Goal: Information Seeking & Learning: Compare options

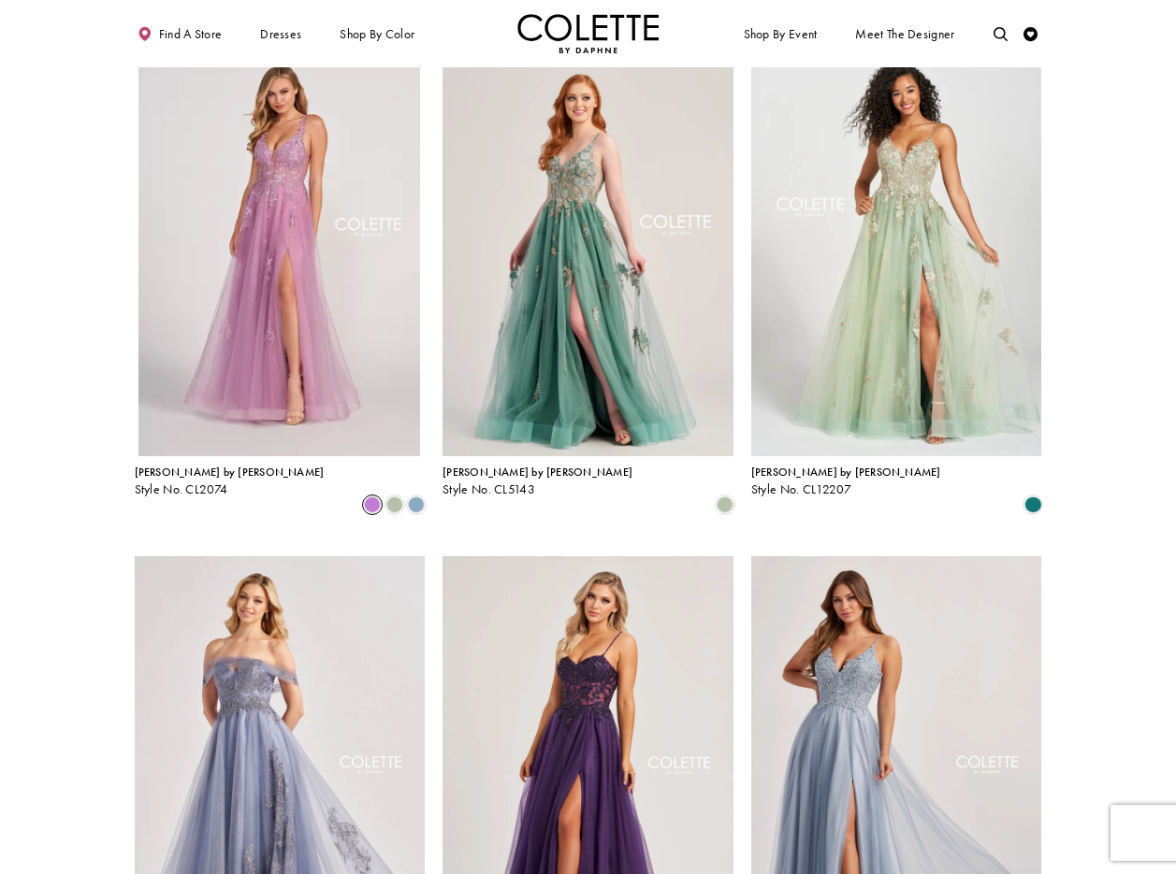
scroll to position [107, 0]
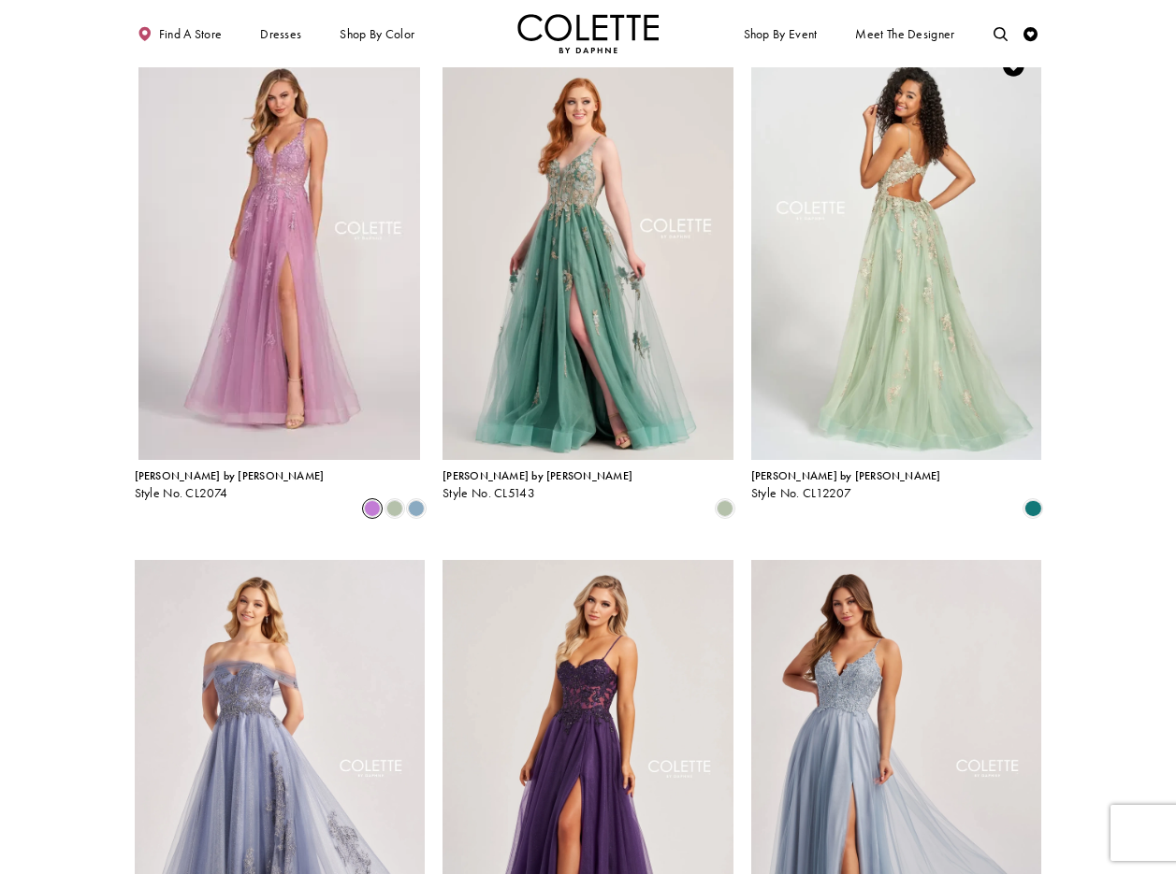
click at [895, 164] on img "Visit Colette by Daphne Style No. CL12207 Page" at bounding box center [896, 248] width 291 height 423
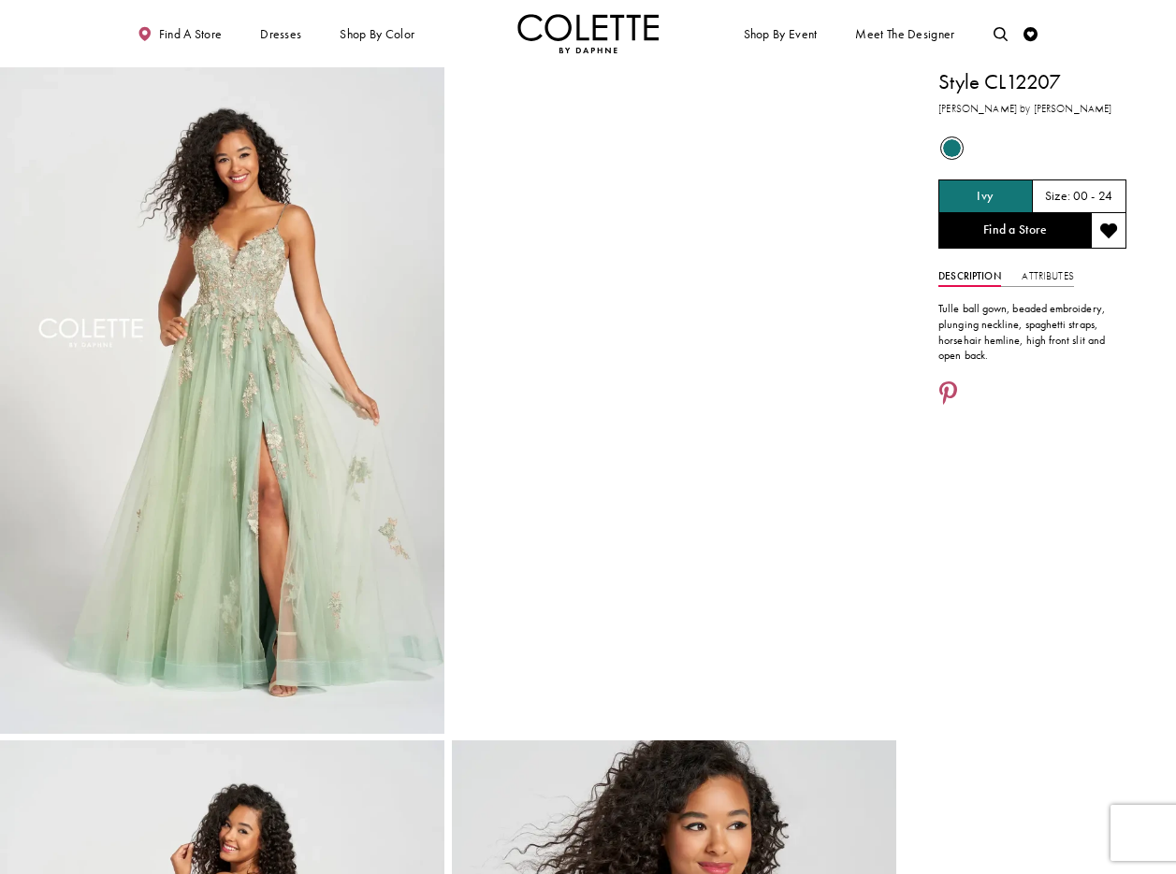
drag, startPoint x: 0, startPoint y: 0, endPoint x: 950, endPoint y: 391, distance: 1027.4
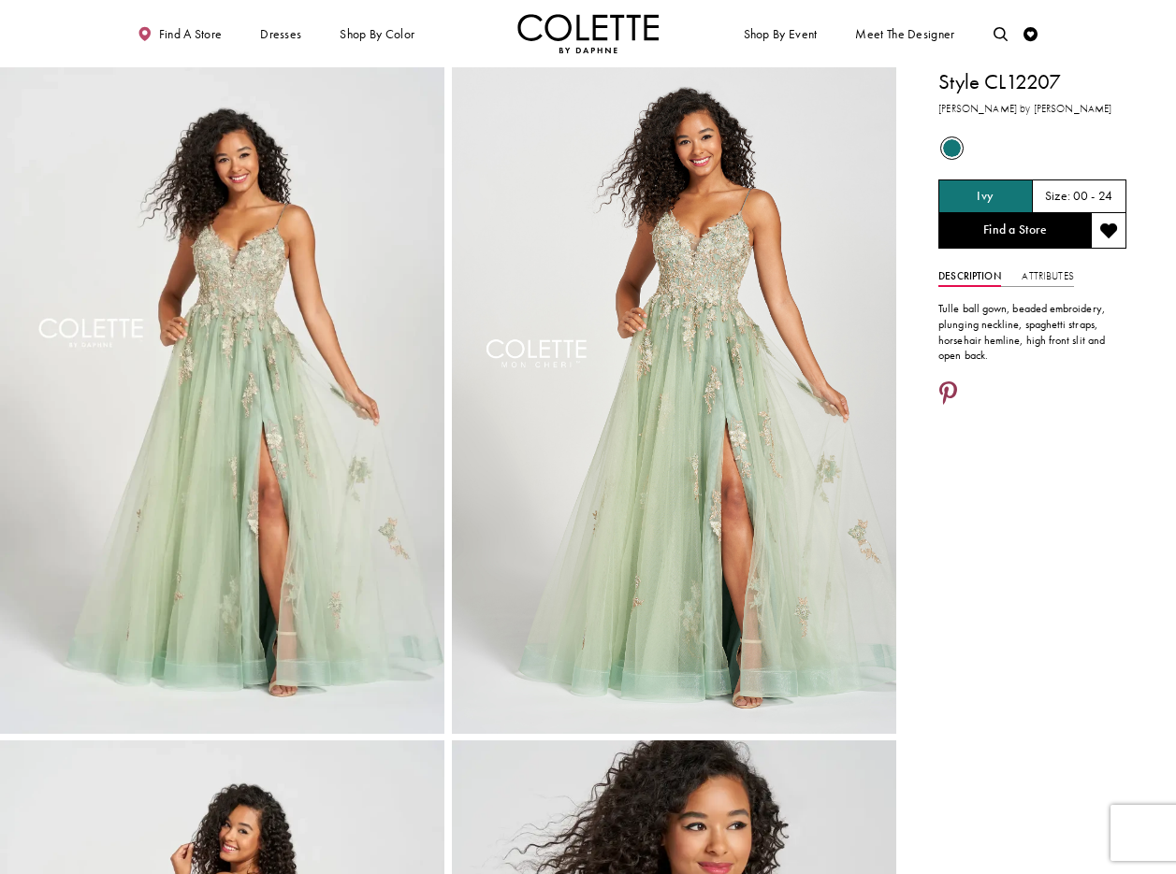
click at [949, 386] on icon "Share using Pinterest - Opens in new tab" at bounding box center [948, 394] width 18 height 25
click at [945, 388] on icon "Share using Pinterest - Opens in new tab" at bounding box center [948, 394] width 18 height 25
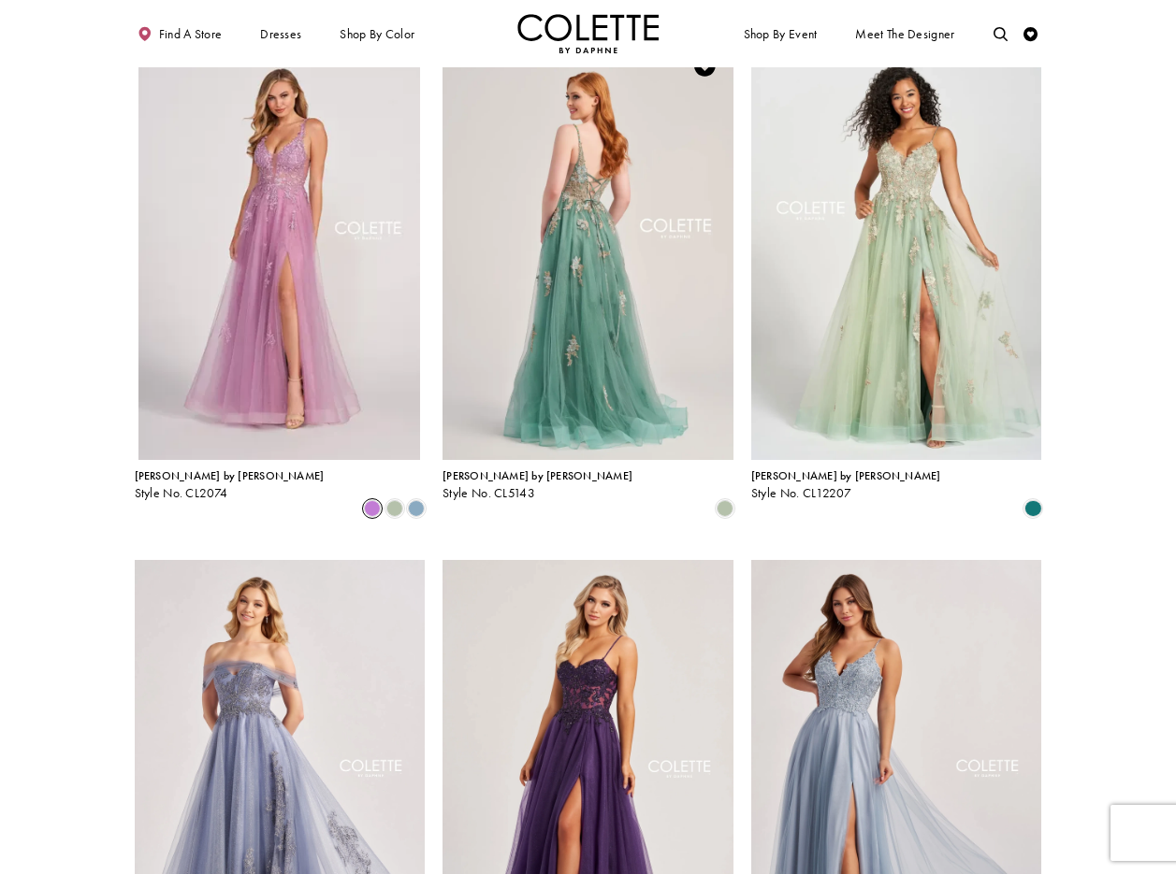
click at [572, 221] on img "Visit Colette by Daphne Style No. CL5143 Page" at bounding box center [587, 248] width 291 height 423
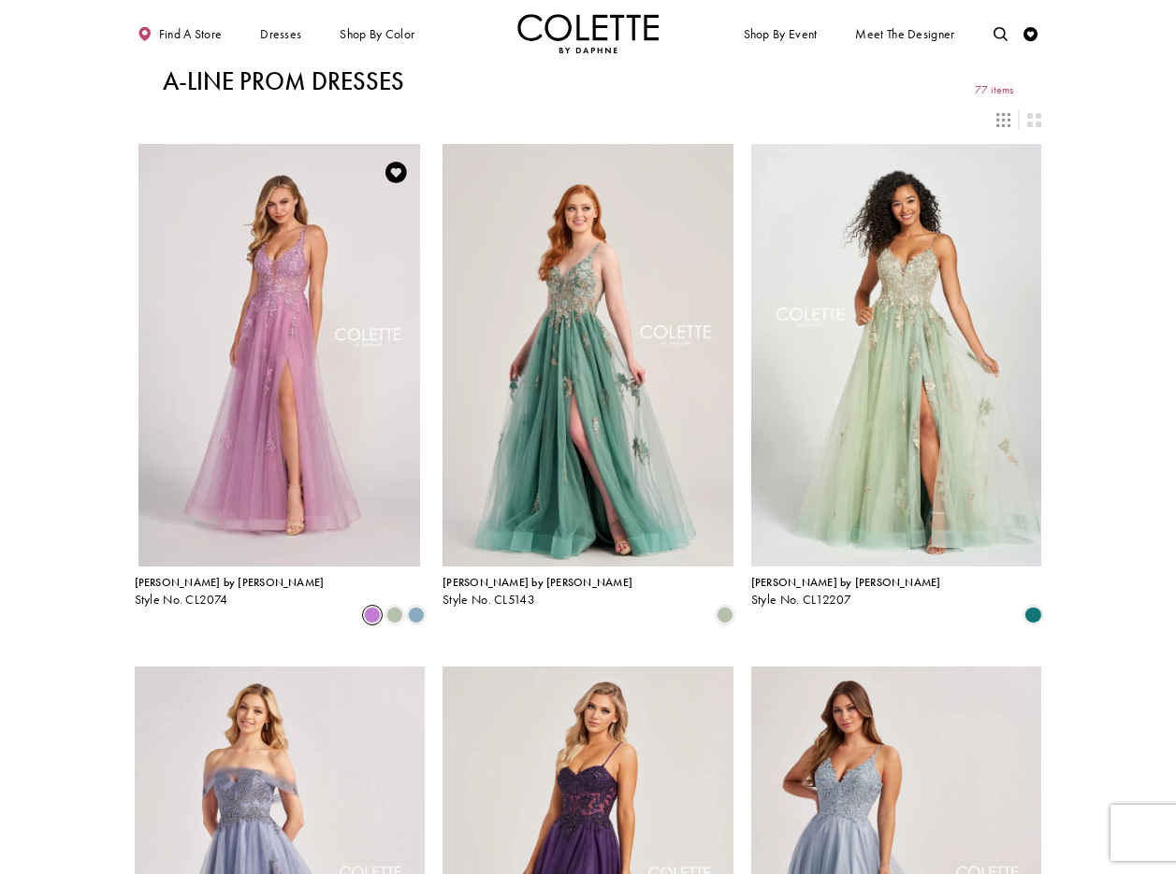
click at [250, 292] on link "Colette by Daphne Style No. CL2074" at bounding box center [280, 355] width 291 height 423
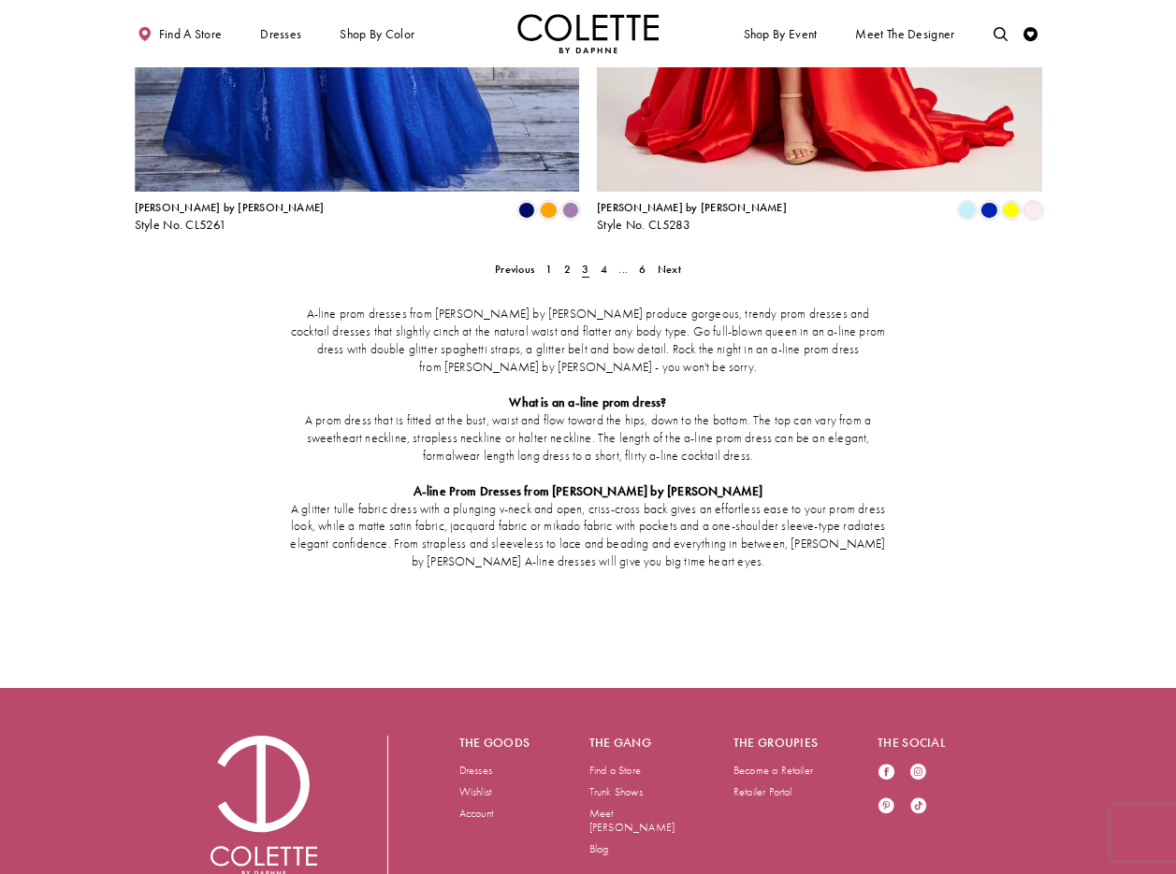
scroll to position [2697, 0]
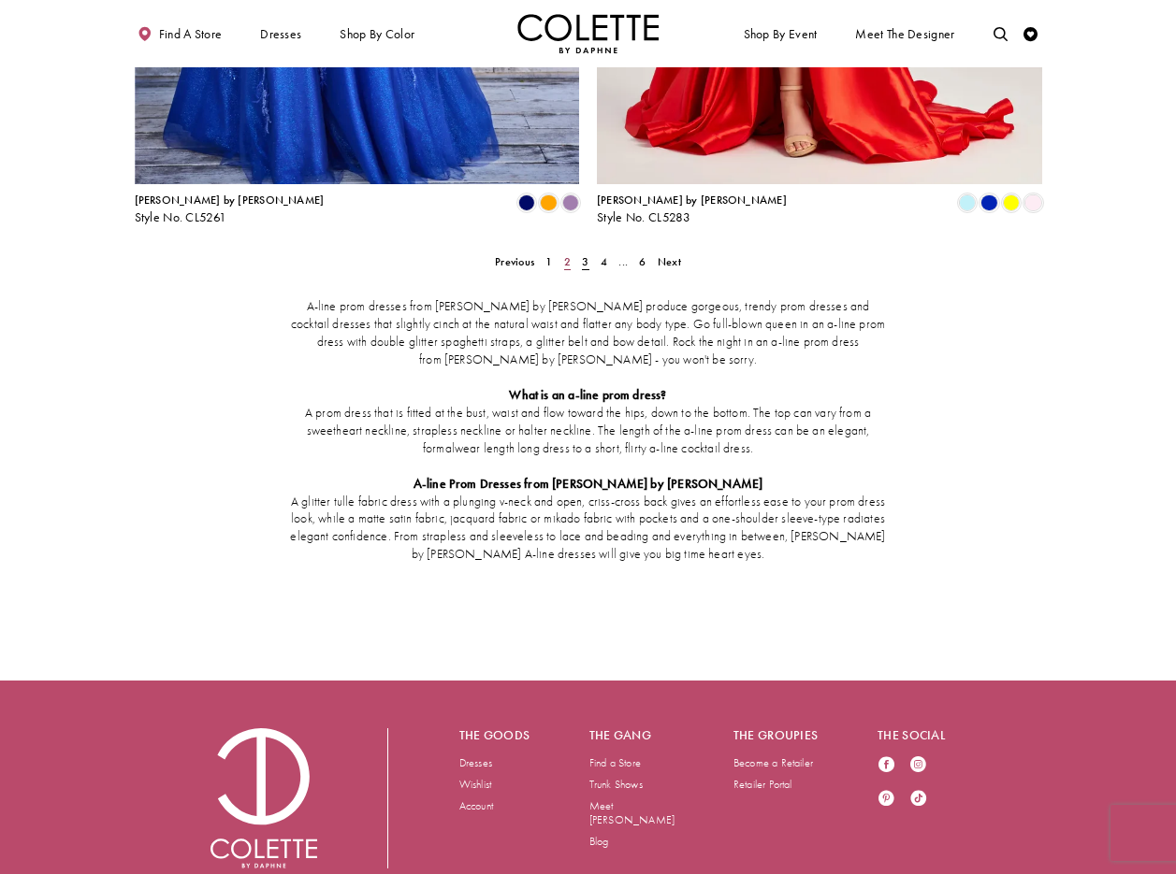
click at [571, 252] on link "2" at bounding box center [566, 262] width 15 height 21
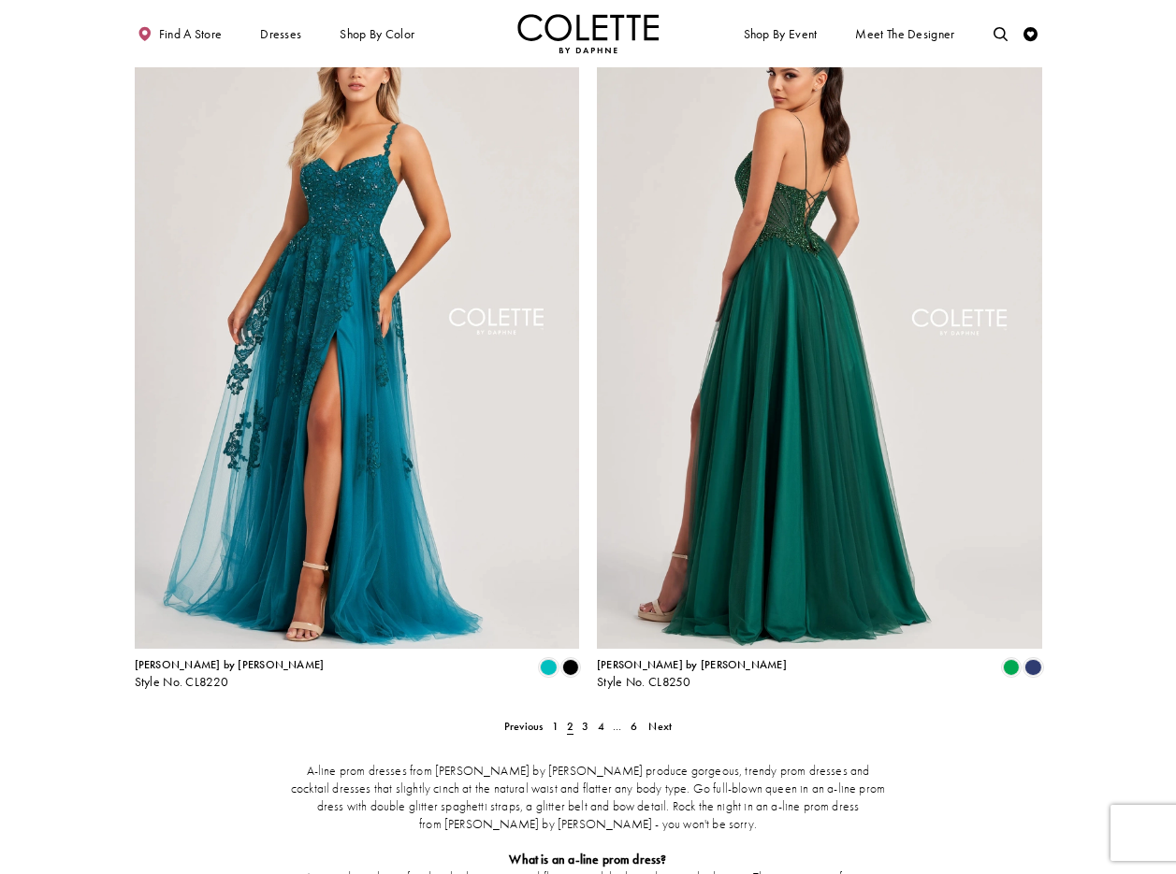
click at [791, 178] on img "Visit Colette by Daphne Style No. CL8250 Page" at bounding box center [819, 325] width 445 height 647
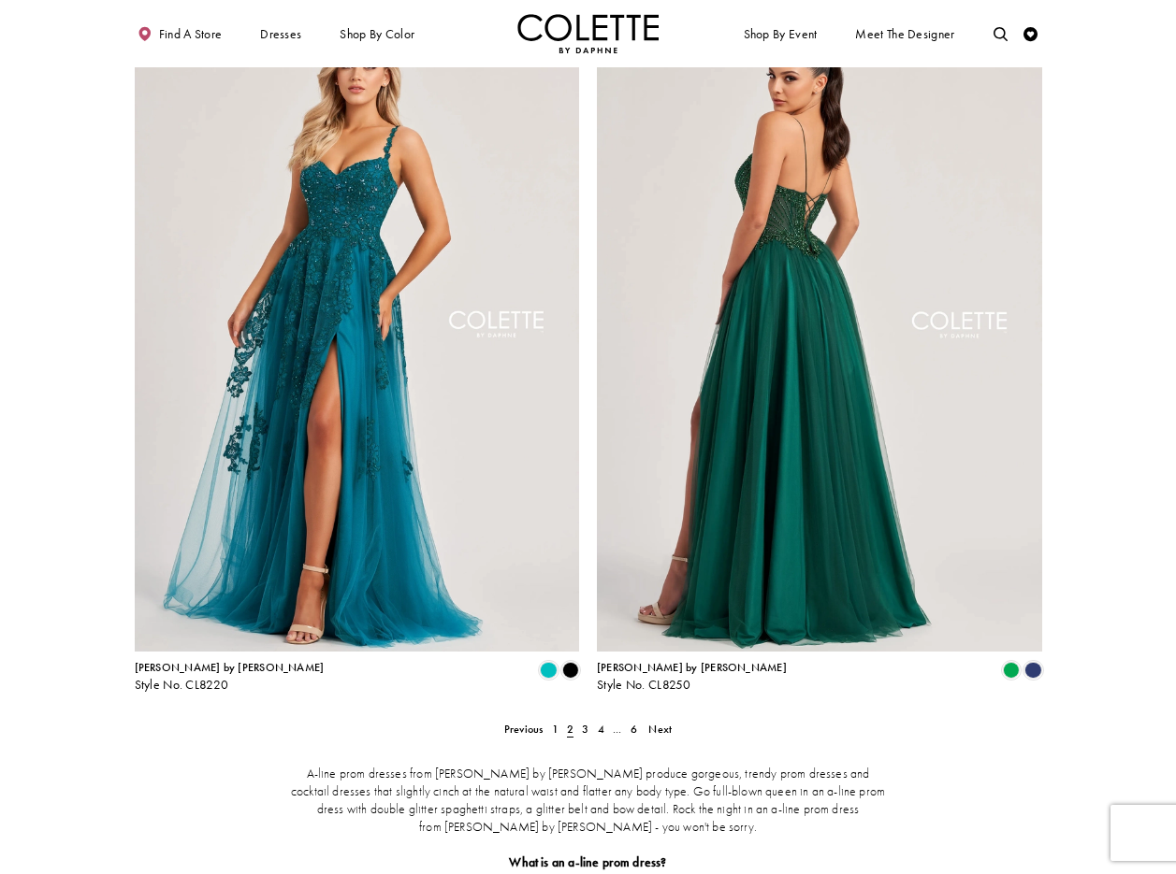
click at [760, 183] on img "Visit Colette by Daphne Style No. CL8250 Page" at bounding box center [819, 328] width 445 height 647
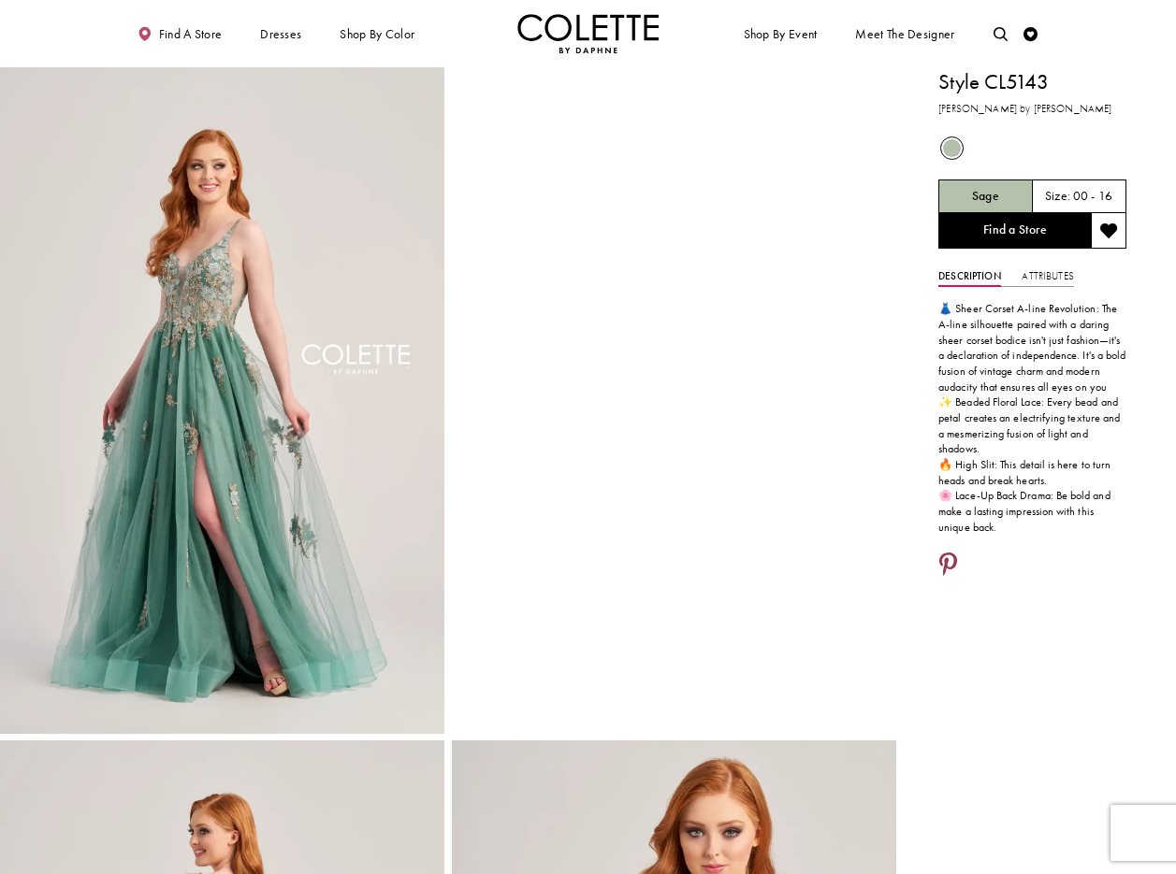
click at [946, 554] on icon "Share using Pinterest - Opens in new tab" at bounding box center [948, 566] width 18 height 25
click at [949, 554] on icon "Share using Pinterest - Opens in new tab" at bounding box center [948, 566] width 18 height 25
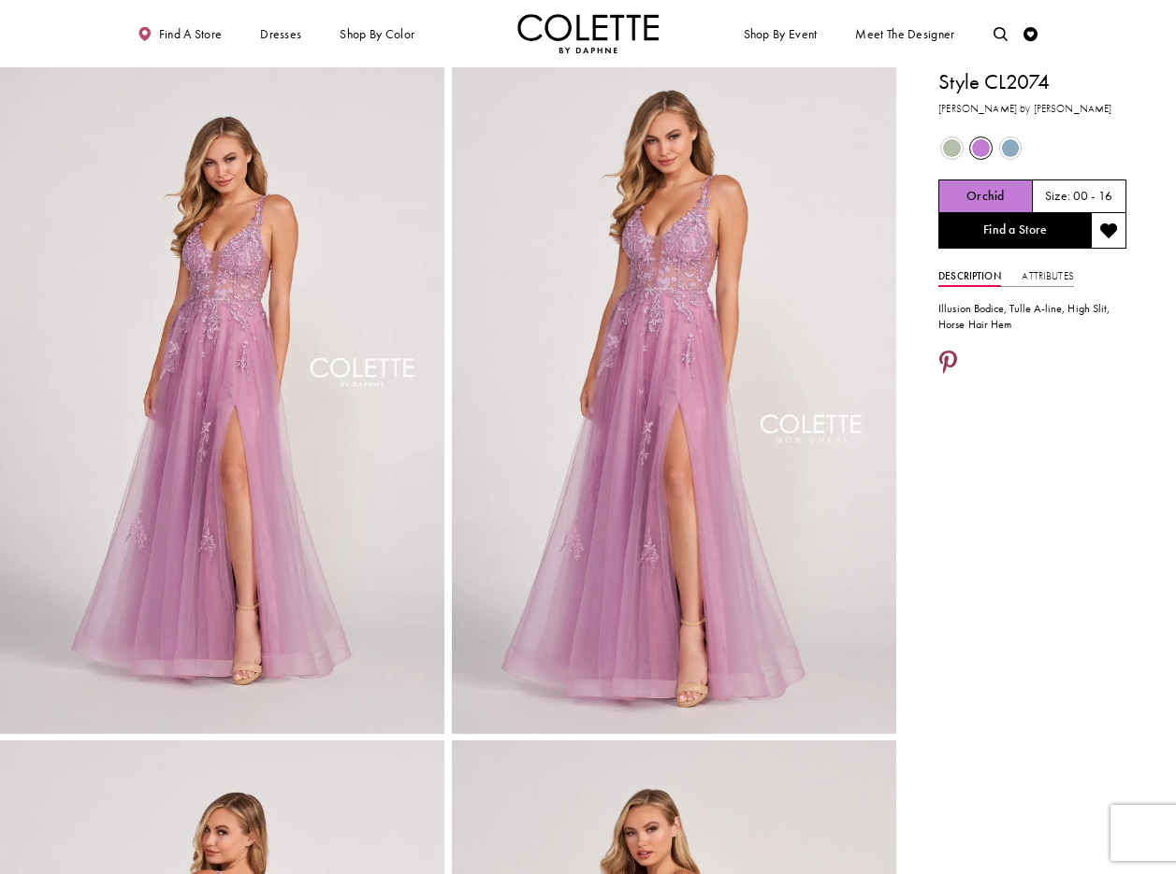
click at [950, 359] on icon "Share using Pinterest - Opens in new tab" at bounding box center [948, 364] width 18 height 25
click at [949, 363] on icon "Share using Pinterest - Opens in new tab" at bounding box center [948, 364] width 18 height 25
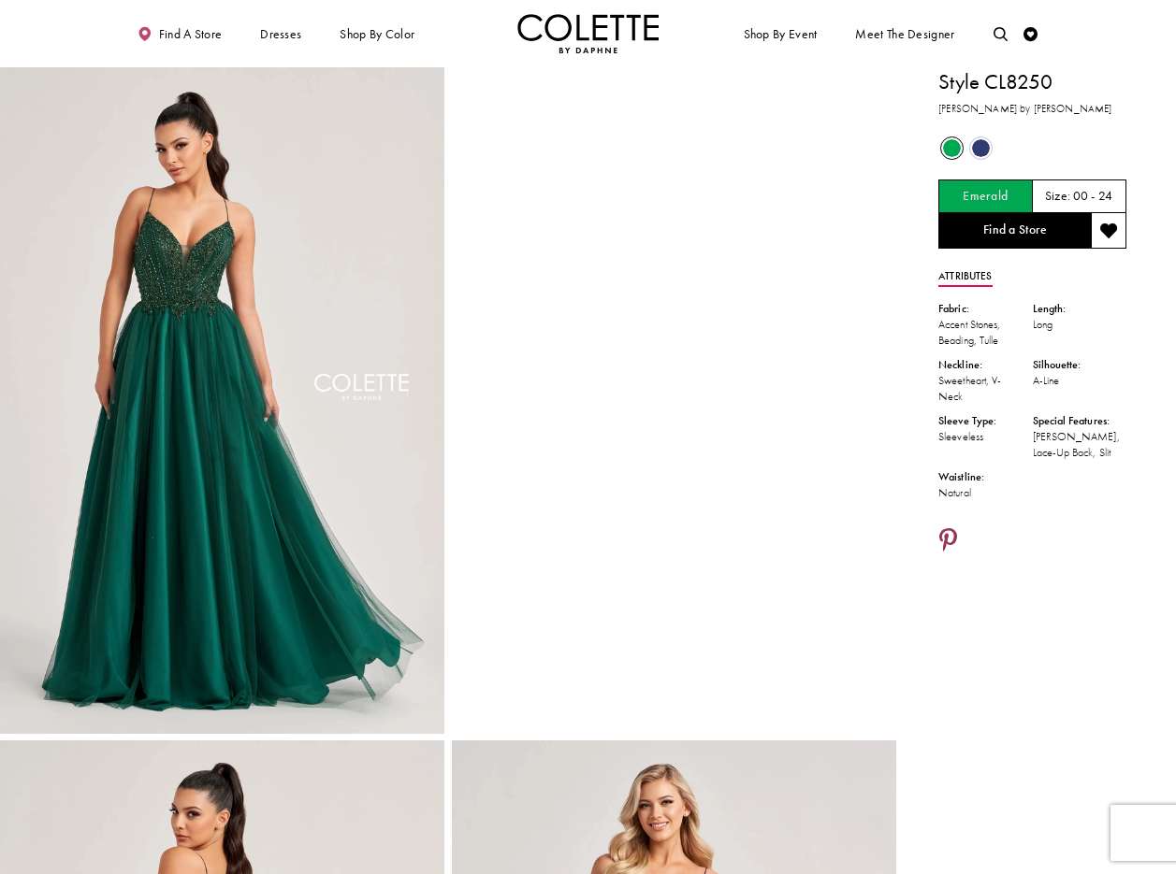
click at [946, 534] on icon "Share using Pinterest - Opens in new tab" at bounding box center [948, 541] width 18 height 25
click at [952, 540] on icon "Share using Pinterest - Opens in new tab" at bounding box center [948, 541] width 18 height 25
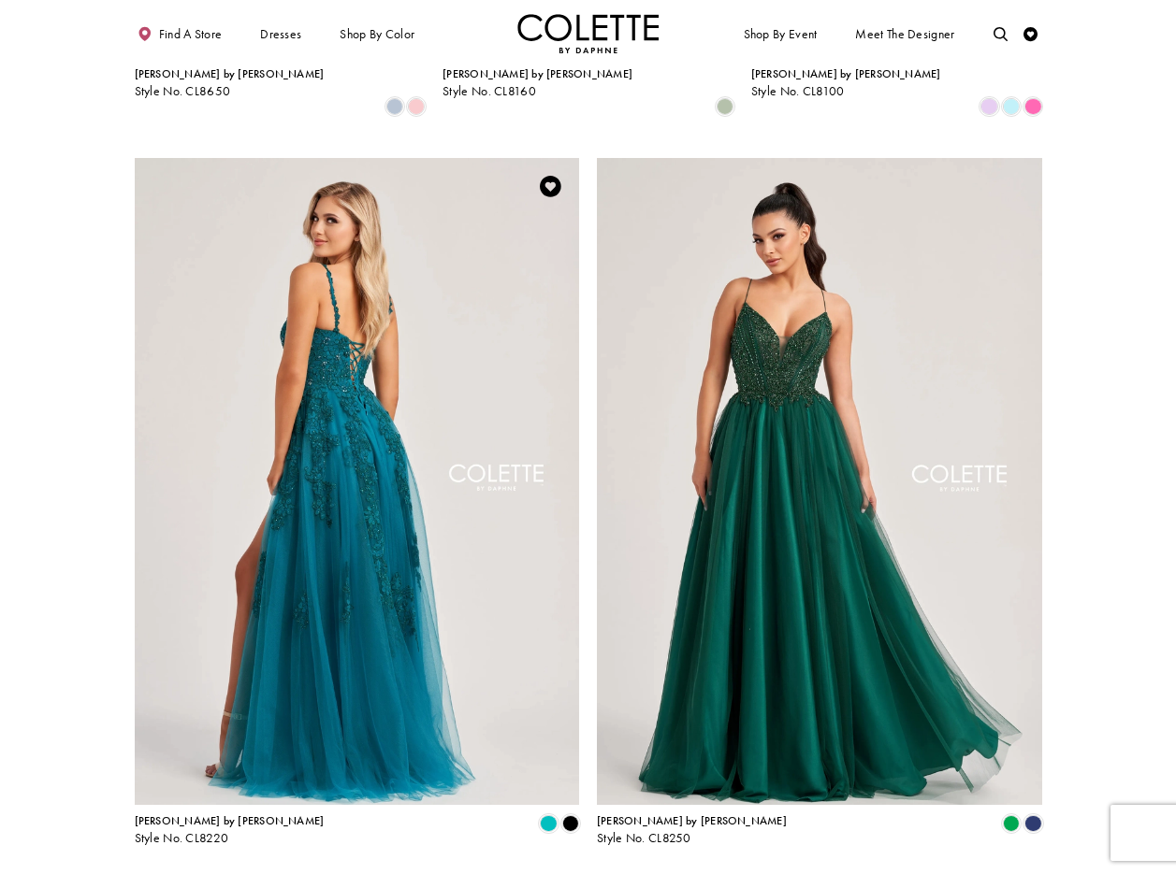
click at [378, 301] on img "Visit Colette by Daphne Style No. CL8220 Page" at bounding box center [357, 481] width 445 height 647
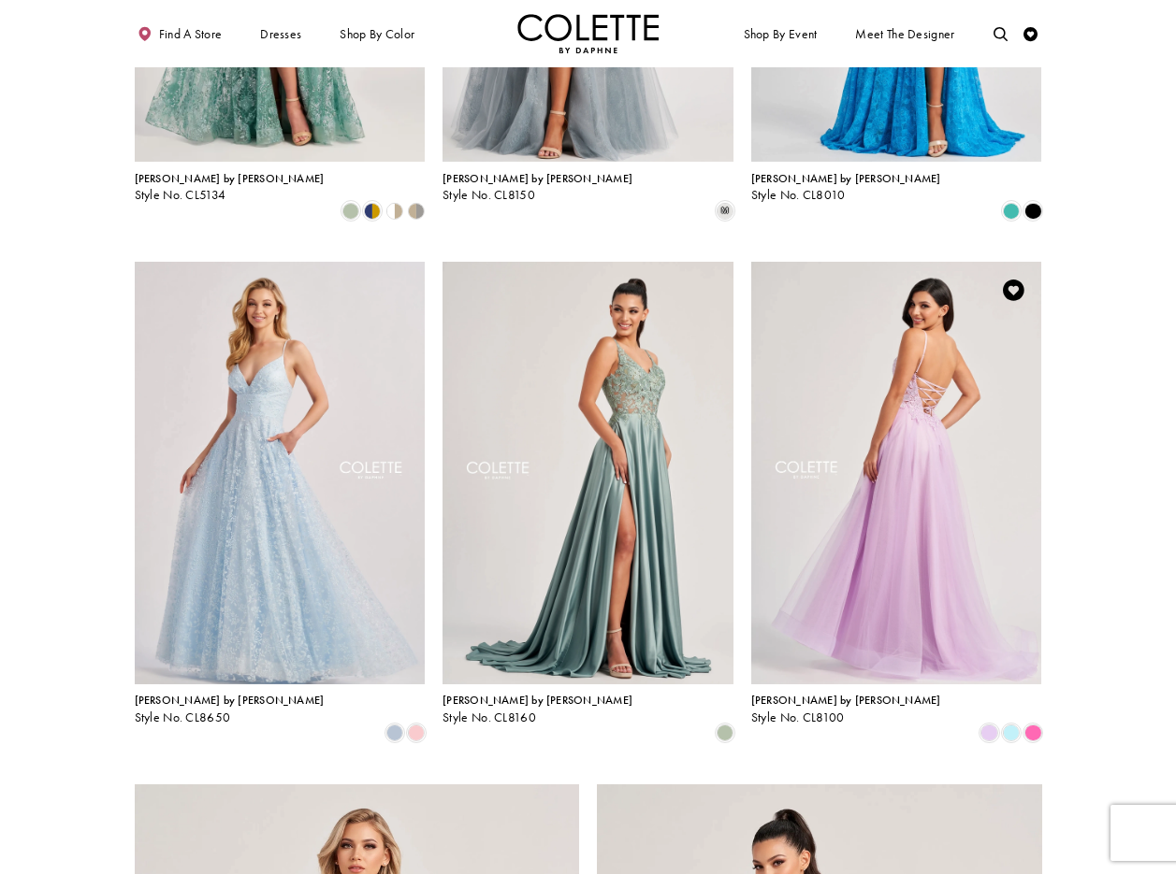
scroll to position [1401, 0]
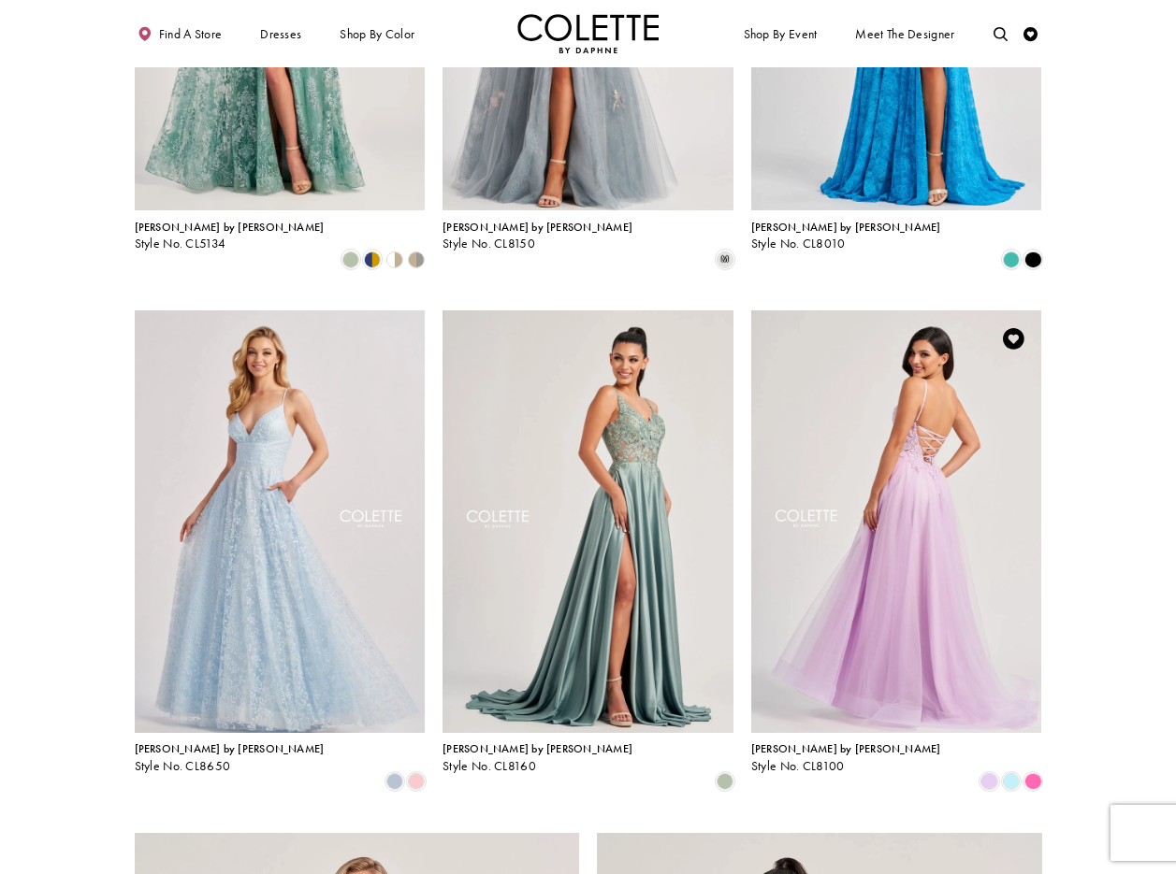
click at [902, 347] on img "Visit Colette by Daphne Style No. CL8100 Page" at bounding box center [896, 521] width 291 height 423
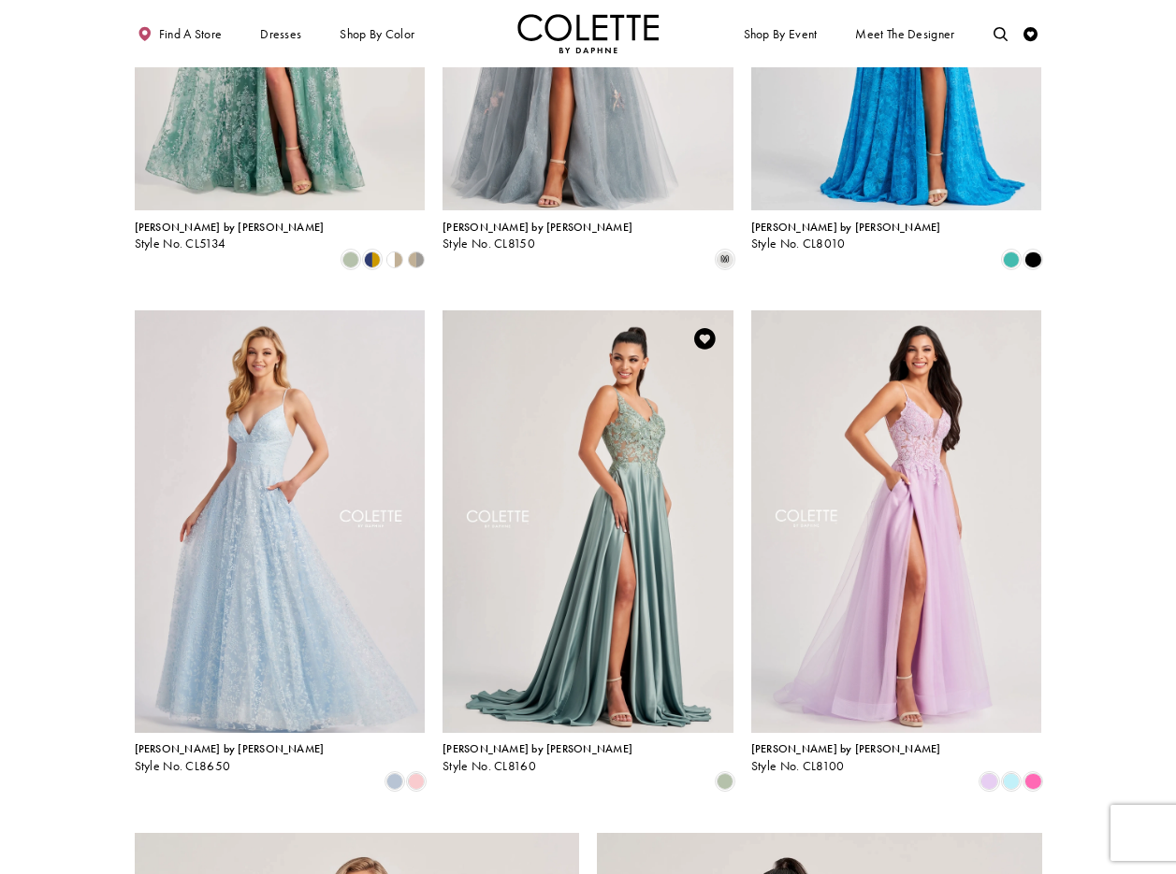
click at [606, 358] on img "Visit Colette by Daphne Style No. CL8160 Page" at bounding box center [587, 521] width 291 height 423
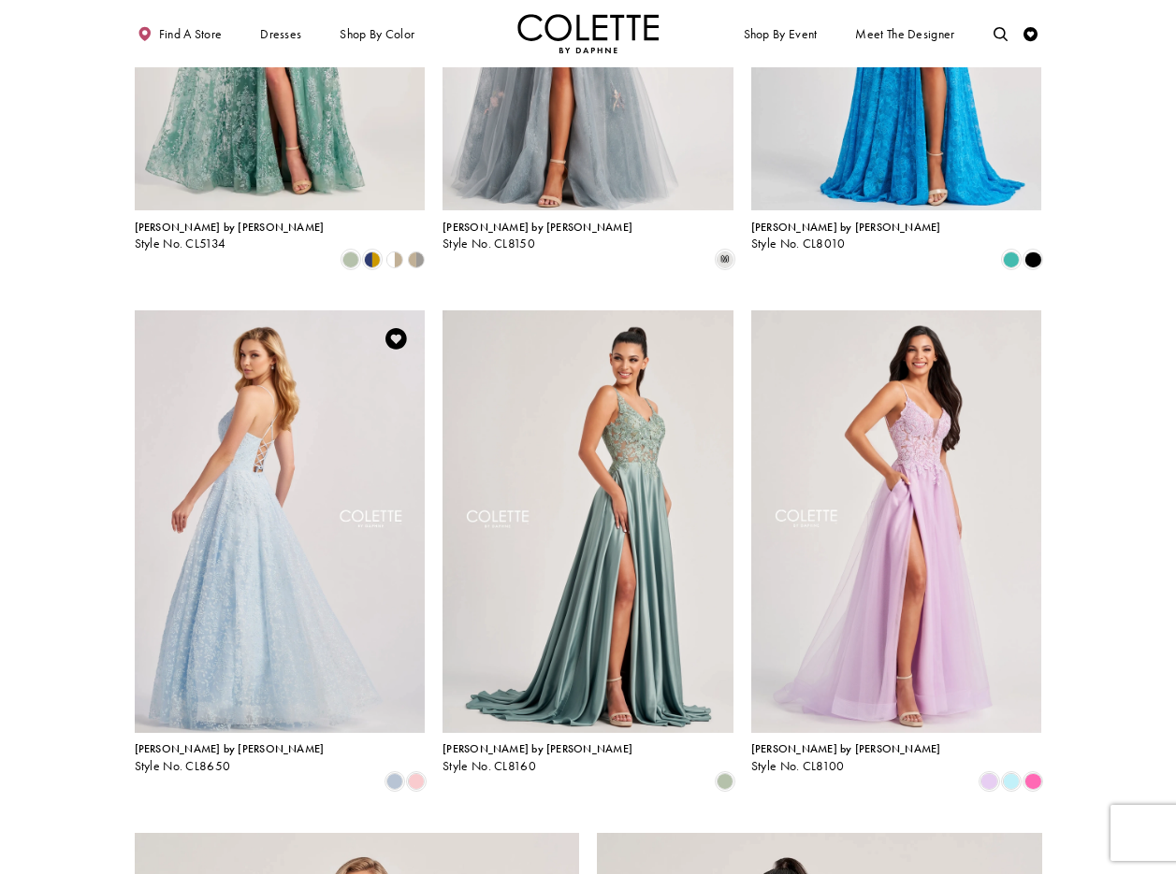
click at [261, 413] on img "Visit Colette by Daphne Style No. CL8650 Page" at bounding box center [280, 521] width 291 height 423
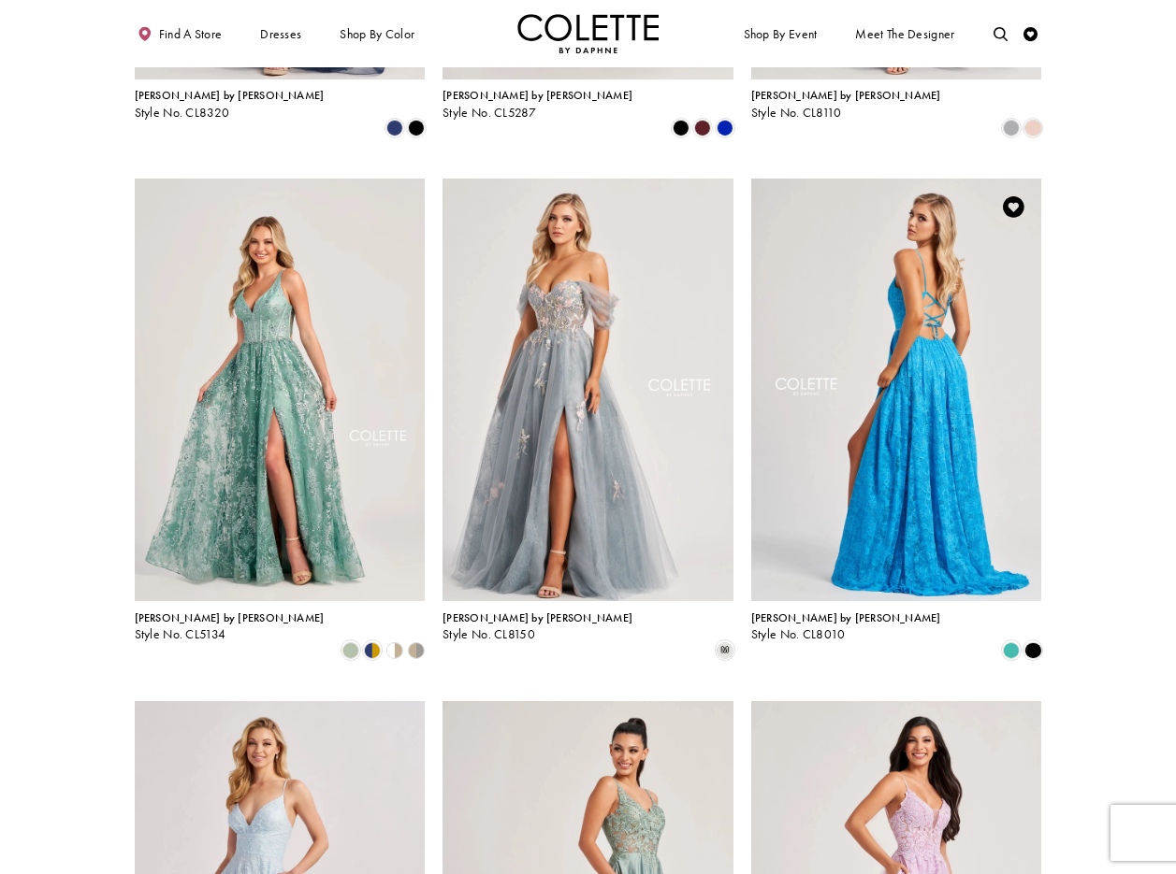
scroll to position [1008, 0]
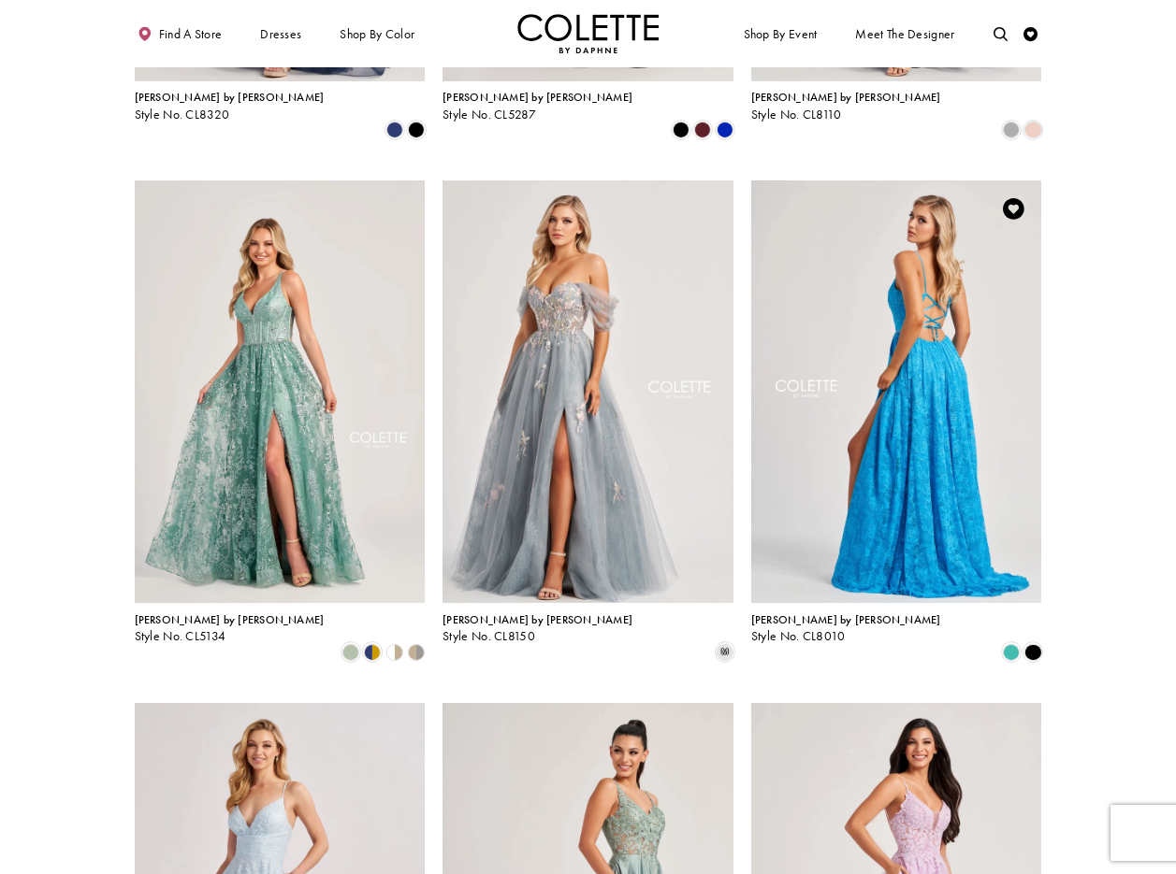
click at [909, 237] on img "Visit Colette by Daphne Style No. CL8010 Page" at bounding box center [896, 391] width 291 height 423
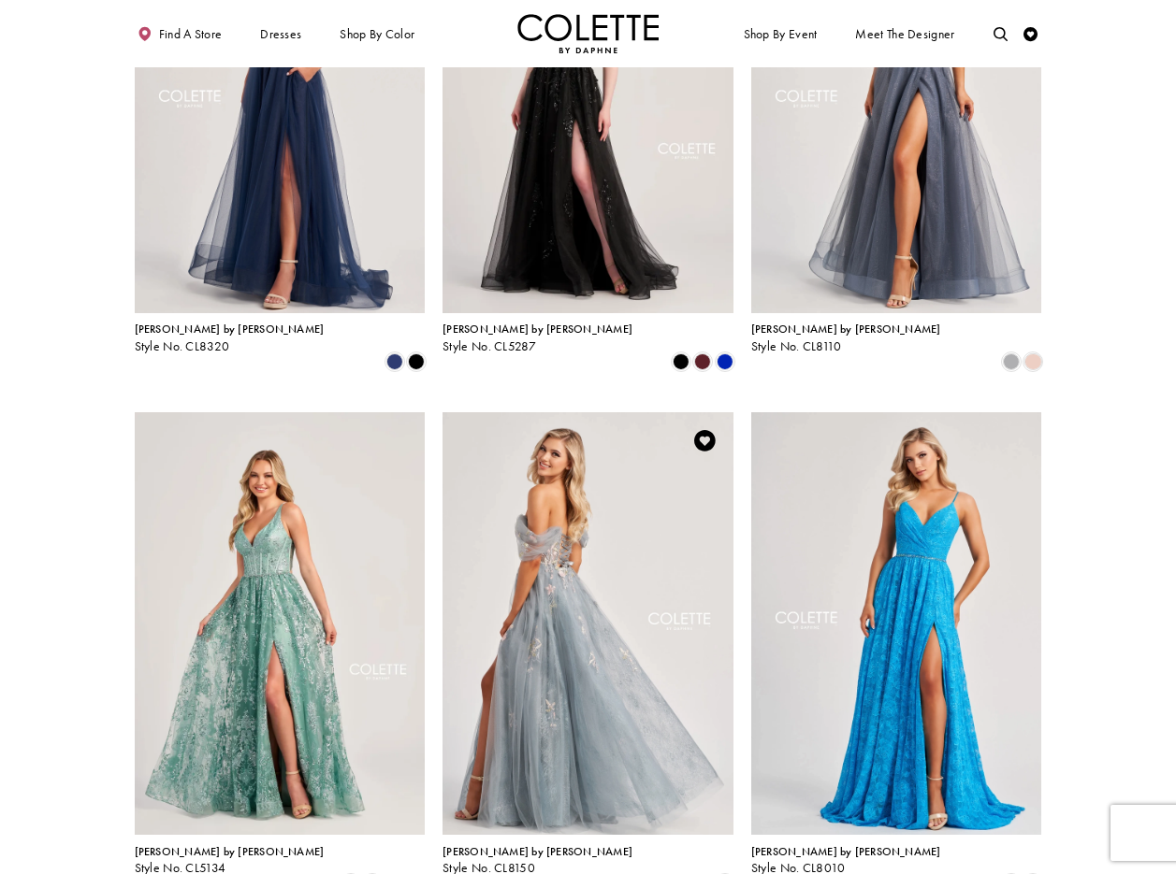
scroll to position [774, 0]
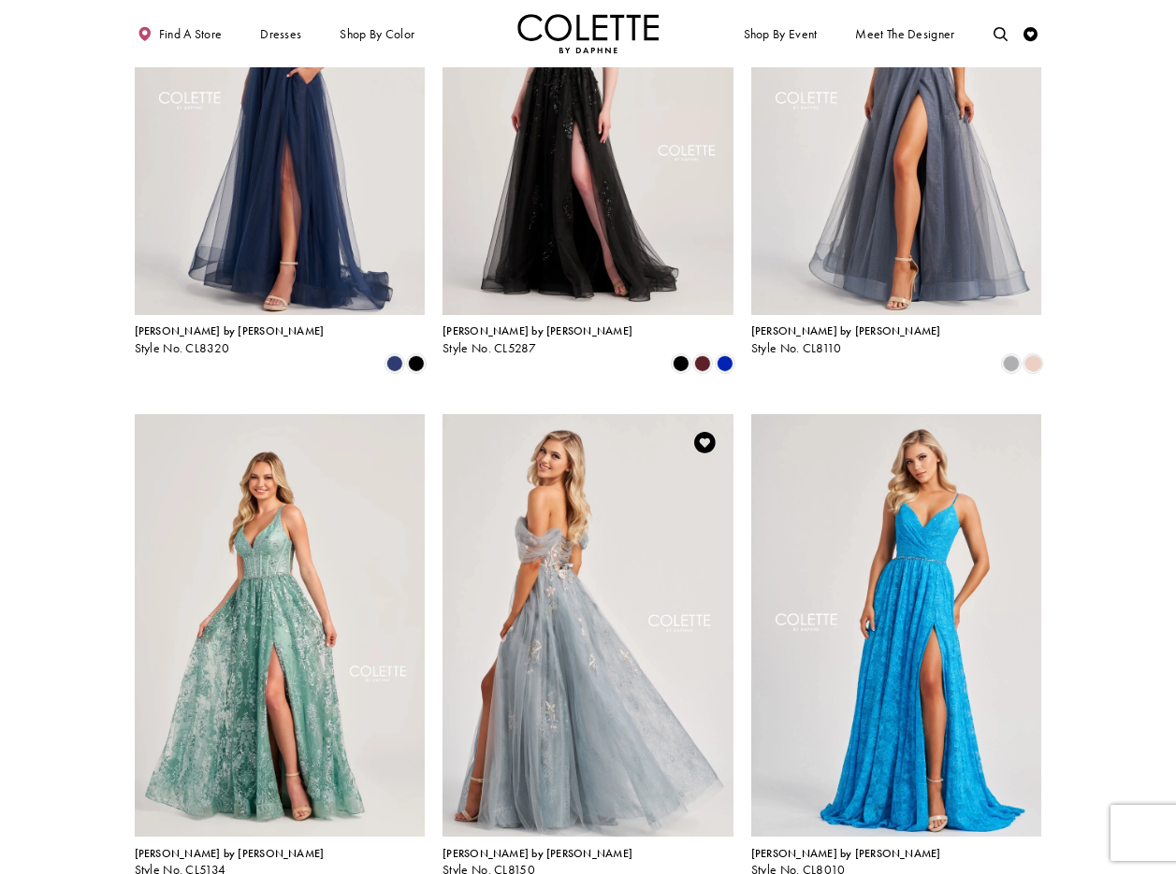
click at [570, 464] on img "Visit Colette by Daphne Style No. CL8150 Page" at bounding box center [587, 625] width 291 height 423
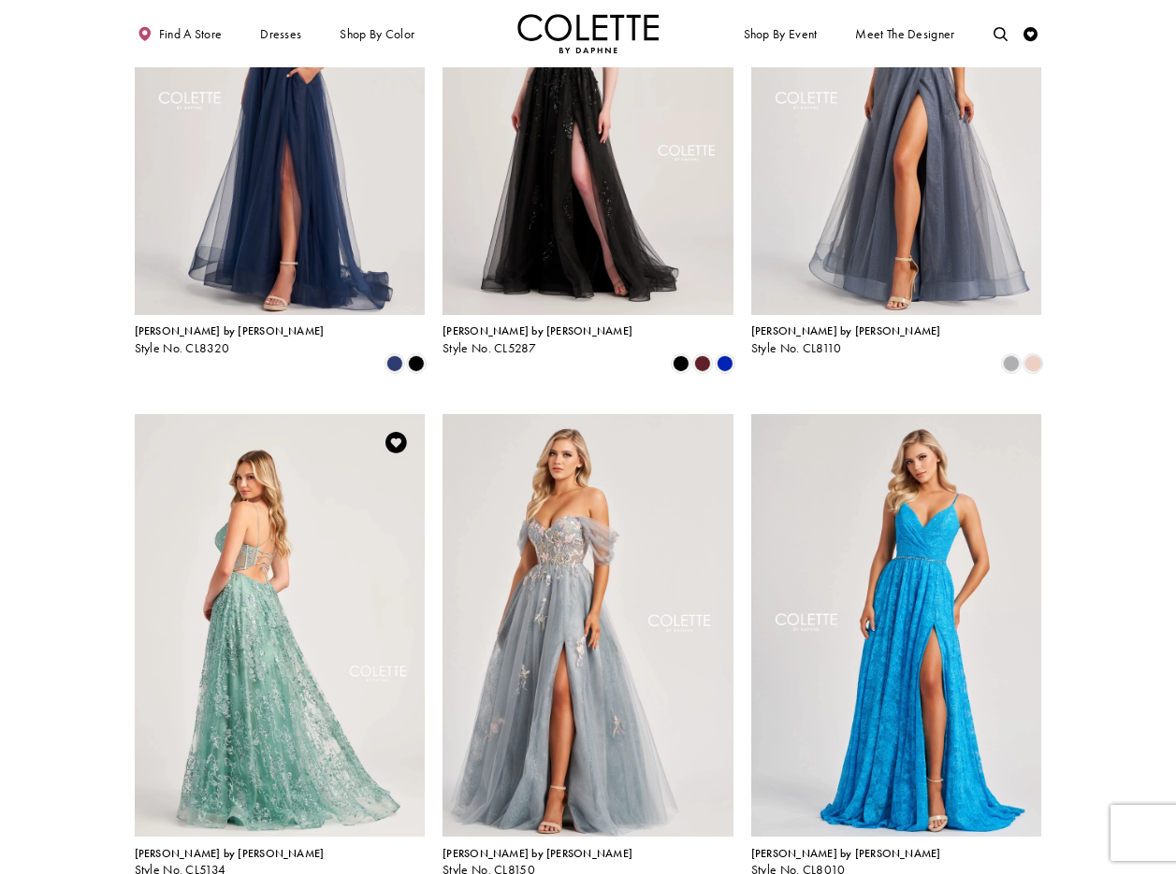
click at [297, 512] on img "Visit Colette by Daphne Style No. CL5134 Page" at bounding box center [280, 625] width 291 height 423
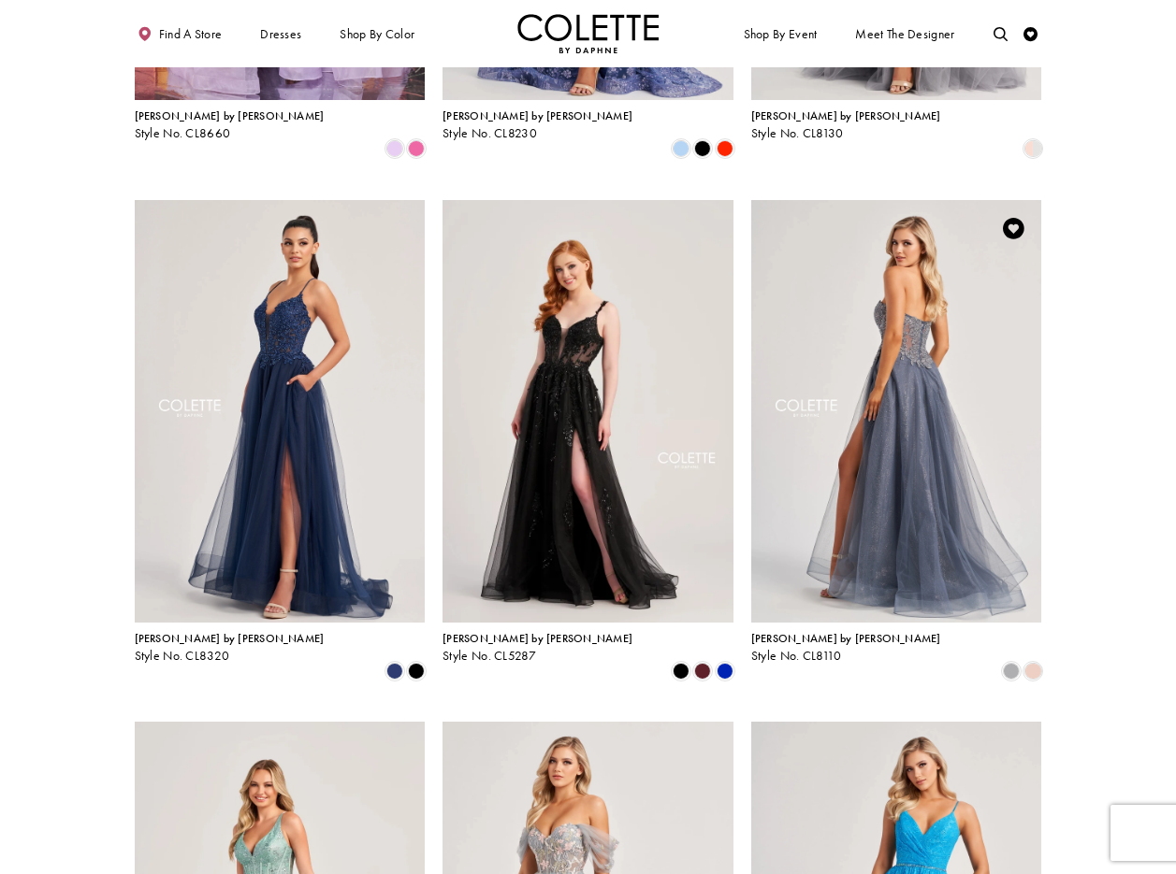
scroll to position [450, 0]
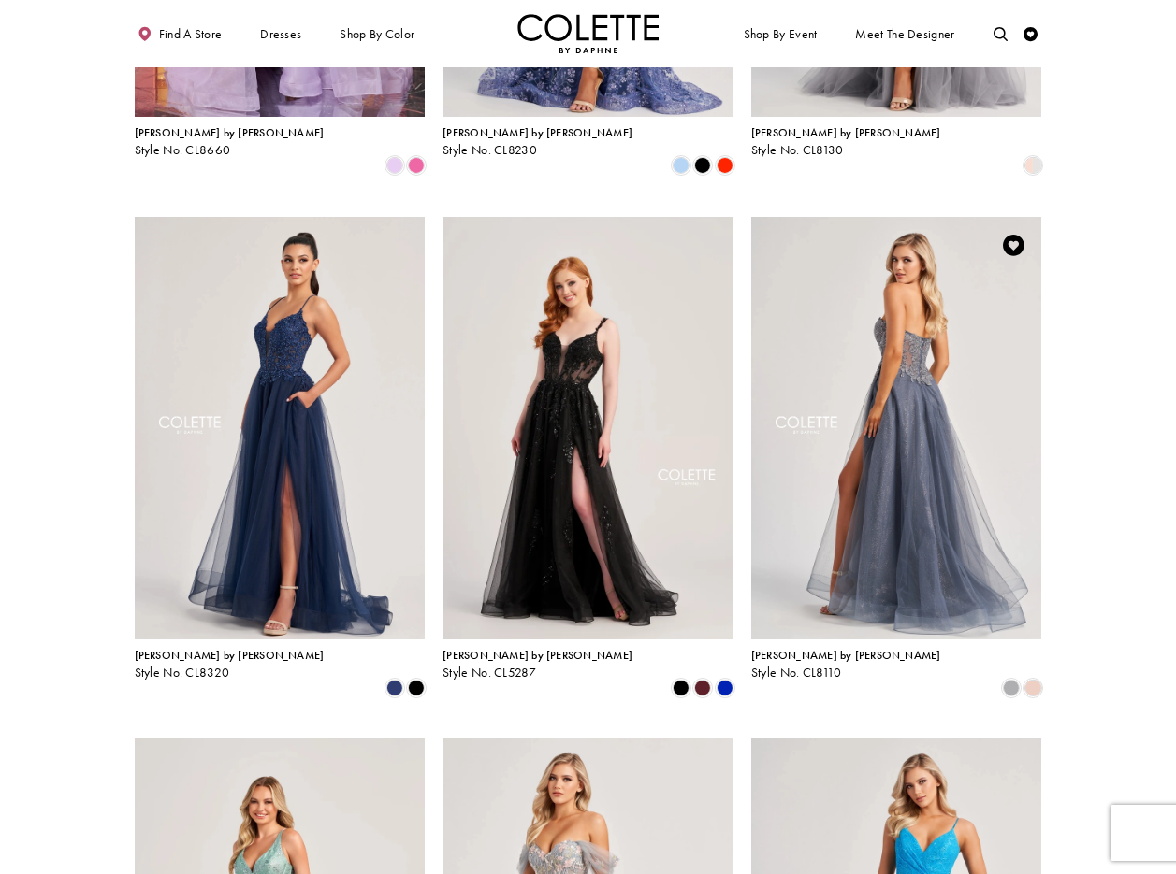
click at [899, 300] on img "Visit Colette by Daphne Style No. CL8110 Page" at bounding box center [896, 428] width 291 height 423
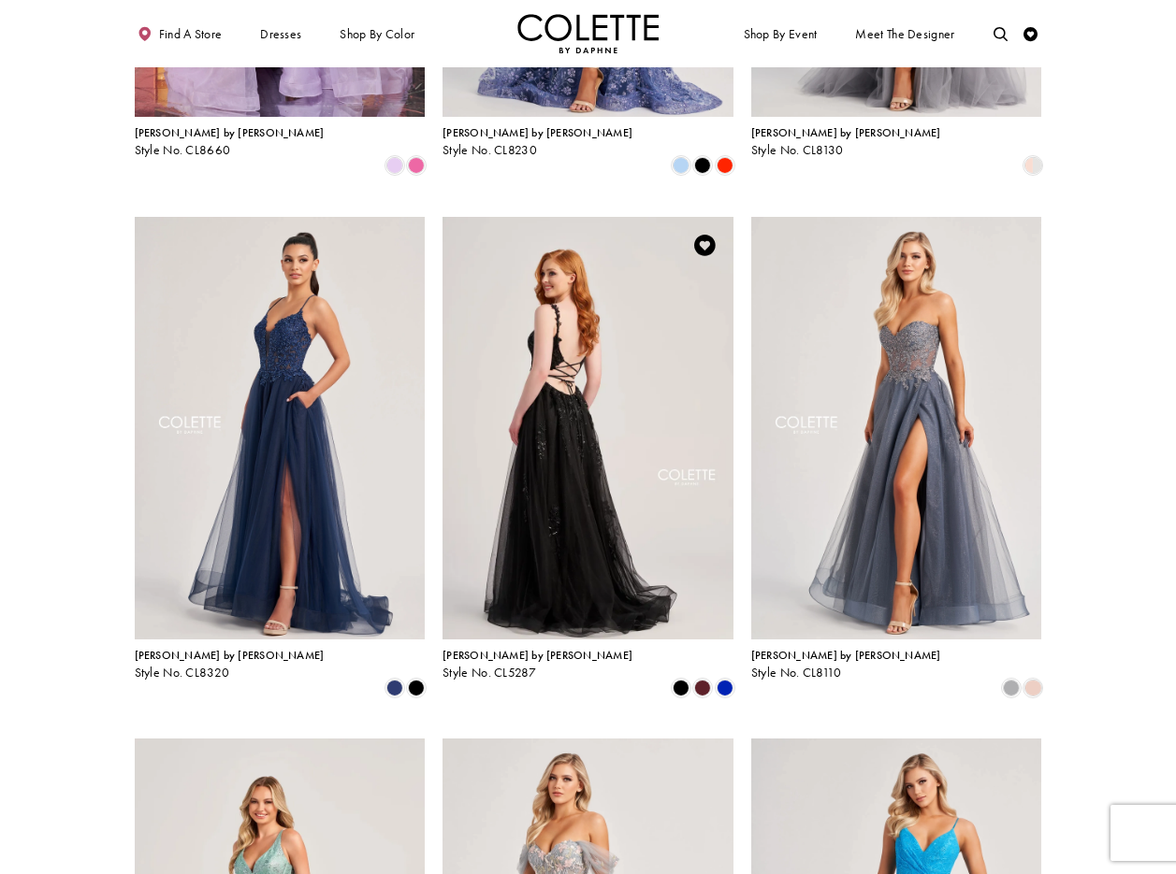
click at [551, 310] on img "Visit Colette by Daphne Style No. CL5287 Page" at bounding box center [587, 428] width 291 height 423
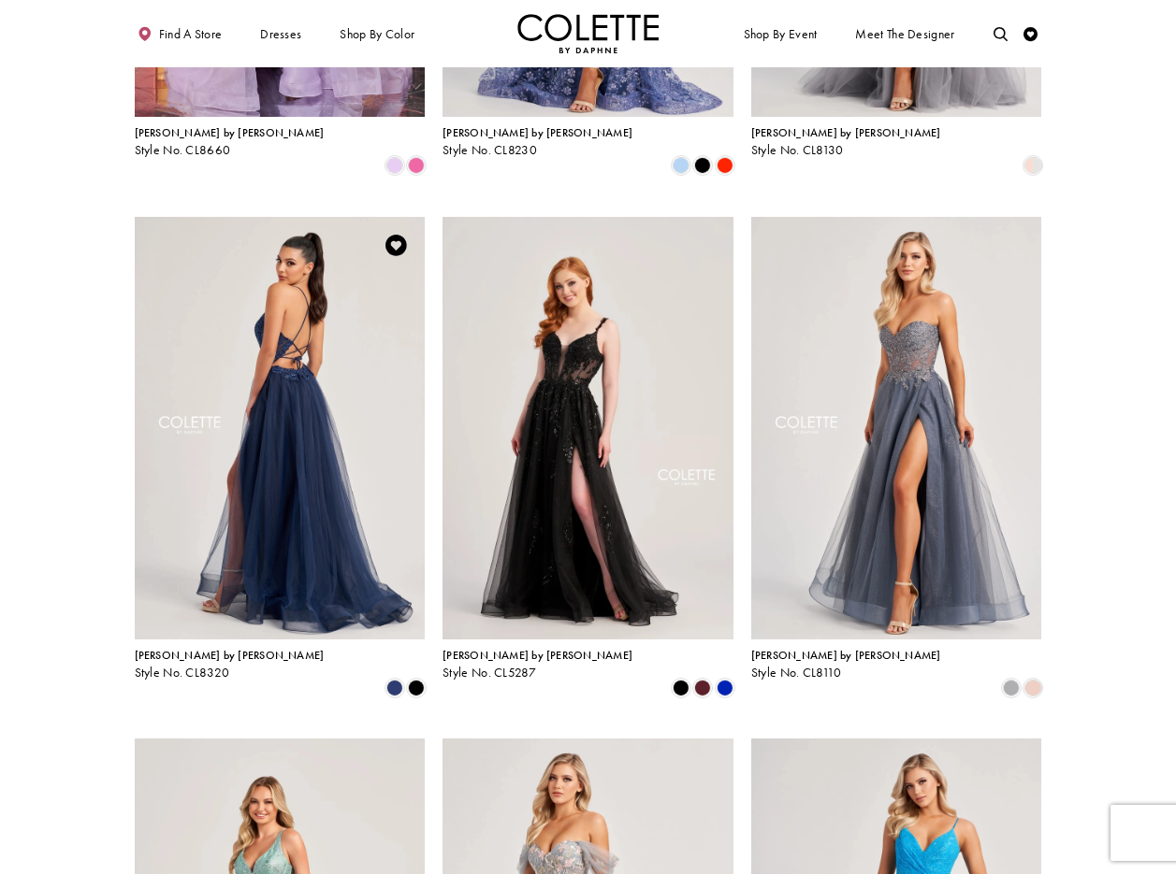
click at [275, 331] on img "Visit Colette by Daphne Style No. CL8320 Page" at bounding box center [280, 428] width 291 height 423
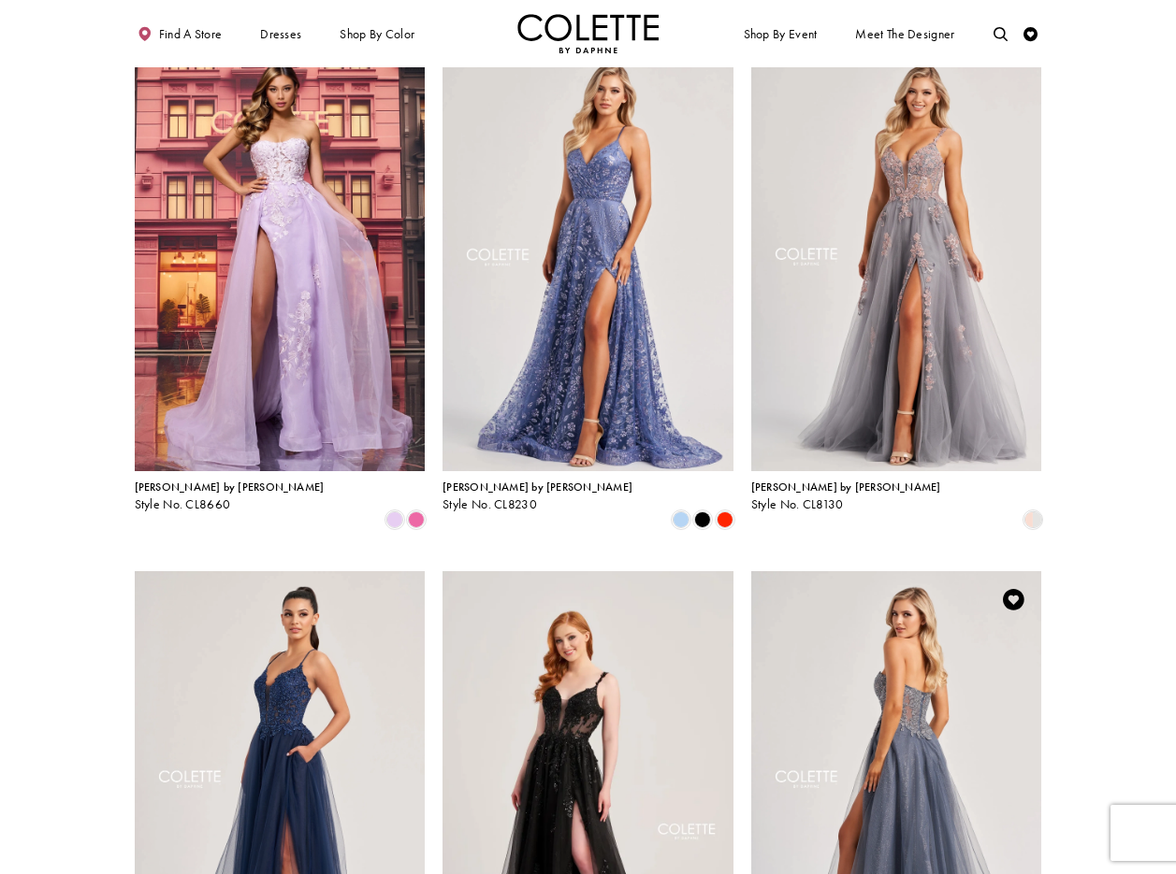
scroll to position [20, 0]
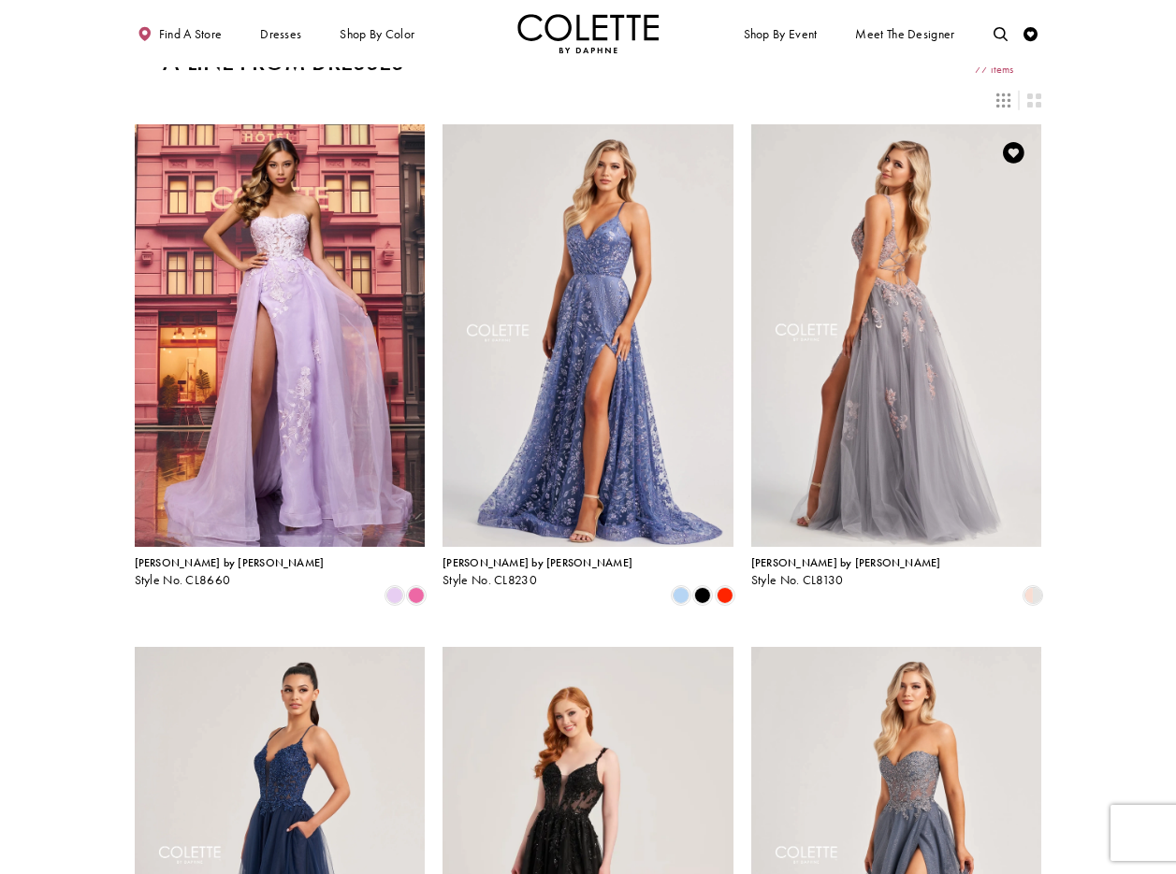
click at [892, 265] on img "Visit Colette by Daphne Style No. CL8130 Page" at bounding box center [896, 335] width 291 height 423
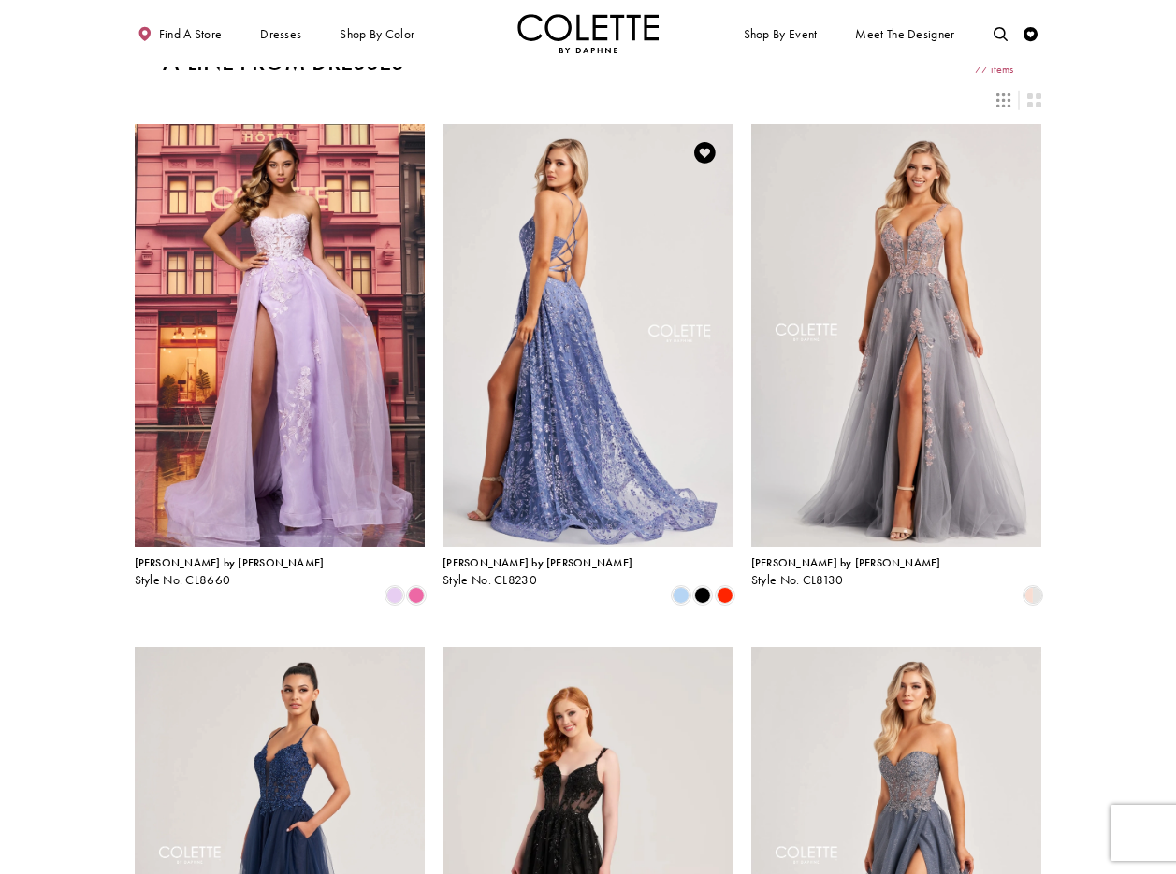
scroll to position [0, 0]
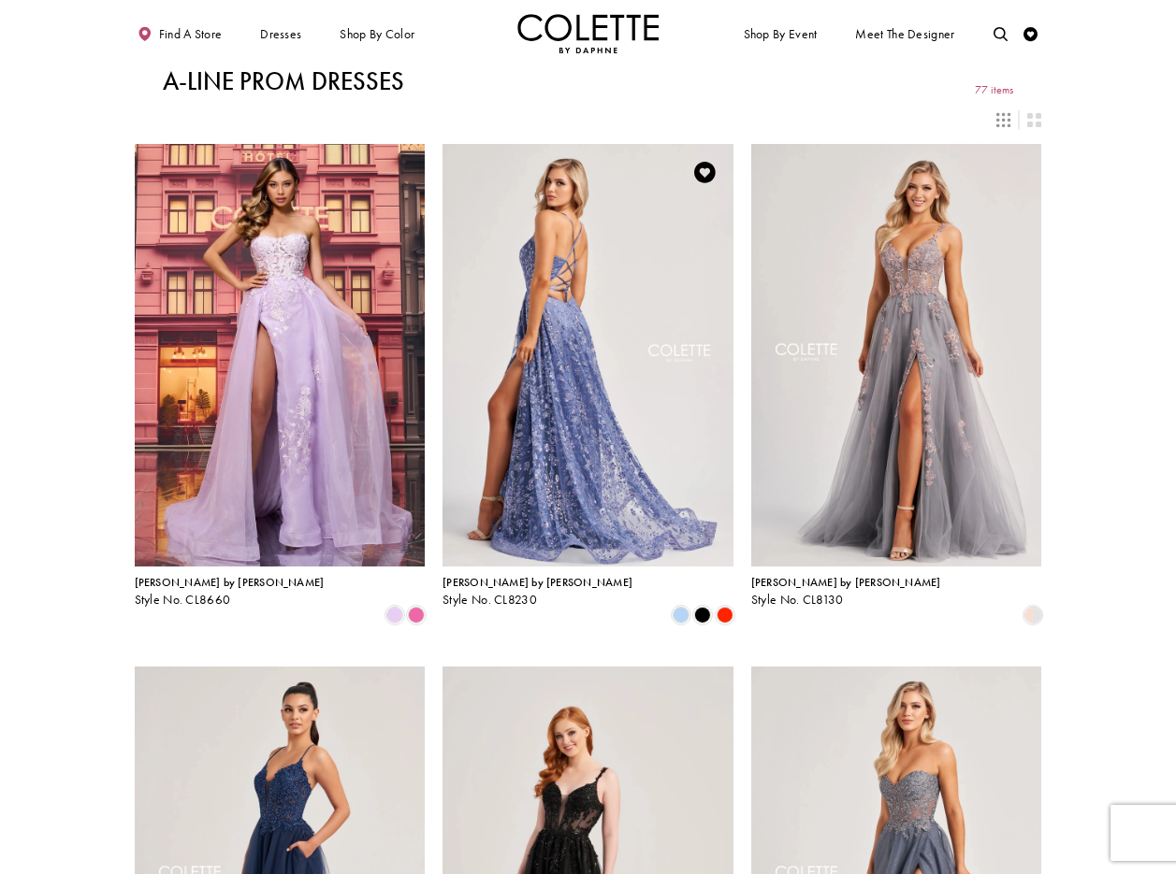
click at [578, 238] on img "Visit Colette by Daphne Style No. CL8230 Page" at bounding box center [587, 355] width 291 height 423
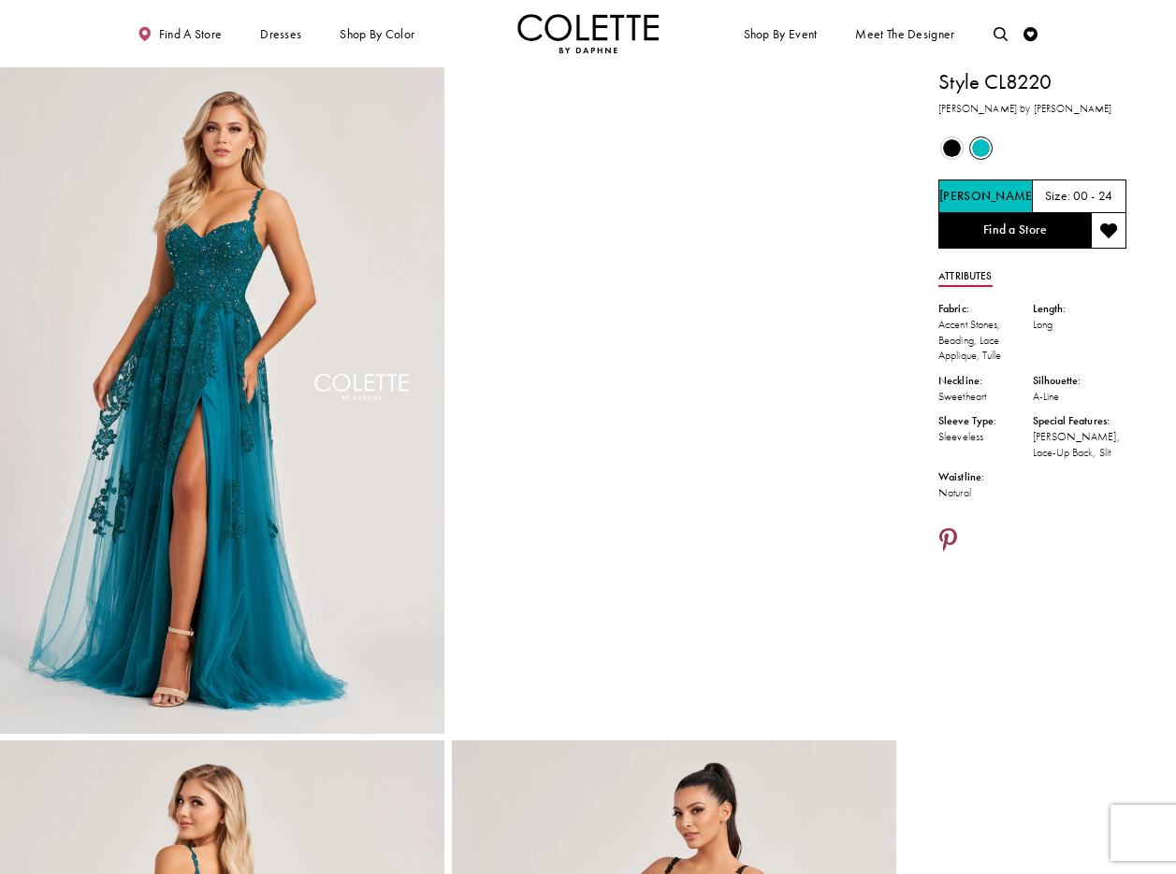
click at [952, 537] on icon "Share using Pinterest - Opens in new tab" at bounding box center [948, 541] width 18 height 25
click at [948, 530] on icon "Share using Pinterest - Opens in new tab" at bounding box center [948, 541] width 18 height 25
drag, startPoint x: 447, startPoint y: 51, endPoint x: 477, endPoint y: 8, distance: 52.4
click at [447, 50] on ul "Find a store Dresses Dresses Occasion DAF'S FAVES EVENING DRESSES LONG DRESSES" at bounding box center [354, 33] width 468 height 39
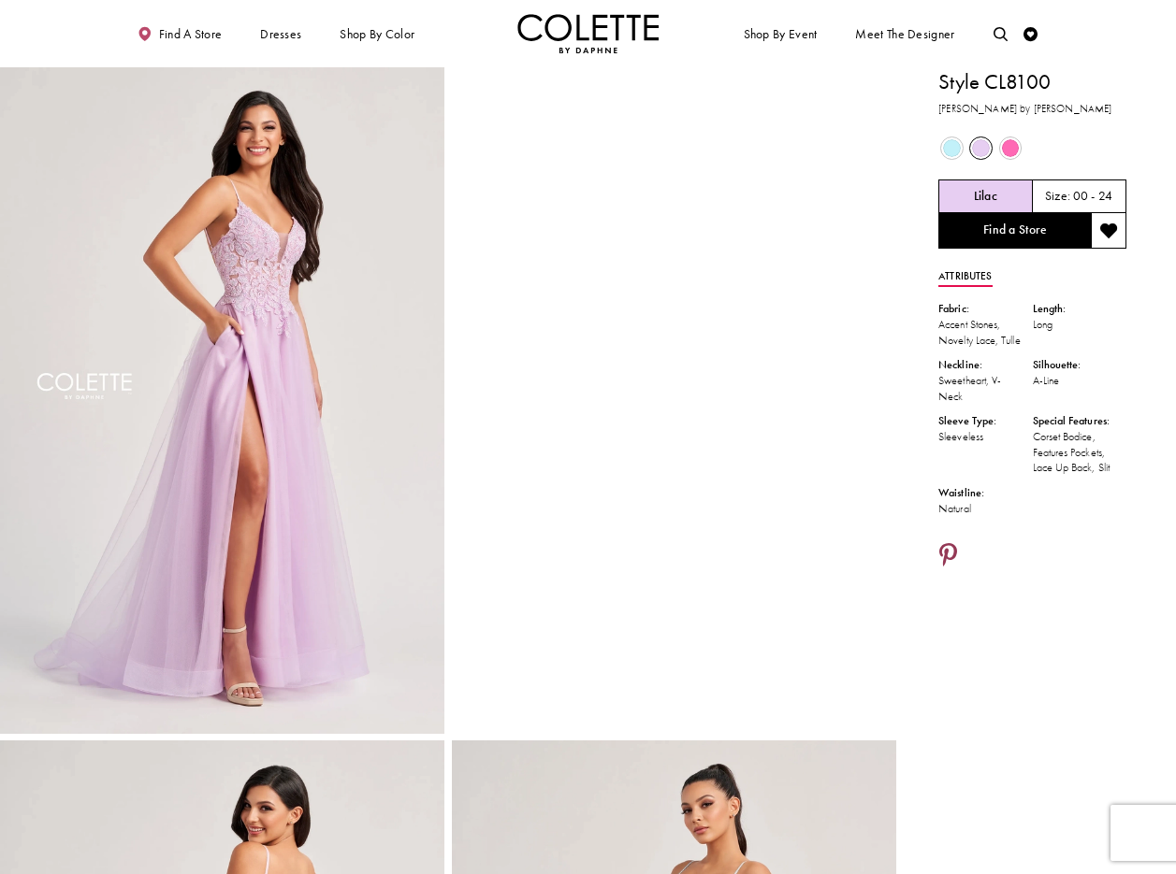
click at [961, 553] on li at bounding box center [948, 557] width 30 height 36
click at [949, 552] on icon "Share using Pinterest - Opens in new tab" at bounding box center [948, 556] width 18 height 25
click at [946, 543] on link "Share using Pinterest - Opens in new tab" at bounding box center [948, 556] width 20 height 27
click at [950, 550] on icon "Share using Pinterest - Opens in new tab" at bounding box center [948, 556] width 18 height 25
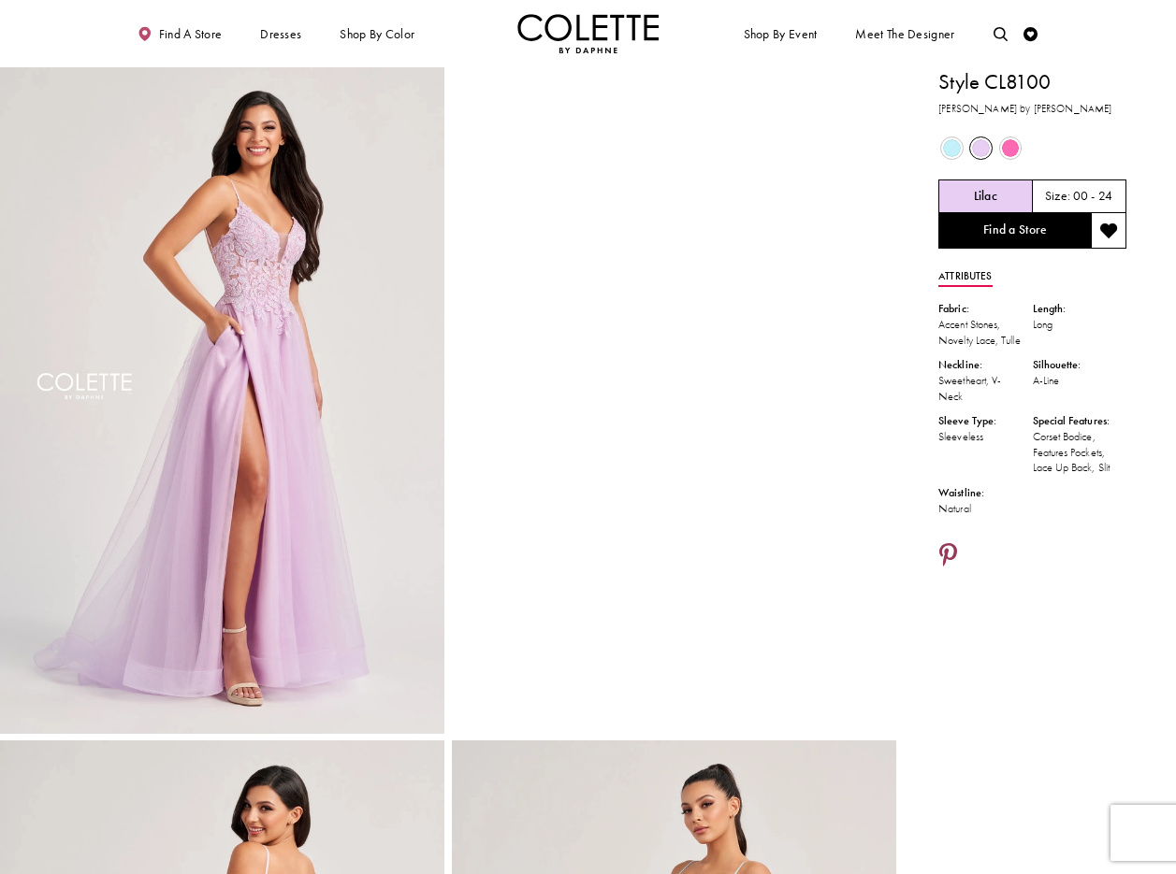
click at [954, 554] on icon "Share using Pinterest - Opens in new tab" at bounding box center [948, 556] width 18 height 25
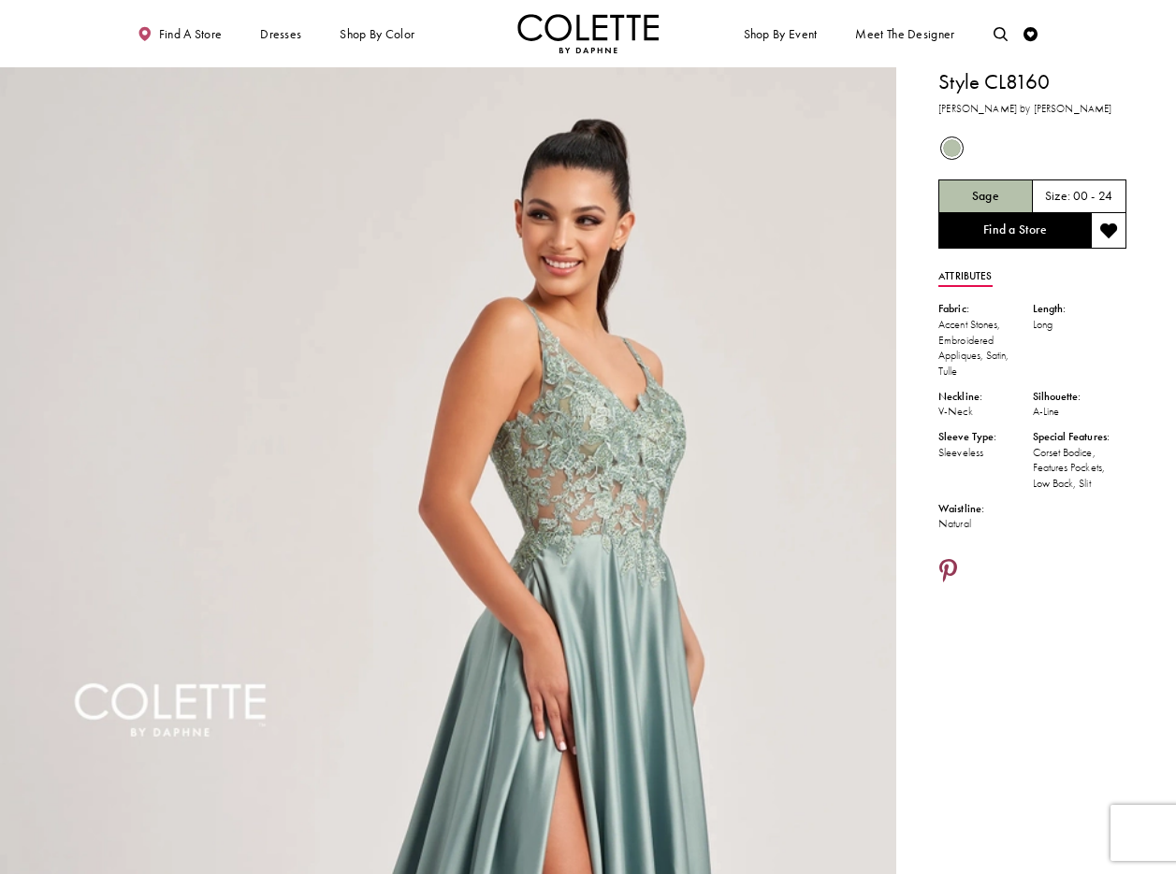
click at [944, 563] on icon "Share using Pinterest - Opens in new tab" at bounding box center [948, 572] width 18 height 25
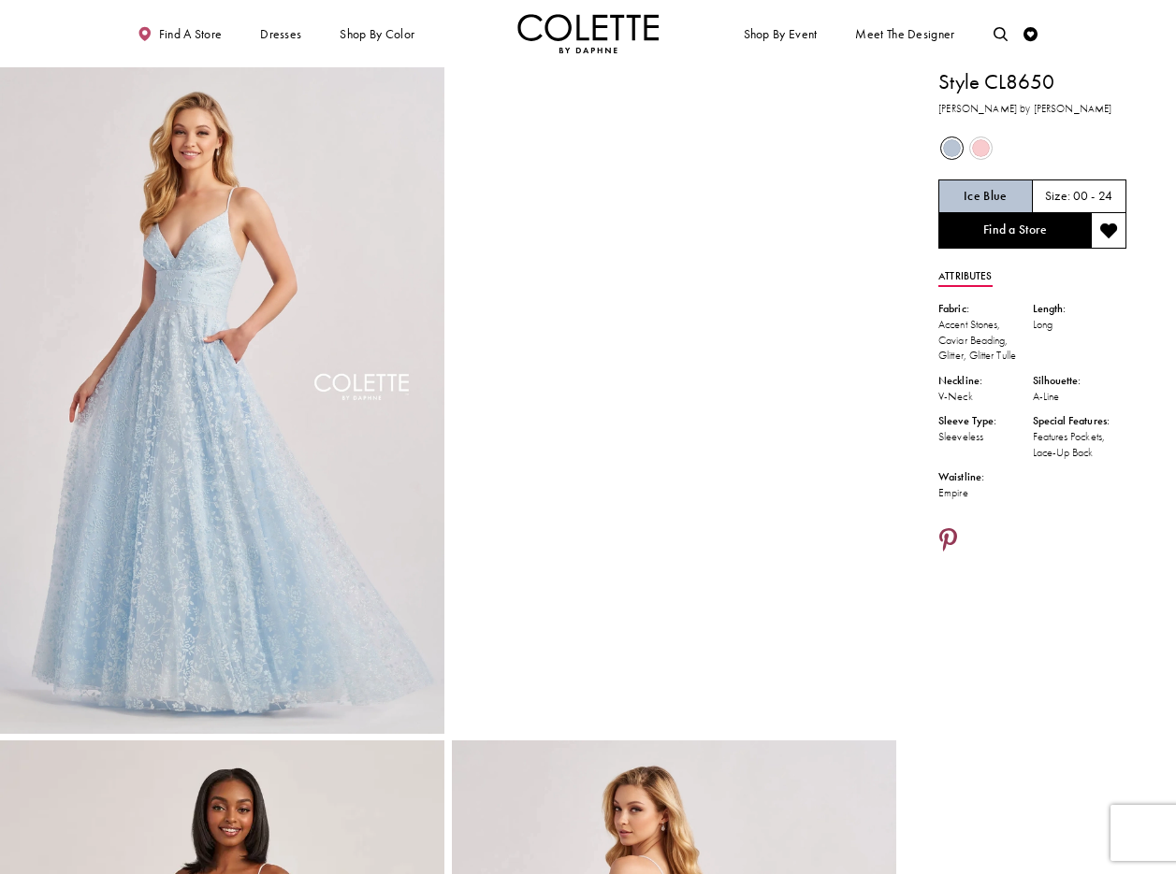
click at [951, 535] on icon "Share using Pinterest - Opens in new tab" at bounding box center [948, 541] width 18 height 25
click at [946, 533] on icon "Share using Pinterest - Opens in new tab" at bounding box center [948, 541] width 18 height 25
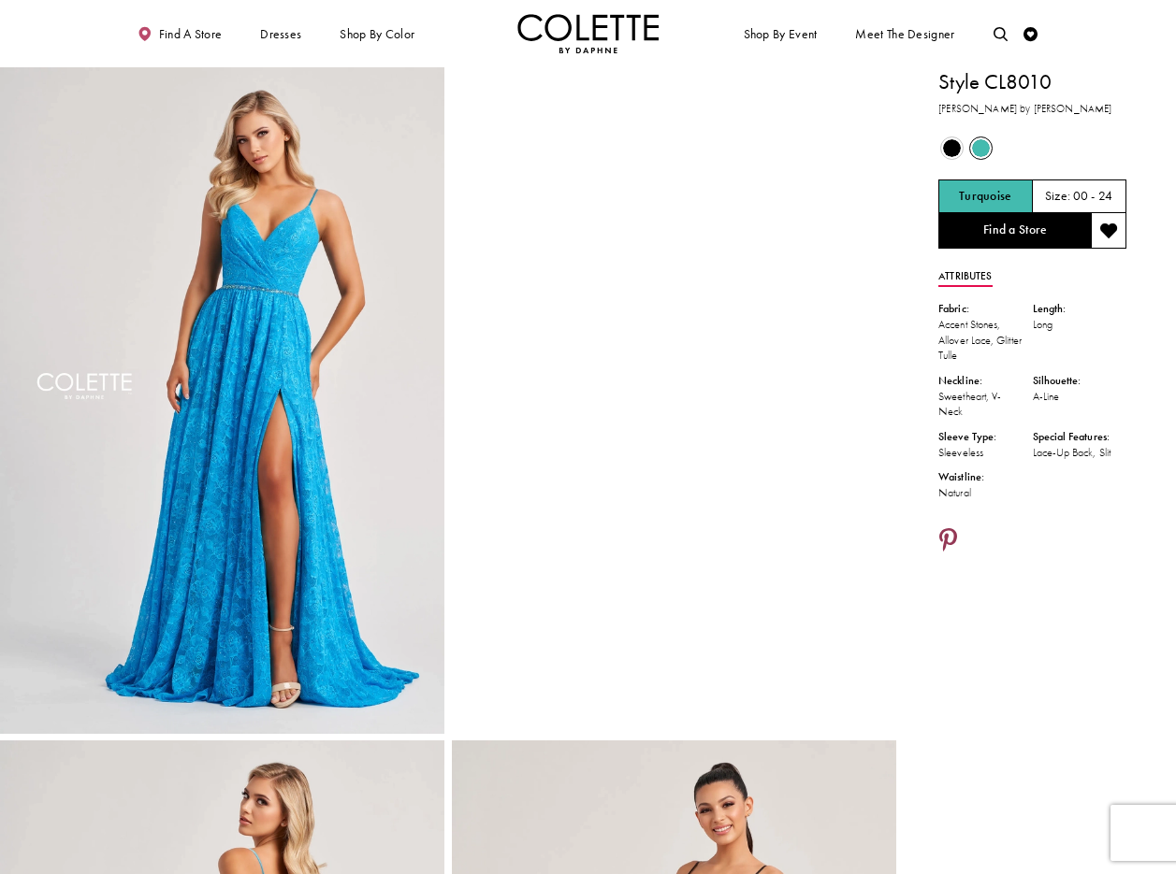
click at [952, 535] on icon "Share using Pinterest - Opens in new tab" at bounding box center [948, 541] width 18 height 25
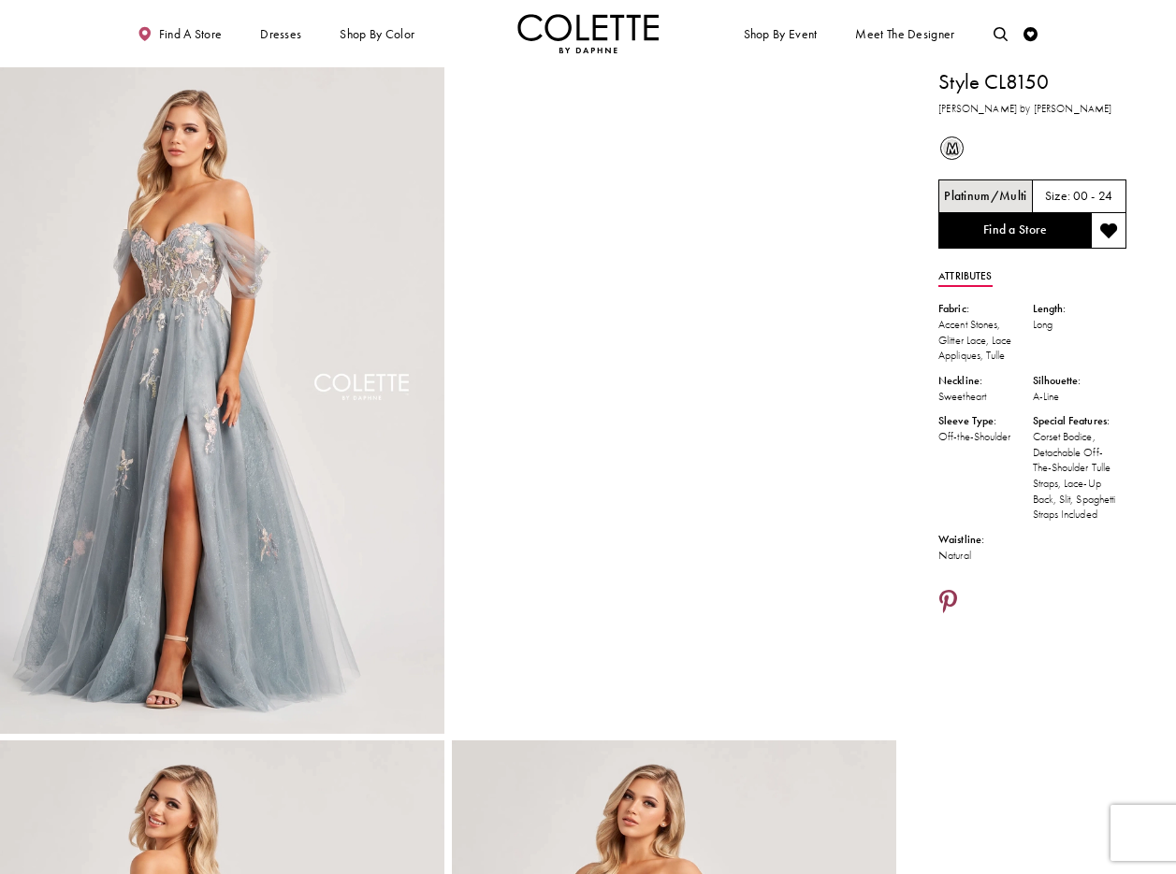
click at [947, 610] on icon "Share using Pinterest - Opens in new tab" at bounding box center [948, 603] width 18 height 25
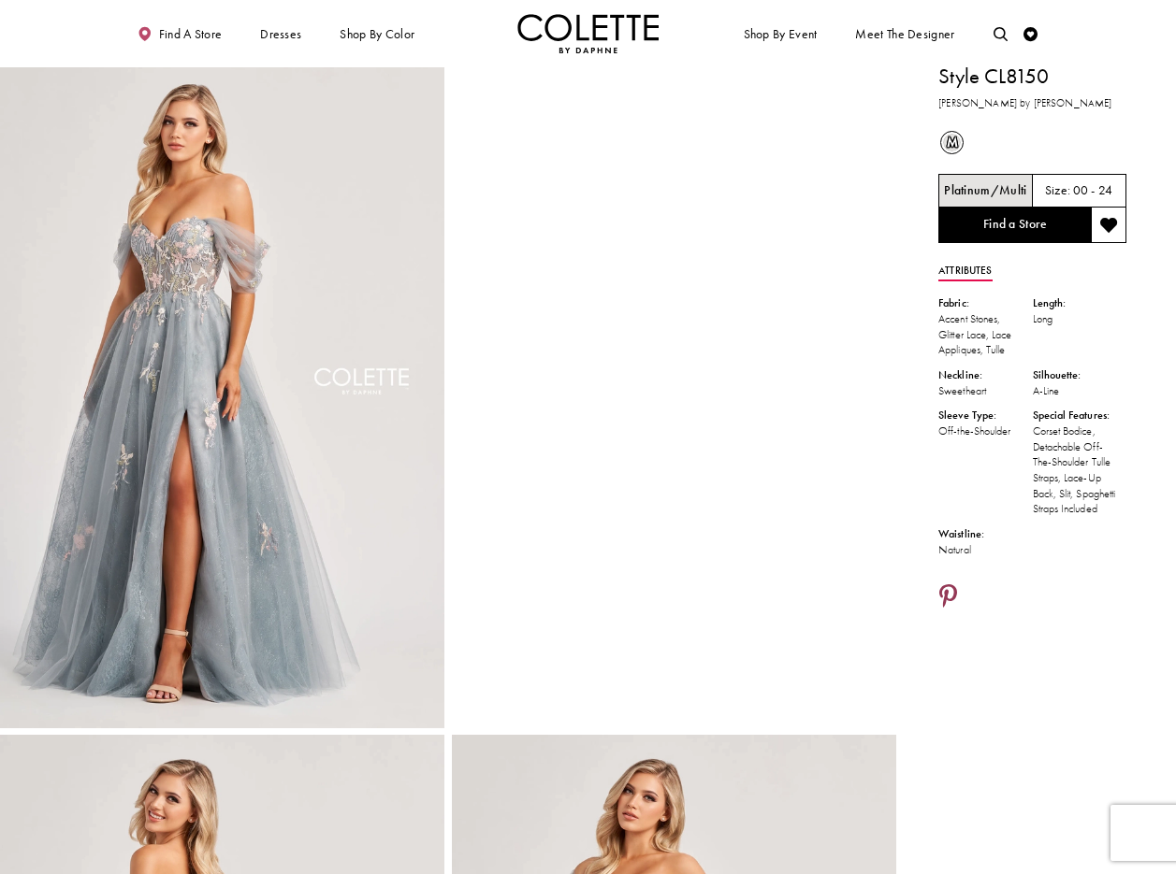
click at [944, 603] on icon "Share using Pinterest - Opens in new tab" at bounding box center [948, 597] width 18 height 25
click at [945, 608] on icon "Share using Pinterest - Opens in new tab" at bounding box center [948, 597] width 18 height 25
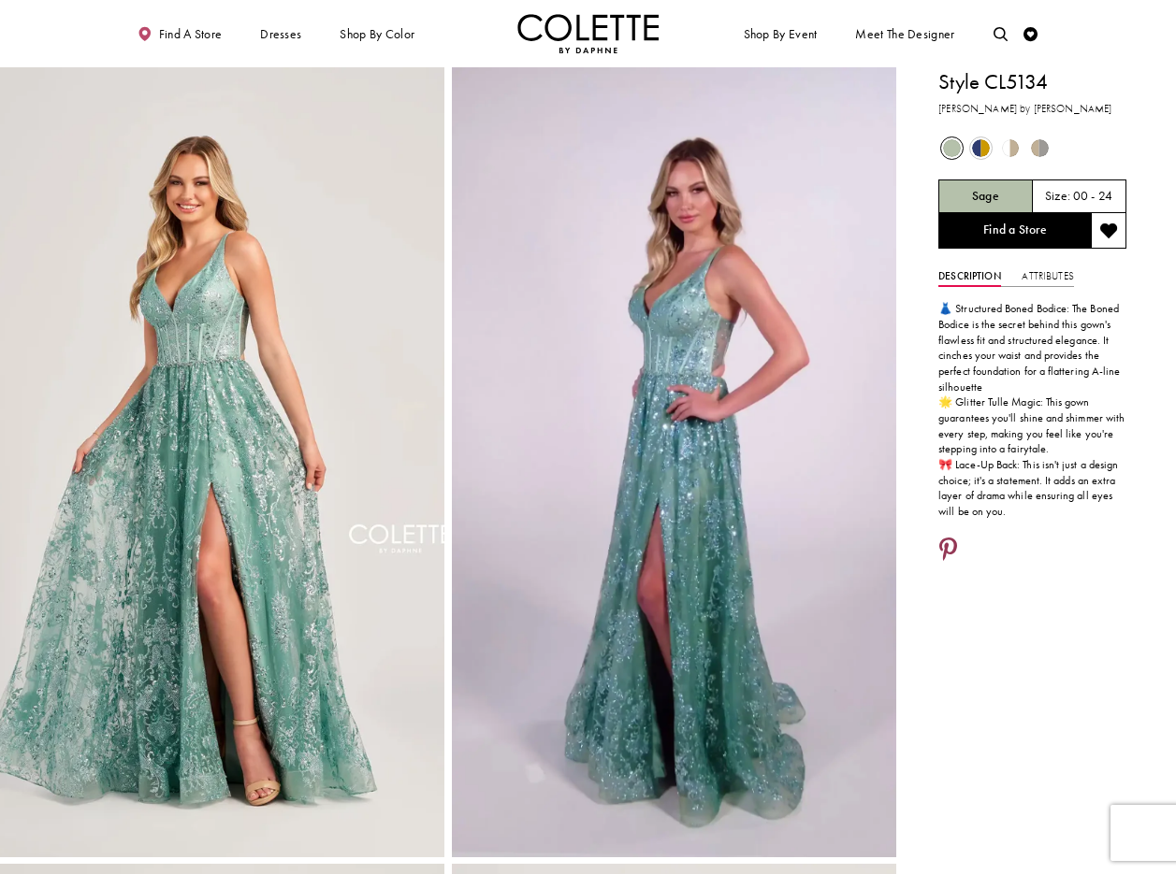
click at [948, 548] on icon "Share using Pinterest - Opens in new tab" at bounding box center [948, 551] width 18 height 25
click at [945, 544] on icon "Share using Pinterest - Opens in new tab" at bounding box center [948, 551] width 18 height 25
click at [952, 541] on icon "Share using Pinterest - Opens in new tab" at bounding box center [948, 551] width 18 height 25
drag, startPoint x: 464, startPoint y: 47, endPoint x: 486, endPoint y: 9, distance: 43.6
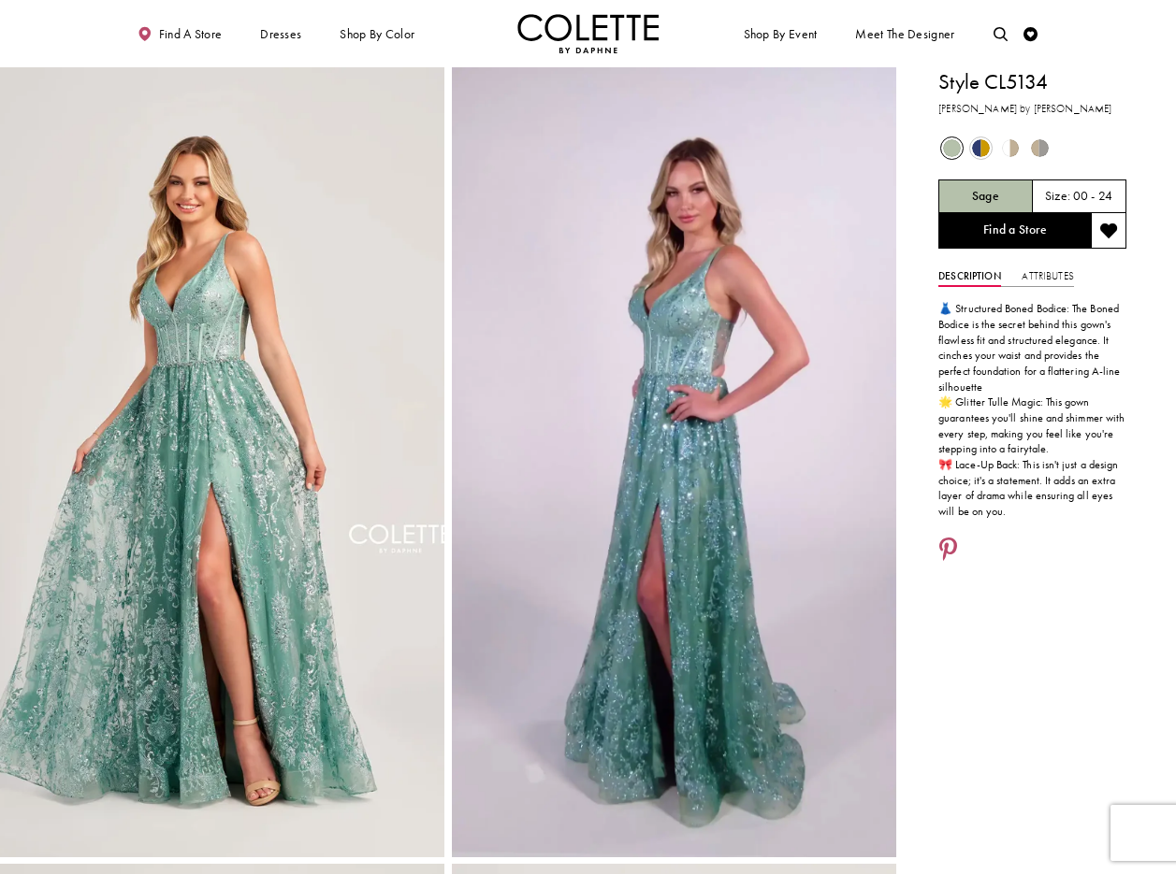
click at [466, 41] on ul "Find a store Dresses Dresses Occasion DAF'S FAVES EVENING DRESSES LONG DRESSES" at bounding box center [354, 33] width 468 height 39
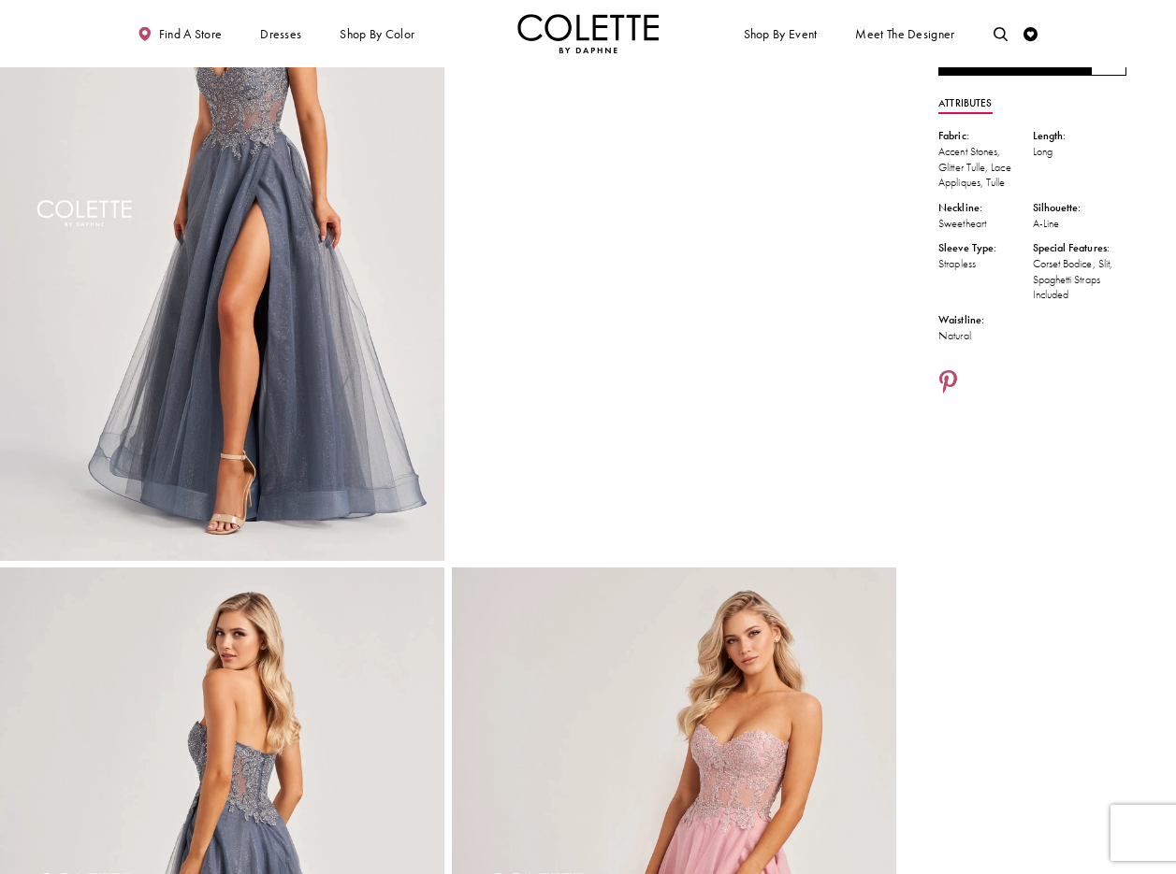
scroll to position [175, 0]
click at [952, 374] on icon "Share using Pinterest - Opens in new tab" at bounding box center [948, 381] width 18 height 25
click at [949, 380] on icon "Share using Pinterest - Opens in new tab" at bounding box center [948, 382] width 18 height 25
click at [954, 378] on icon "Share using Pinterest - Opens in new tab" at bounding box center [948, 382] width 18 height 25
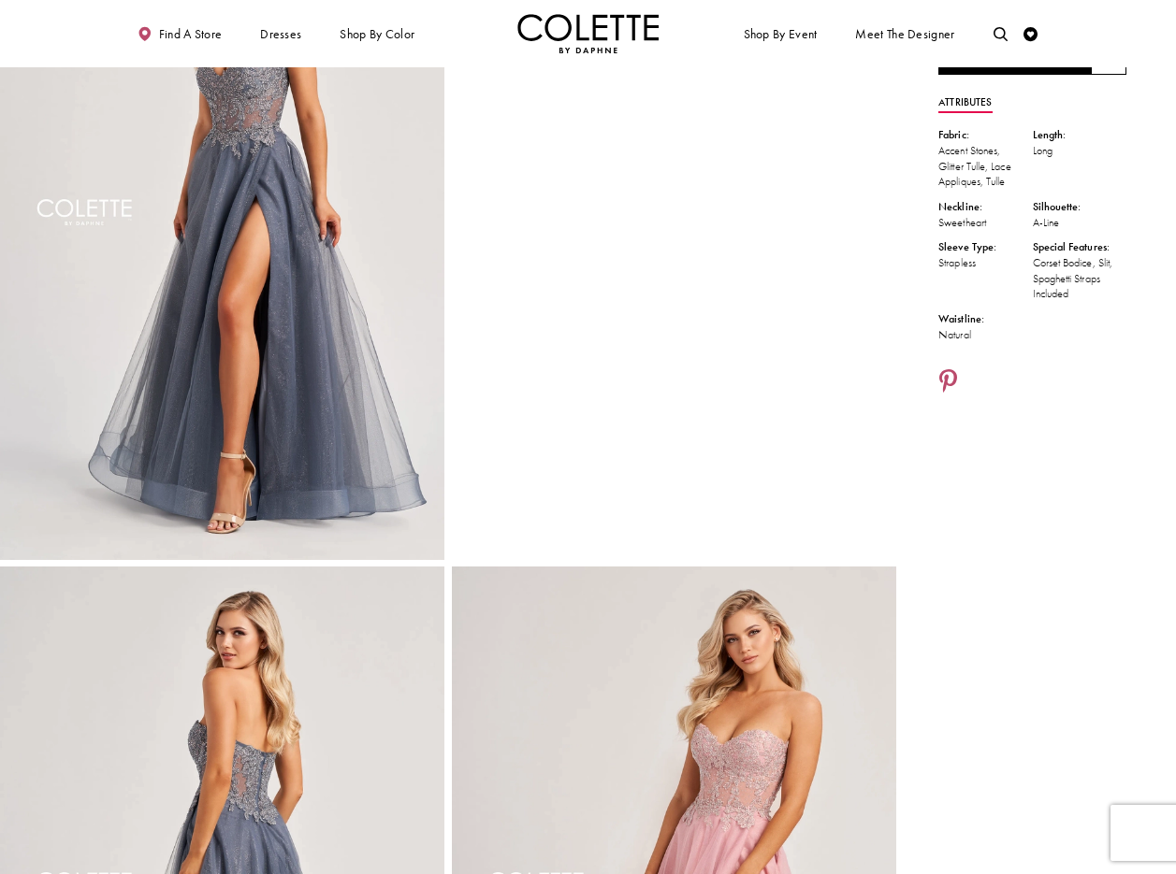
scroll to position [0, 0]
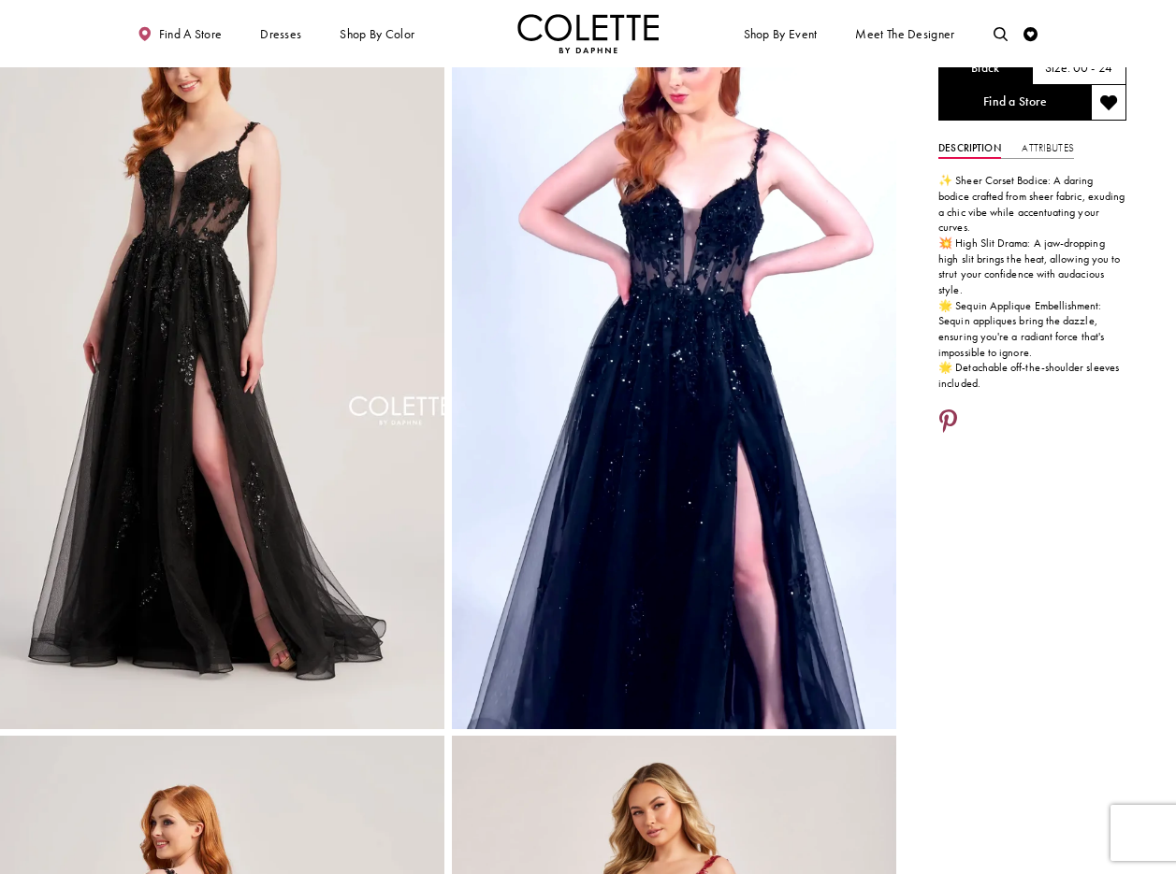
scroll to position [125, 0]
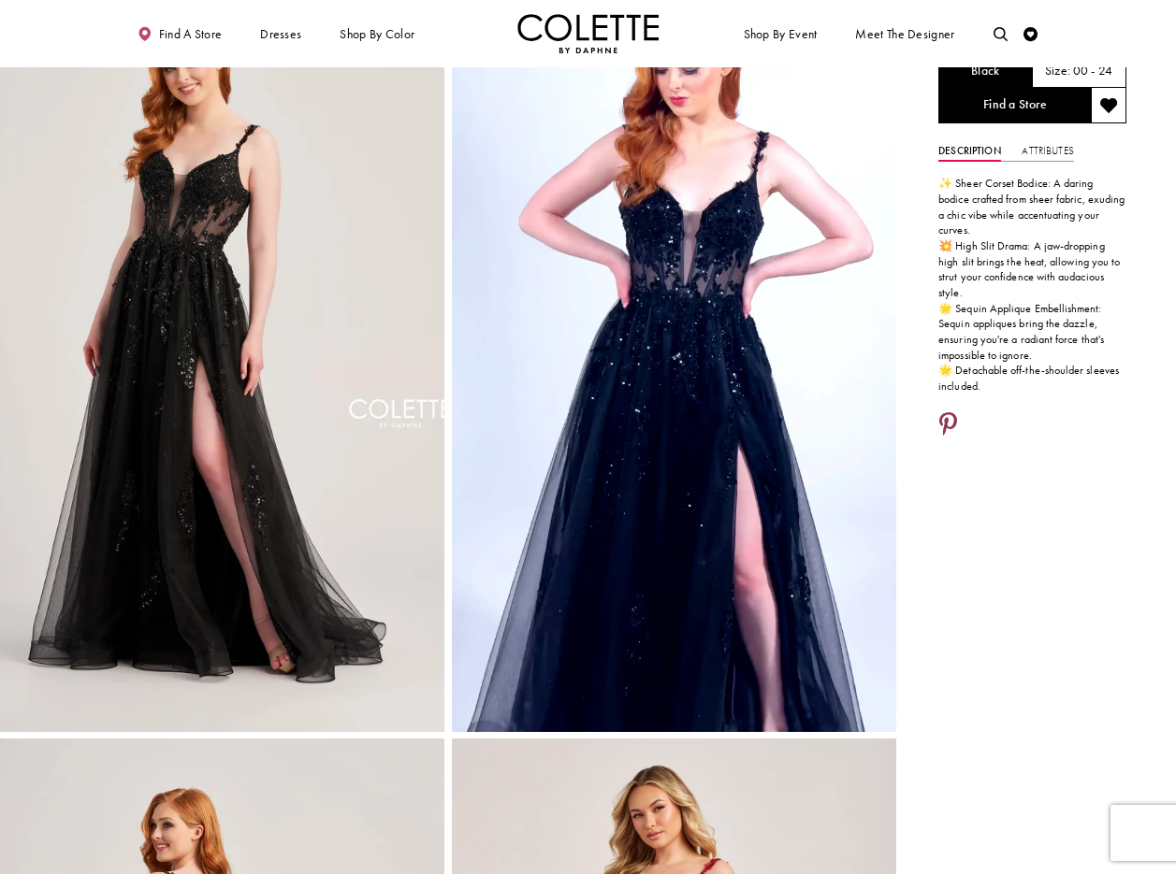
click at [948, 413] on icon "Share using Pinterest - Opens in new tab" at bounding box center [948, 425] width 18 height 25
click at [943, 413] on icon "Share using Pinterest - Opens in new tab" at bounding box center [948, 425] width 18 height 25
click at [950, 413] on icon "Share using Pinterest - Opens in new tab" at bounding box center [948, 425] width 18 height 25
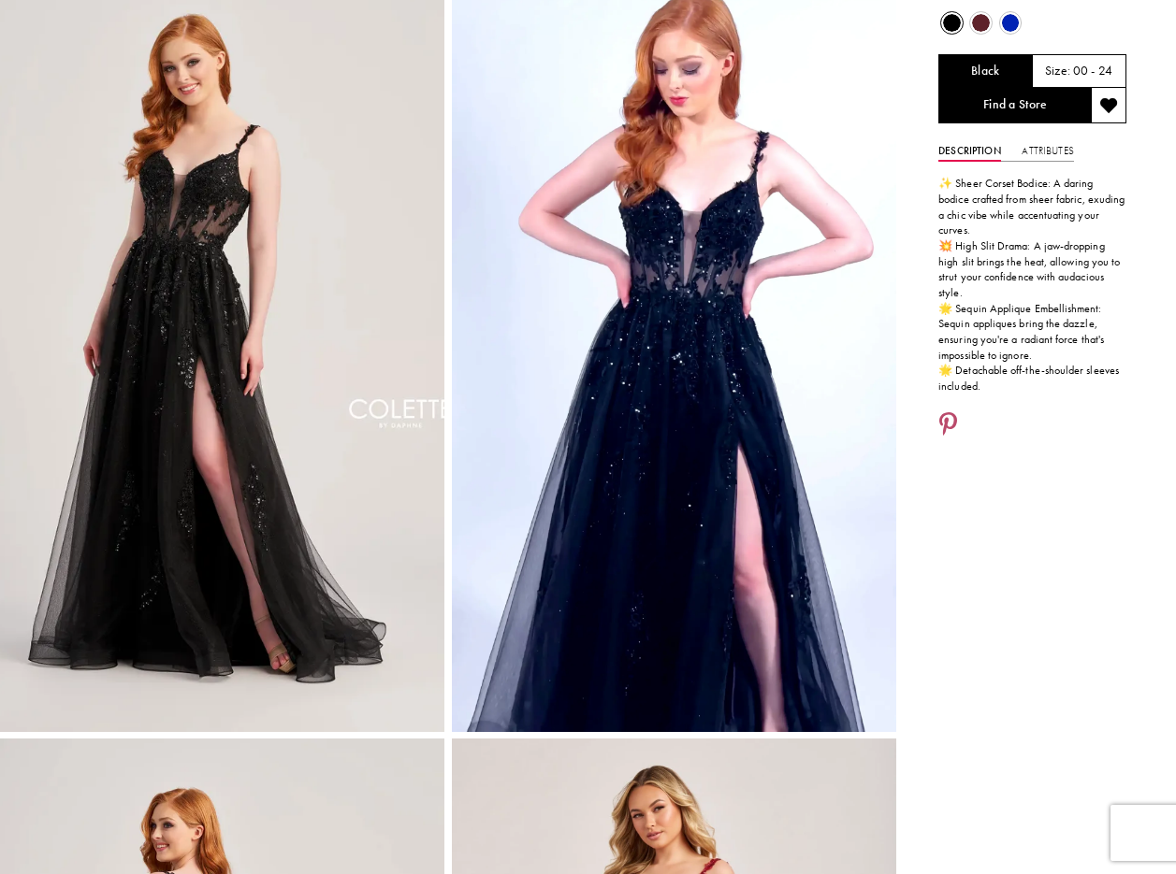
scroll to position [0, 0]
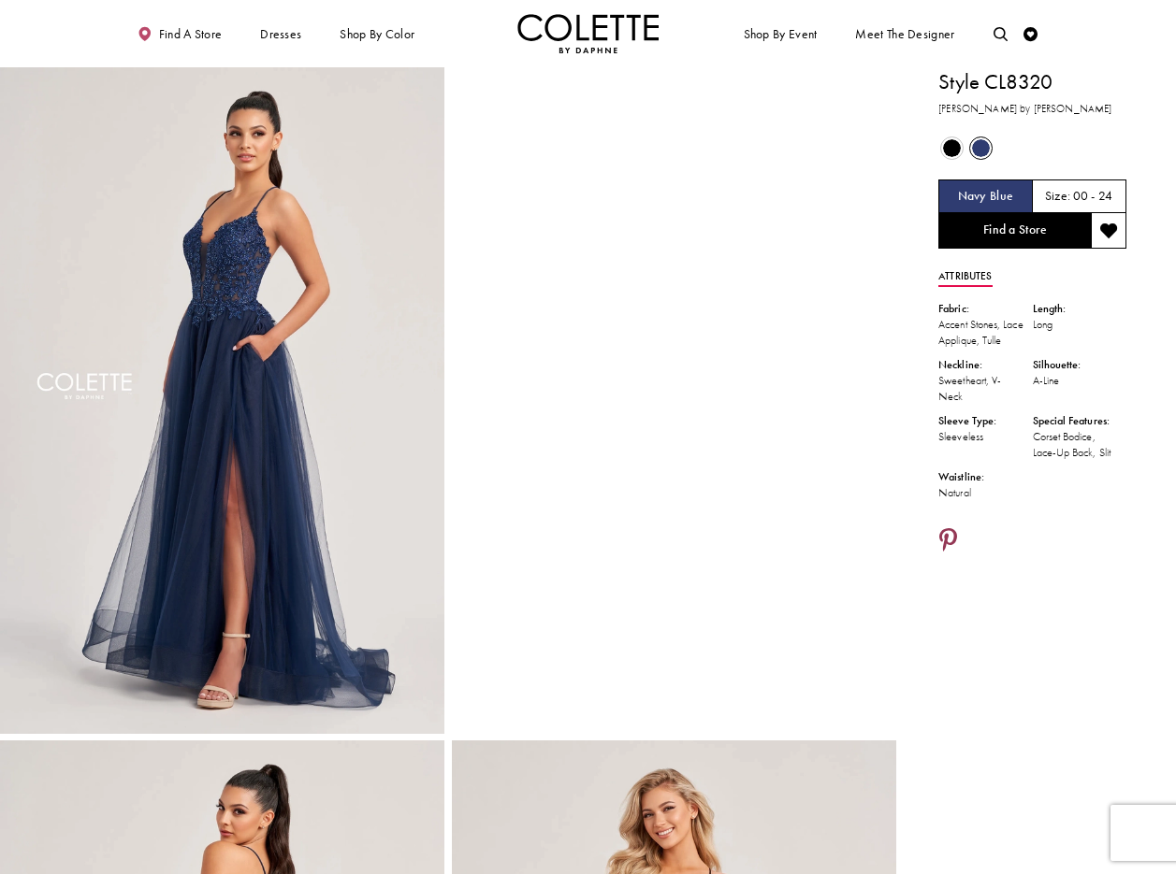
click at [945, 546] on icon "Share using Pinterest - Opens in new tab" at bounding box center [948, 541] width 18 height 25
click at [951, 554] on icon "Share using Pinterest - Opens in new tab" at bounding box center [948, 541] width 18 height 25
click at [948, 555] on icon "Share using Pinterest - Opens in new tab" at bounding box center [948, 541] width 18 height 25
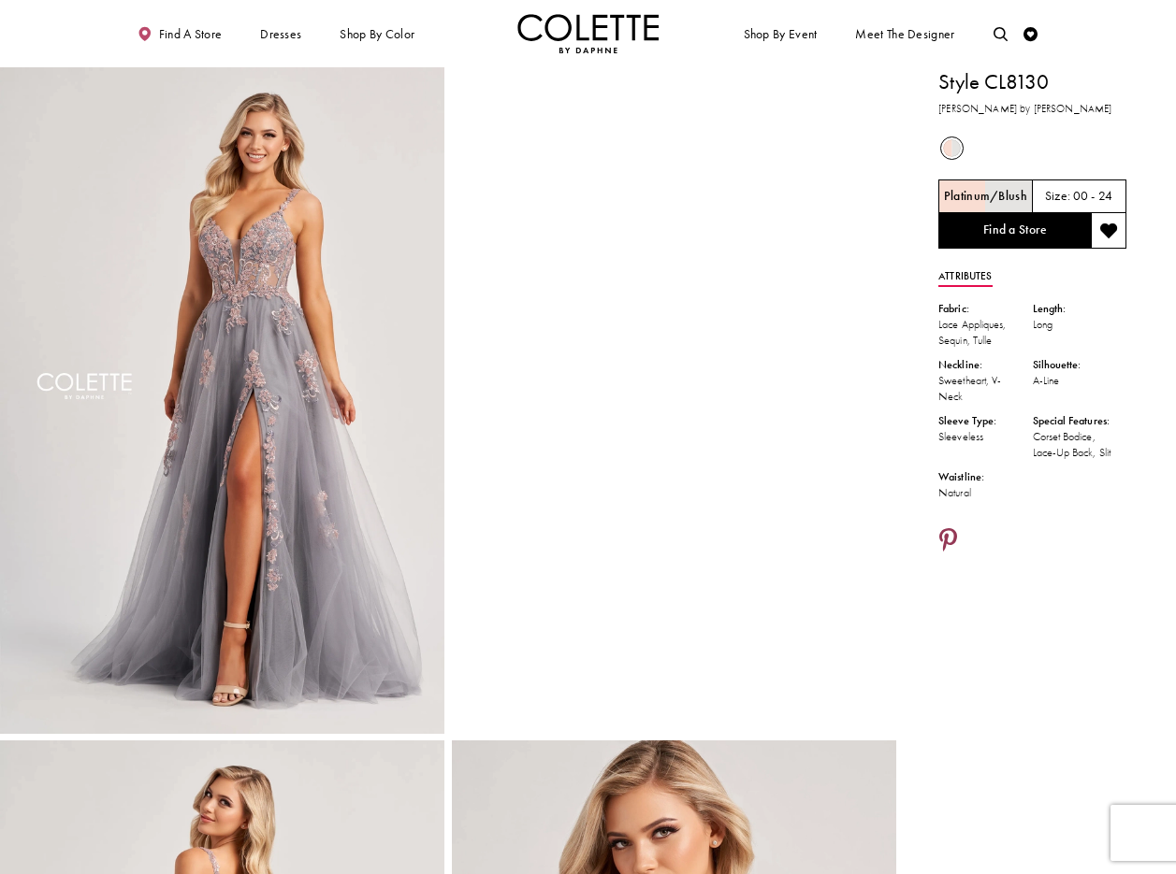
click at [949, 532] on icon "Share using Pinterest - Opens in new tab" at bounding box center [948, 541] width 18 height 25
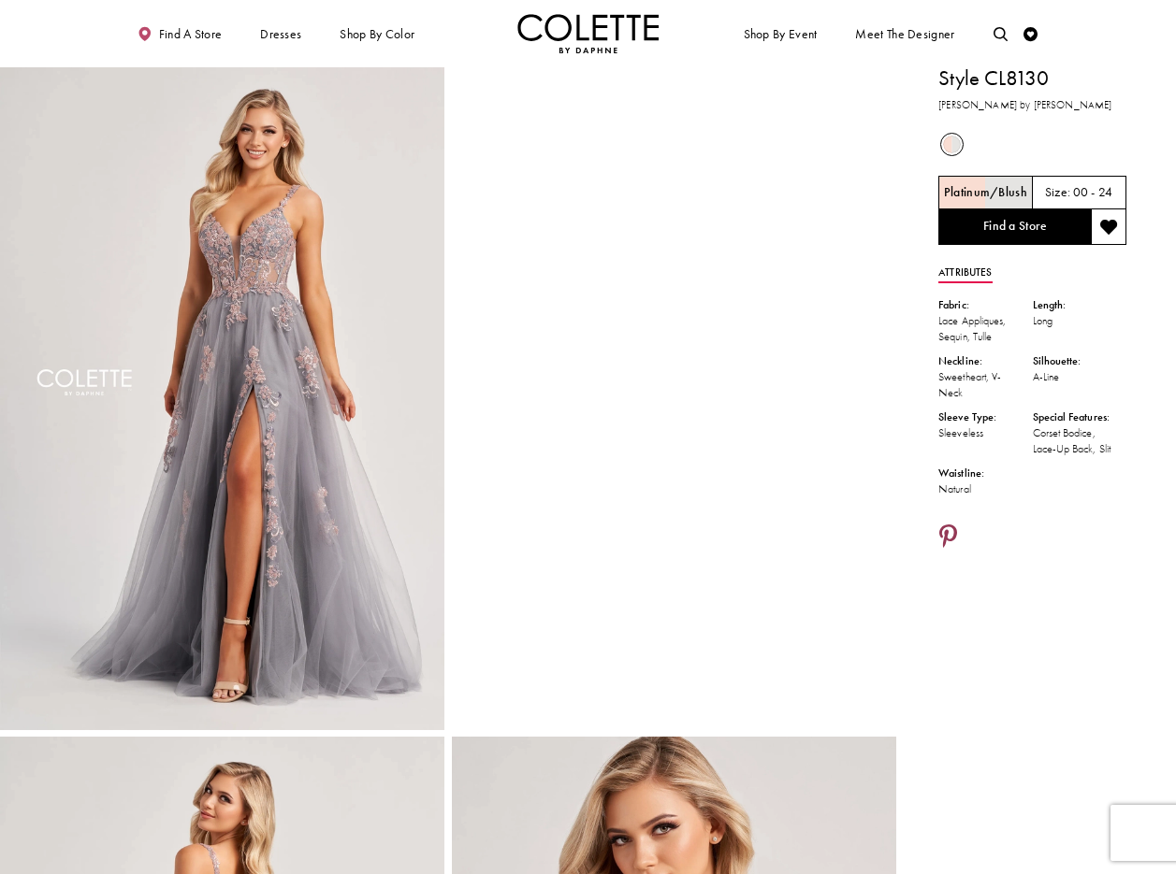
click at [951, 530] on icon "Share using Pinterest - Opens in new tab" at bounding box center [948, 538] width 18 height 25
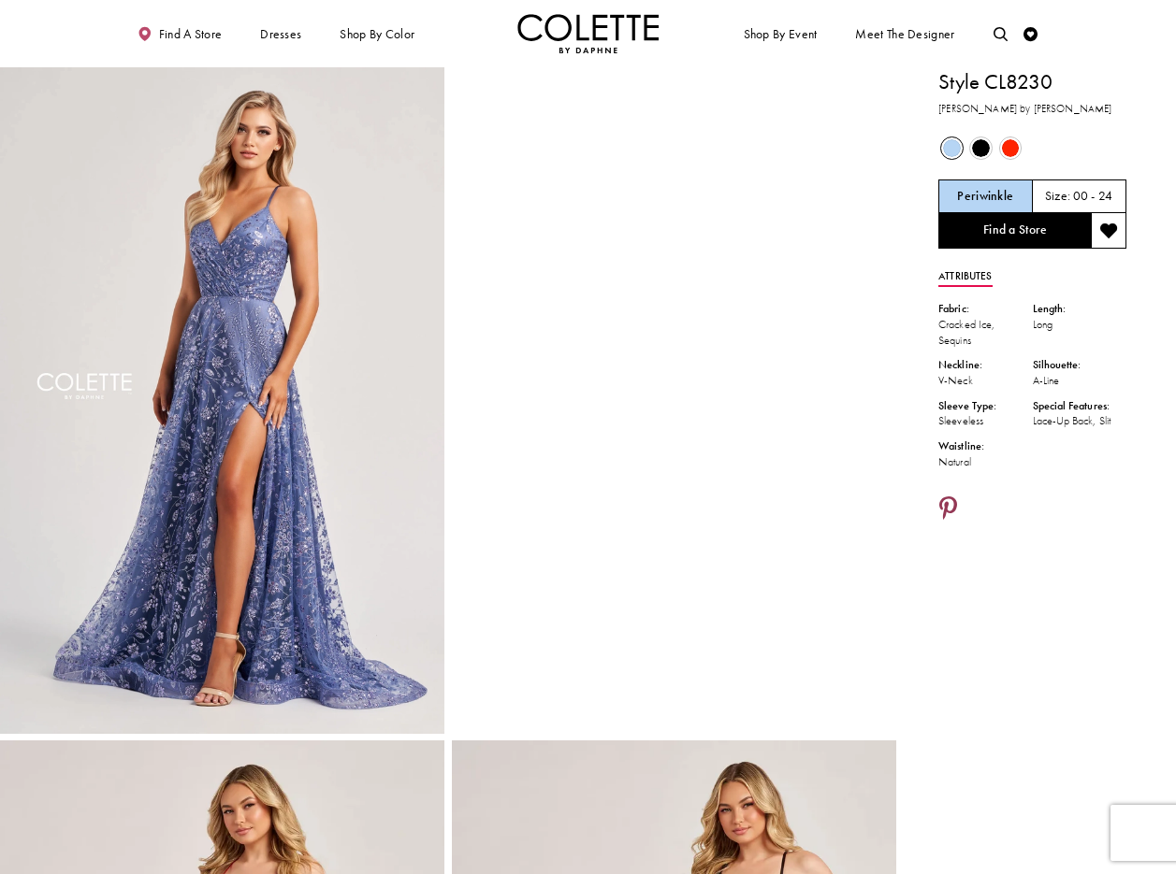
click at [945, 506] on icon "Share using Pinterest - Opens in new tab" at bounding box center [948, 510] width 18 height 25
click at [950, 498] on icon "Share using Pinterest - Opens in new tab" at bounding box center [948, 510] width 18 height 25
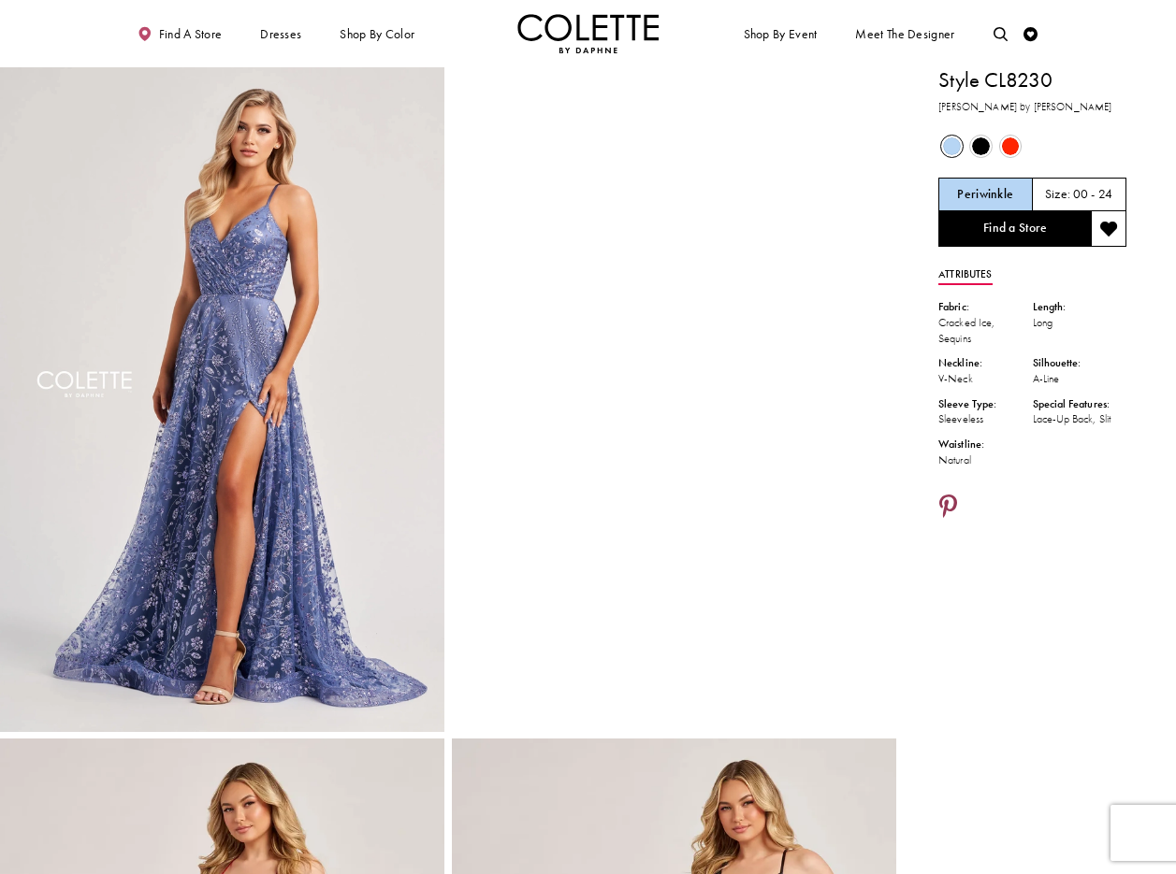
click at [948, 503] on icon "Share using Pinterest - Opens in new tab" at bounding box center [948, 508] width 18 height 25
drag, startPoint x: 467, startPoint y: 27, endPoint x: 472, endPoint y: 6, distance: 22.2
click at [466, 26] on ul "Find a store Dresses Dresses Occasion DAF'S FAVES EVENING DRESSES LONG DRESSES" at bounding box center [354, 33] width 468 height 39
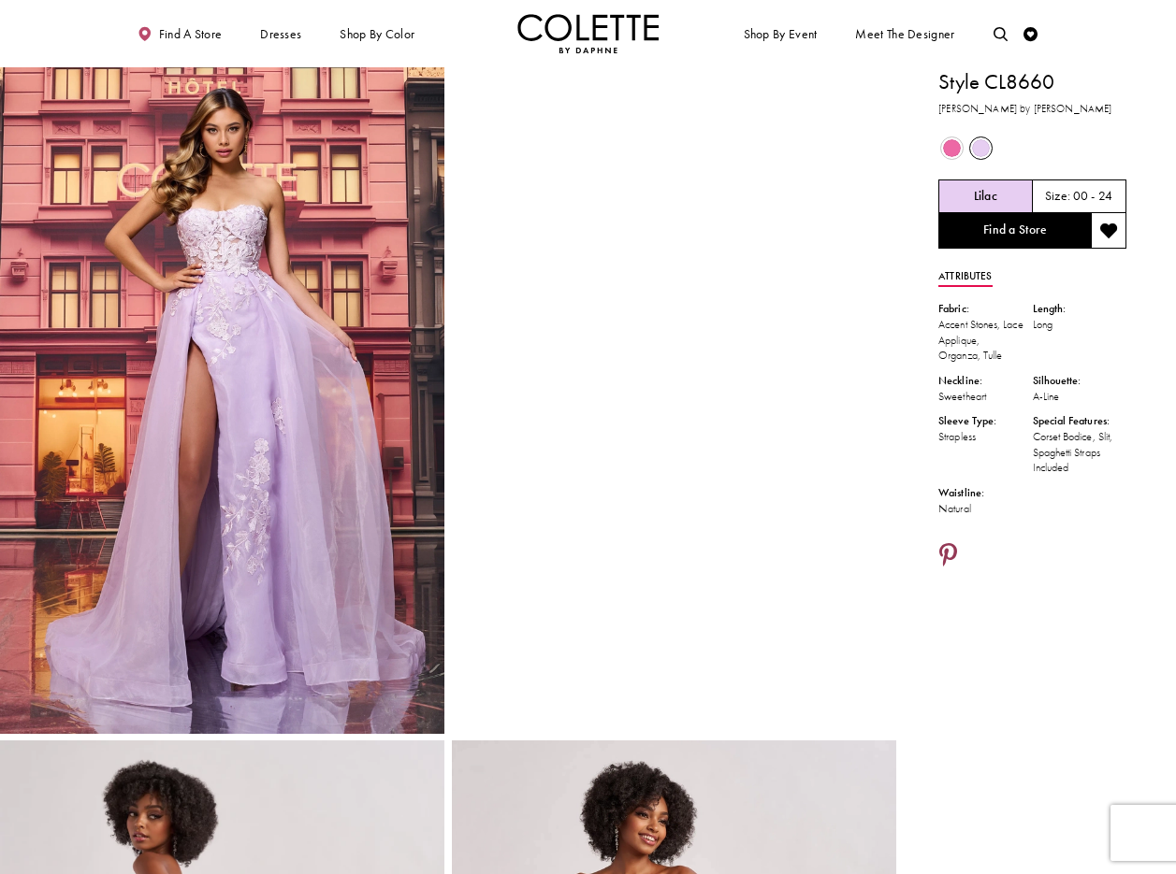
click at [953, 552] on icon "Share using Pinterest - Opens in new tab" at bounding box center [948, 556] width 18 height 25
click at [951, 554] on icon "Share using Pinterest - Opens in new tab" at bounding box center [948, 556] width 18 height 25
click at [952, 560] on icon "Share using Pinterest - Opens in new tab" at bounding box center [948, 556] width 18 height 25
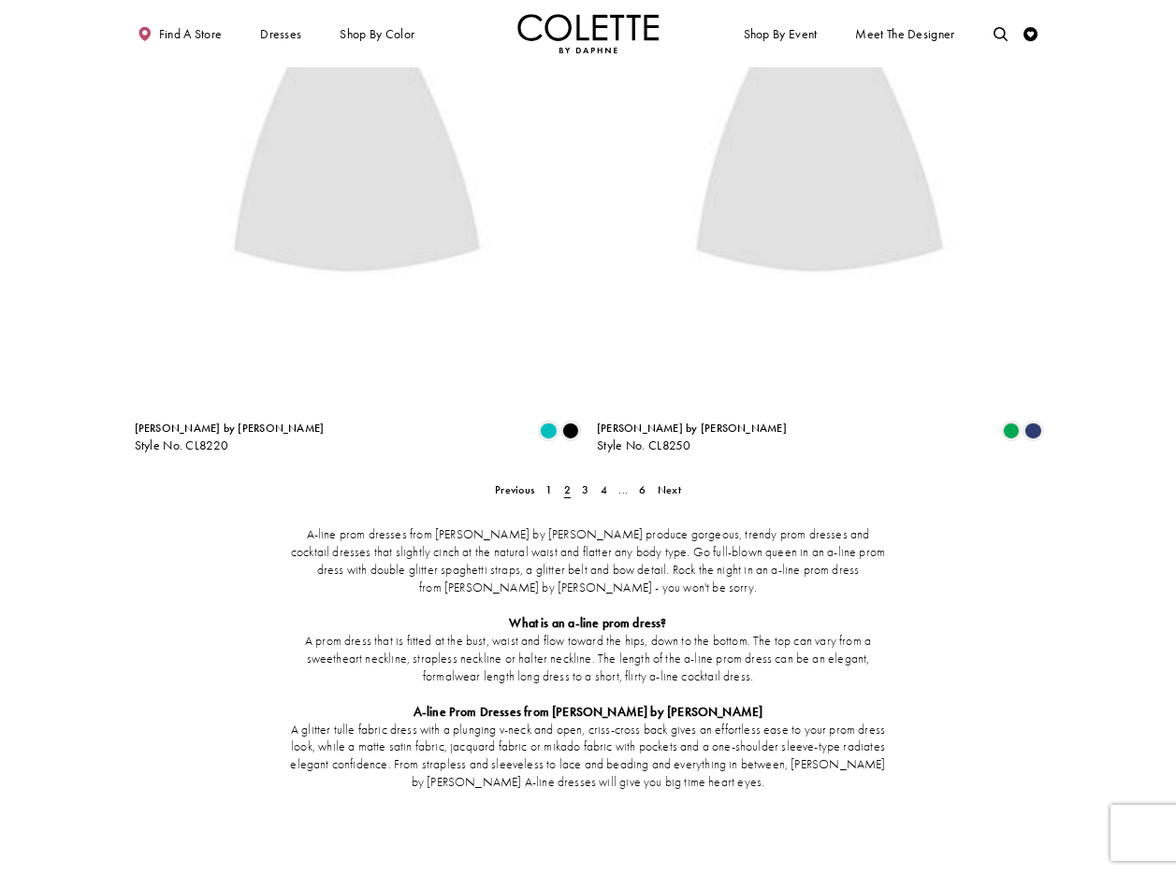
scroll to position [2457, 0]
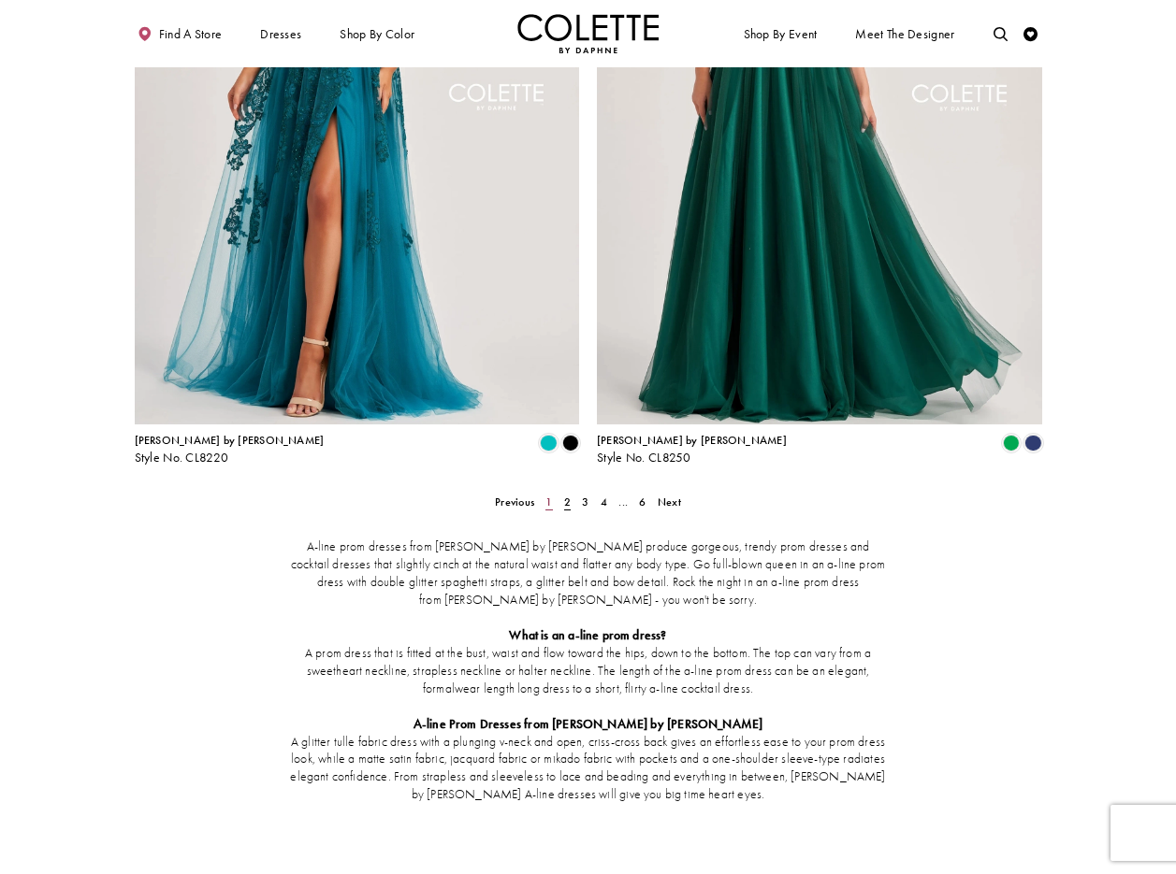
click at [550, 495] on span "1" at bounding box center [548, 502] width 7 height 15
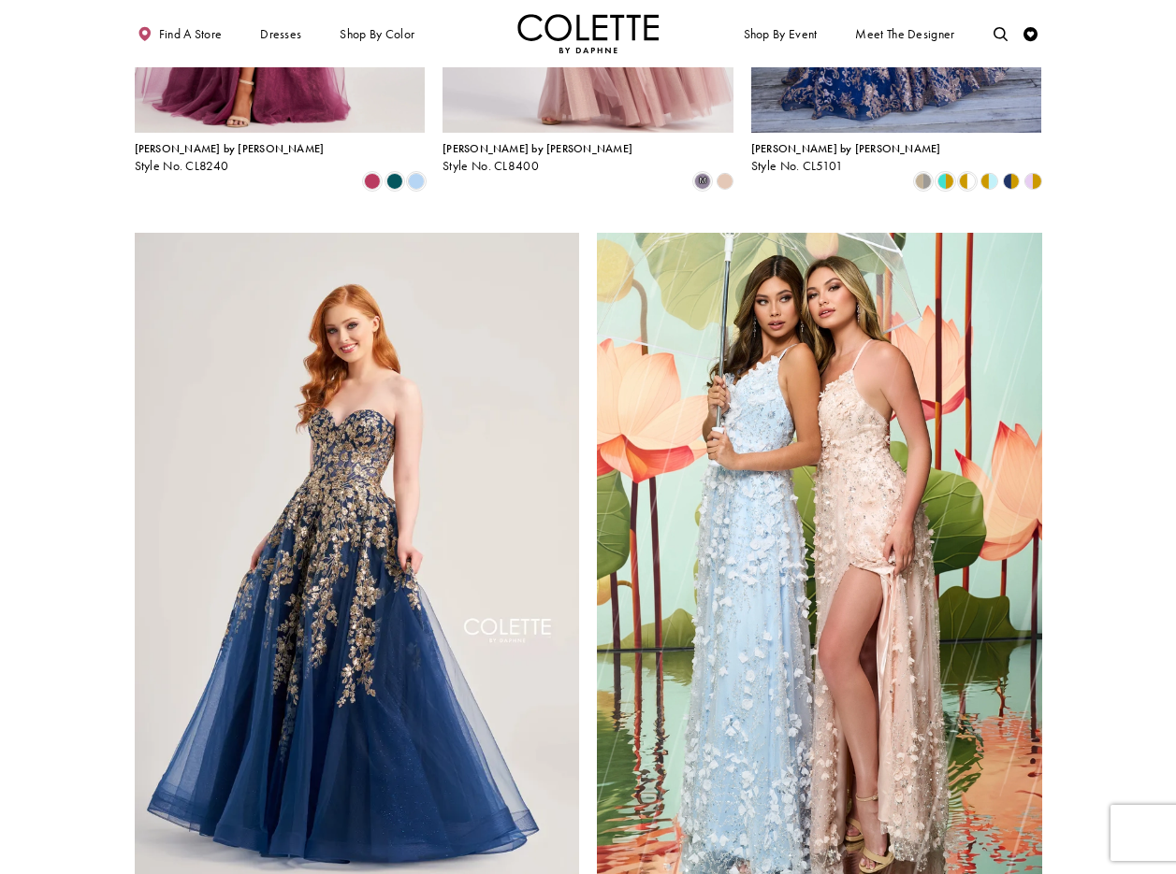
scroll to position [1927, 0]
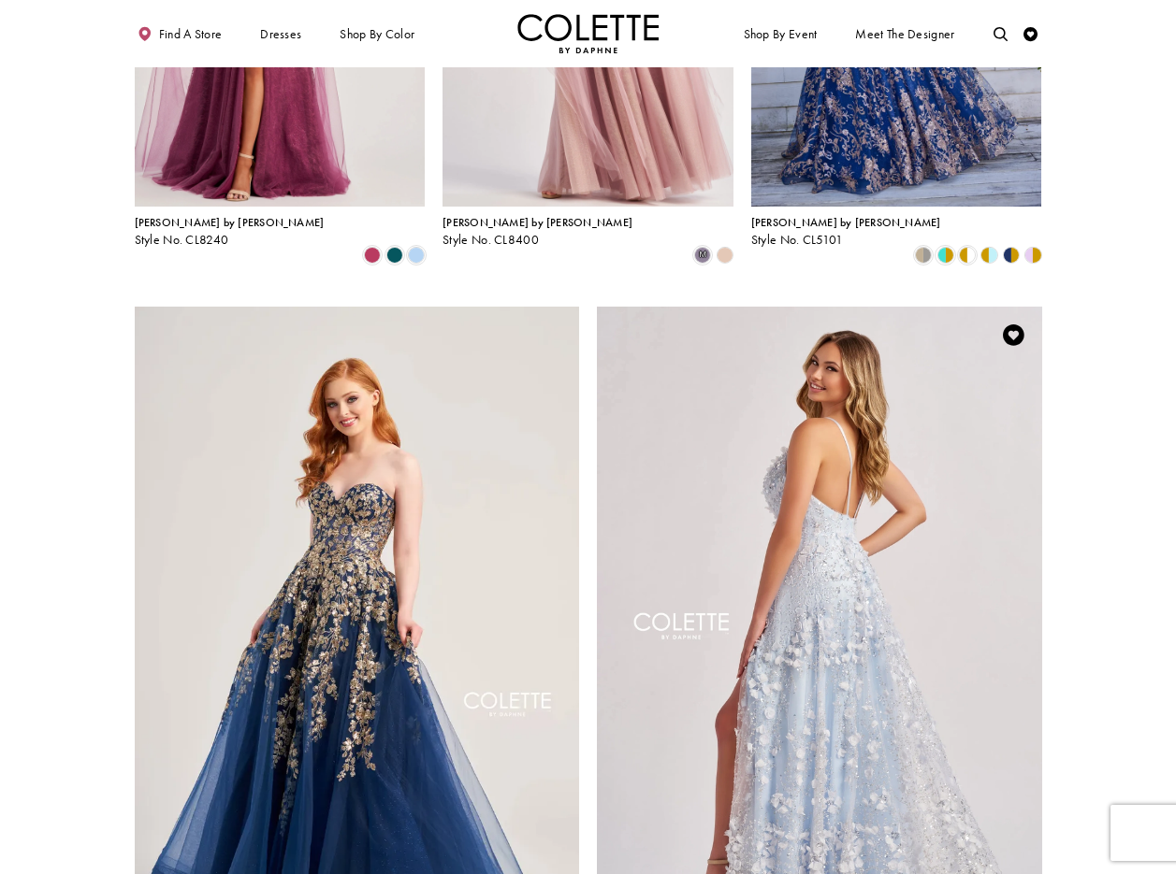
click at [887, 463] on img "Visit Colette by Daphne Style No. CL8525 Page" at bounding box center [819, 630] width 445 height 647
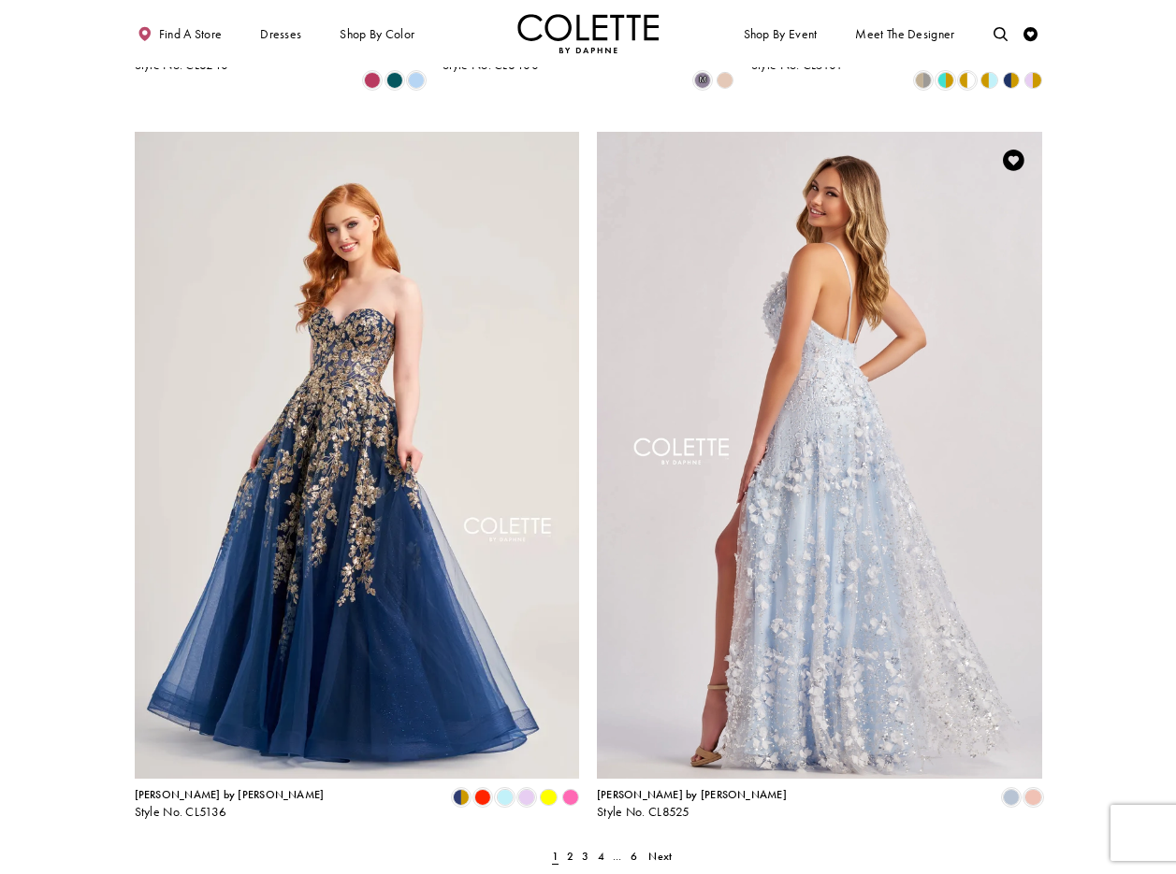
scroll to position [2136, 0]
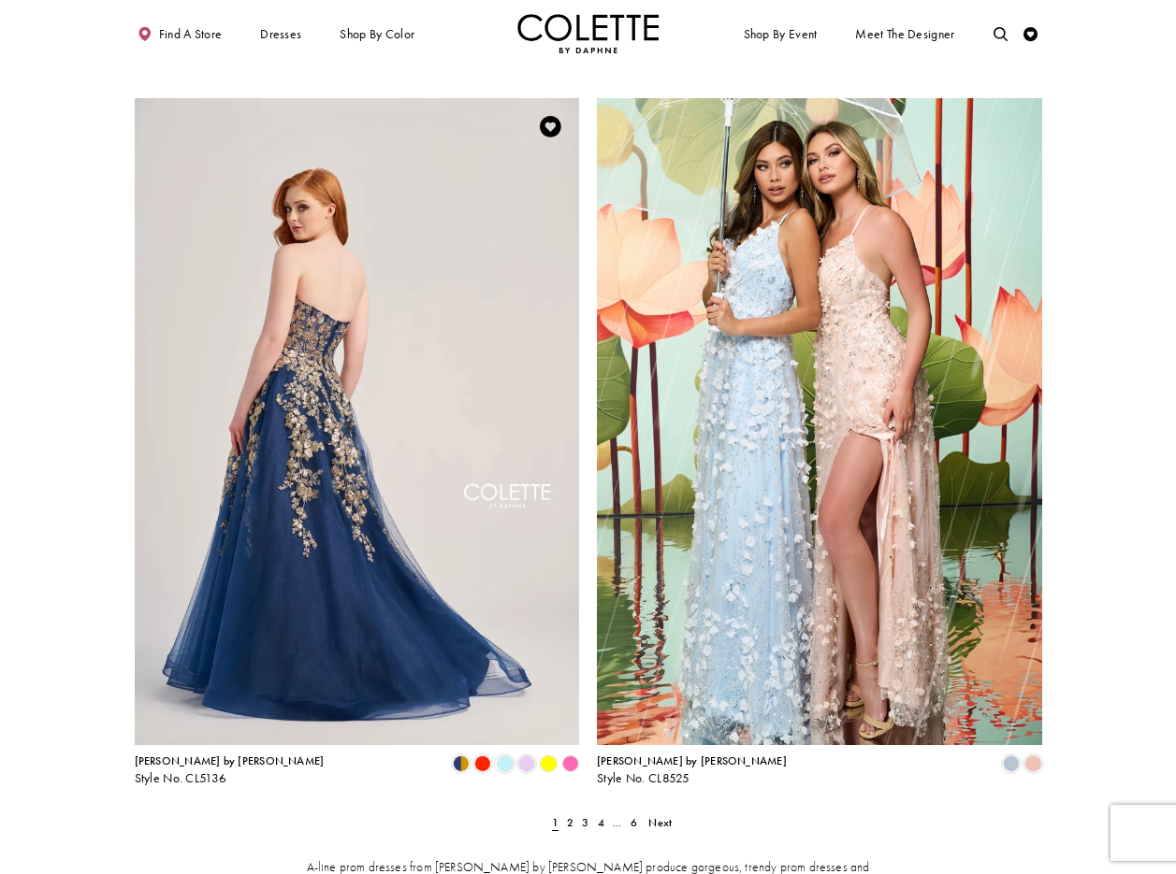
click at [346, 274] on img "Visit Colette by Daphne Style No. CL5136 Page" at bounding box center [357, 421] width 445 height 647
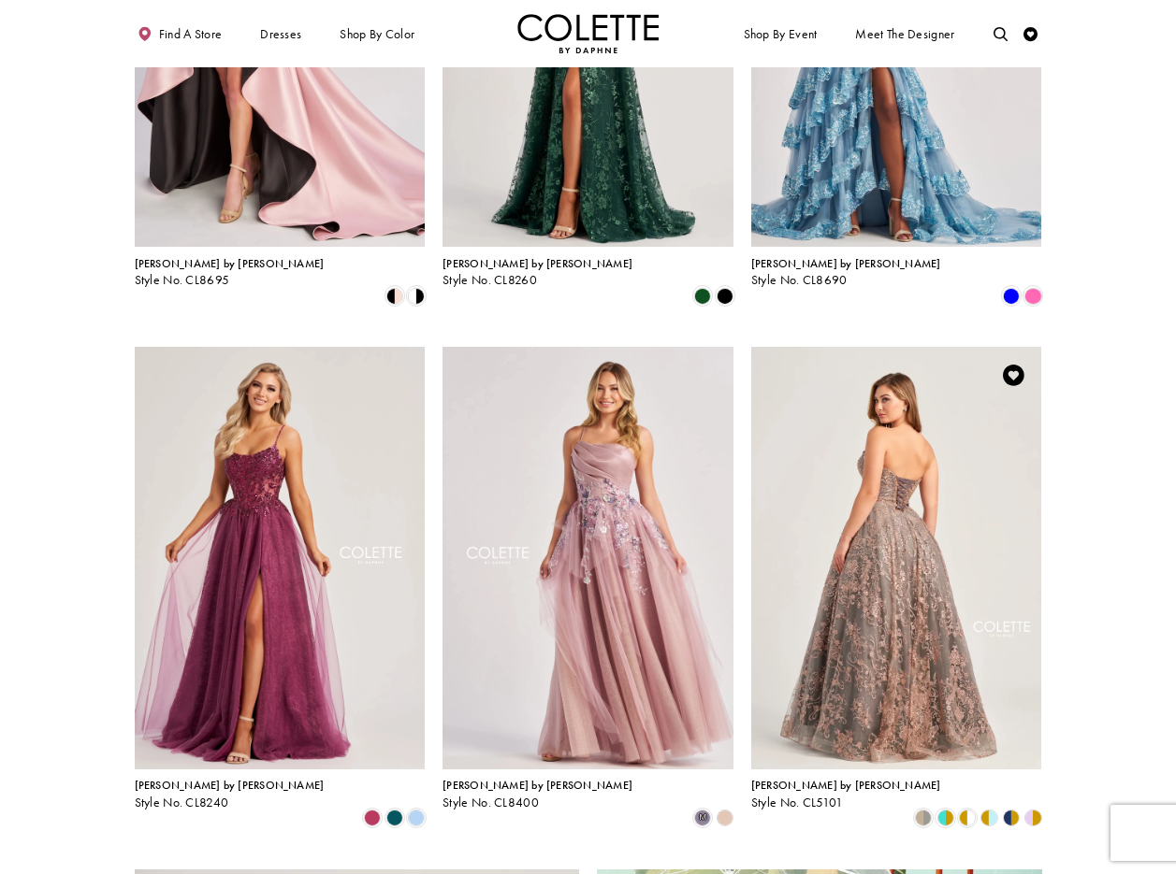
scroll to position [1363, 0]
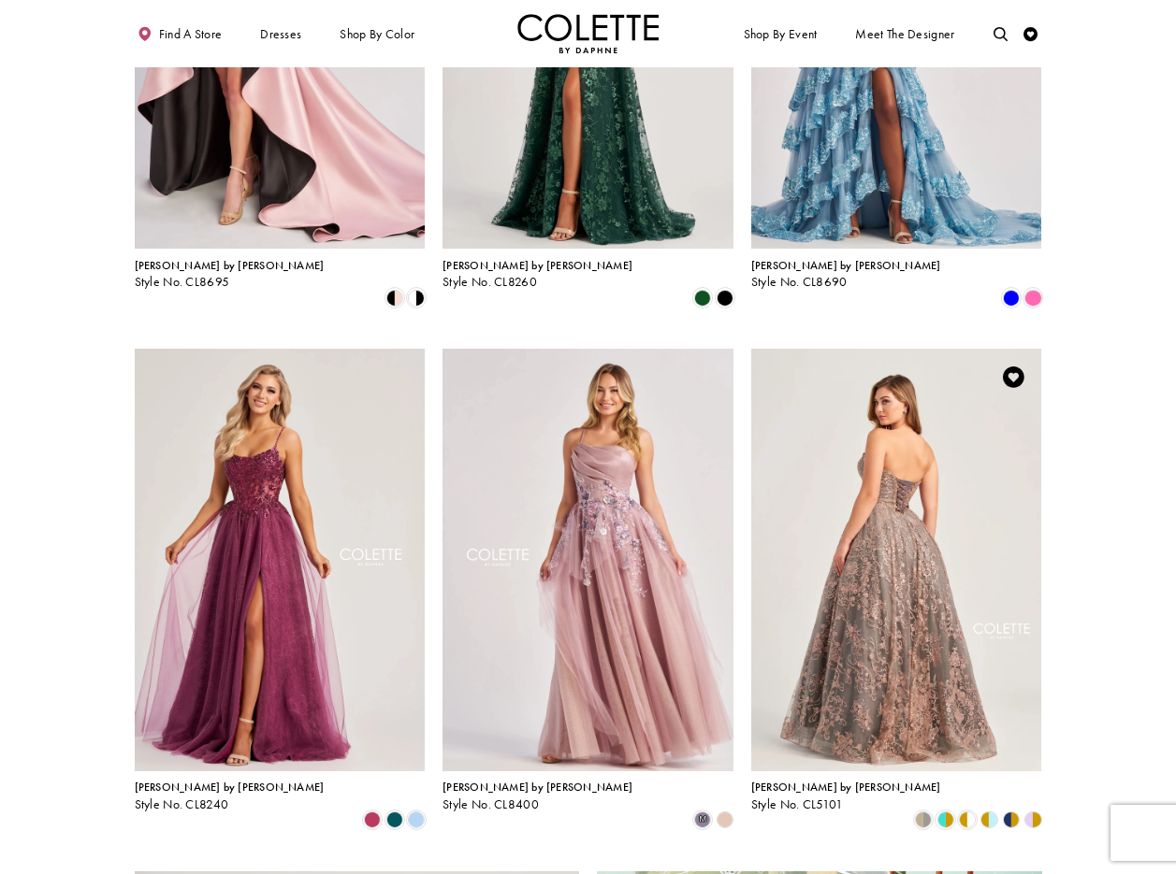
click at [930, 430] on img "Visit Colette by Daphne Style No. CL5101 Page" at bounding box center [896, 560] width 291 height 423
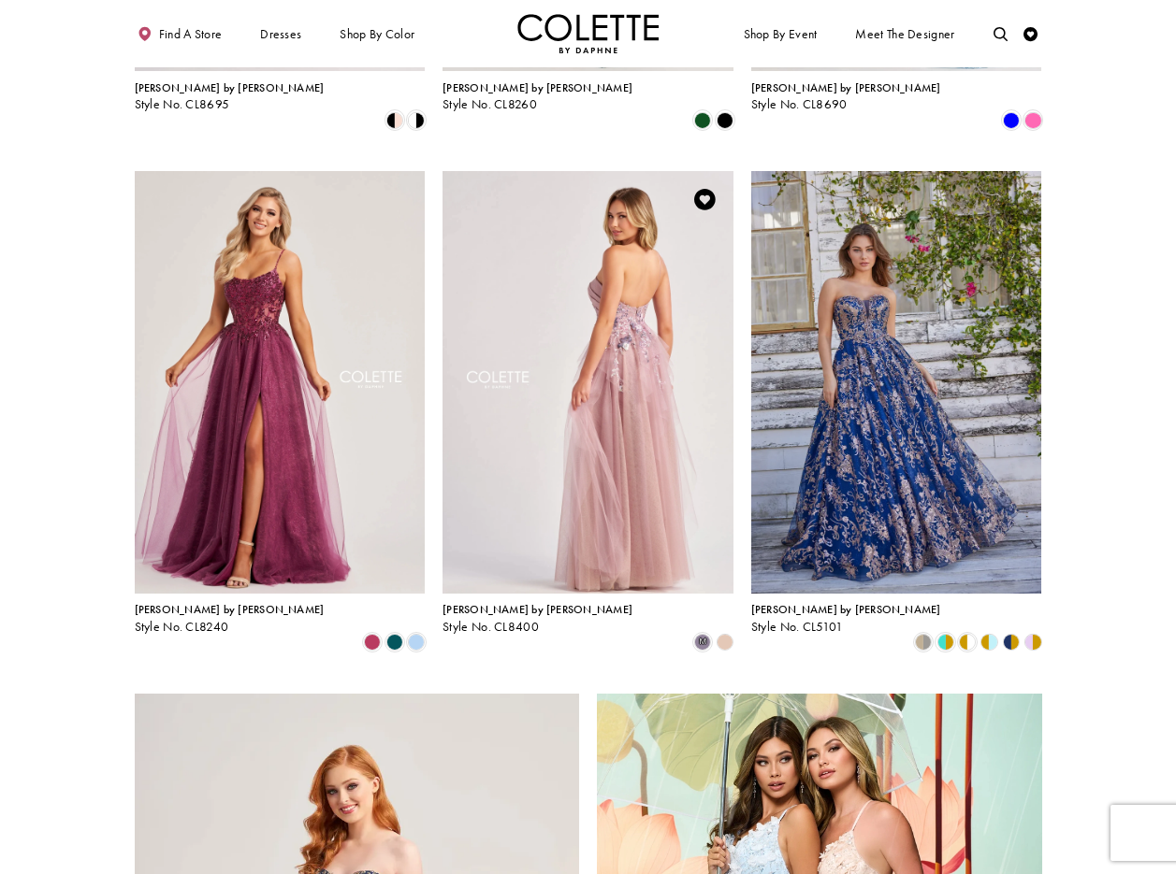
scroll to position [1545, 0]
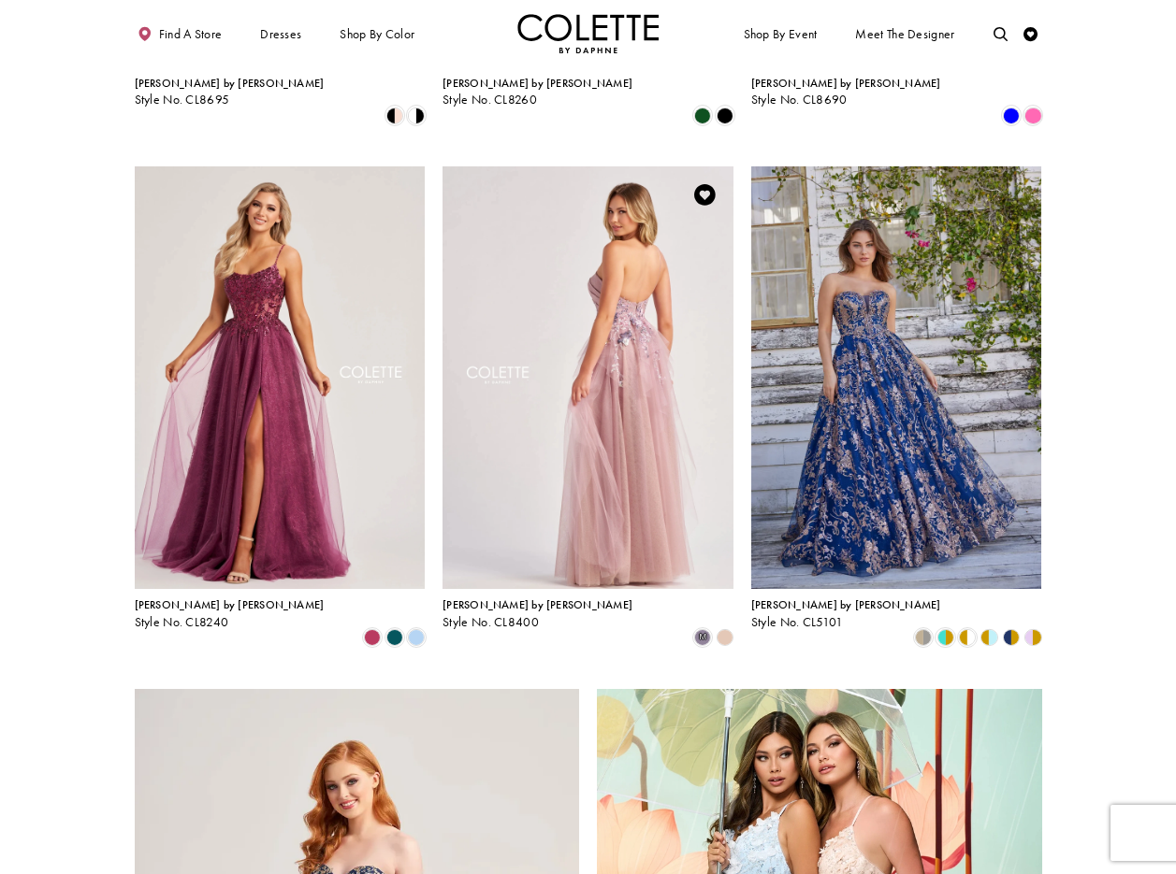
click at [633, 300] on img "Visit Colette by Daphne Style No. CL8400 Page" at bounding box center [587, 377] width 291 height 423
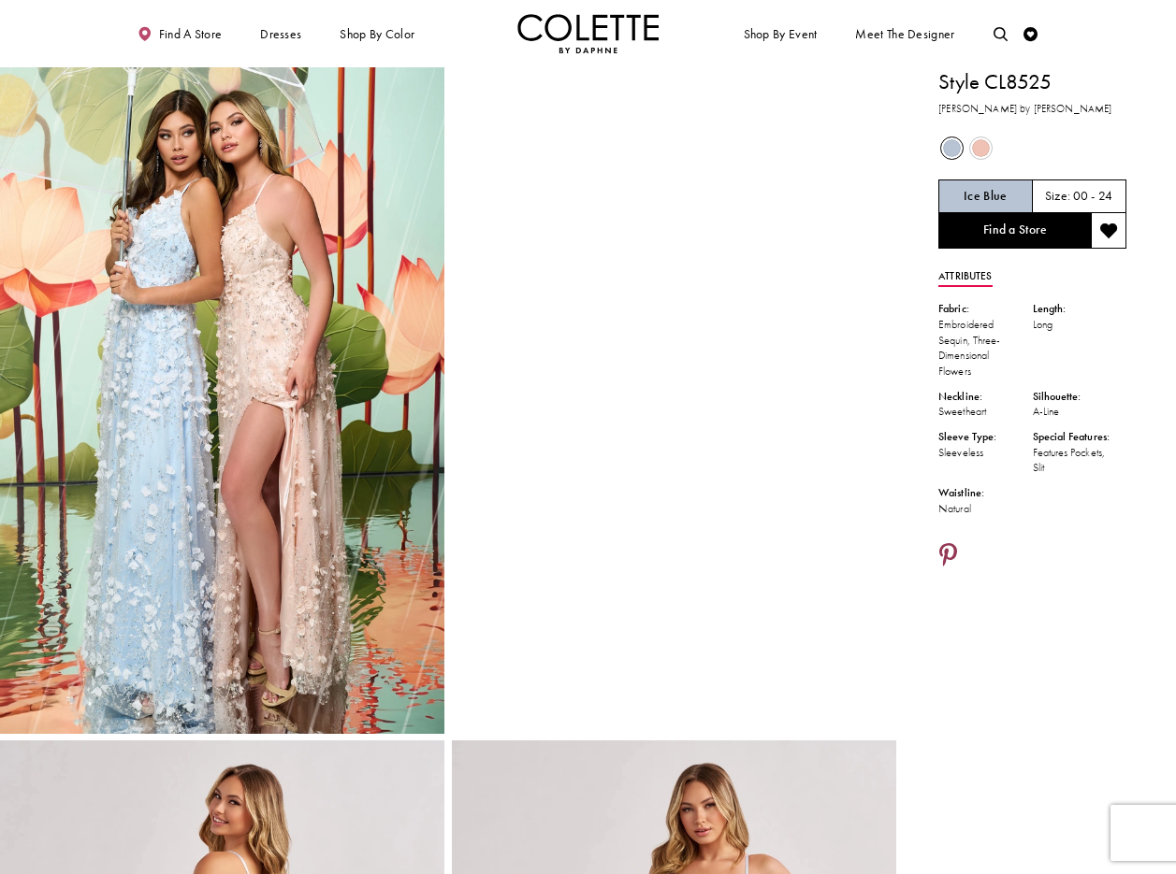
click at [951, 555] on icon "Share using Pinterest - Opens in new tab" at bounding box center [948, 556] width 18 height 25
click at [950, 551] on icon "Share using Pinterest - Opens in new tab" at bounding box center [948, 556] width 18 height 25
click at [948, 543] on link "Share using Pinterest - Opens in new tab" at bounding box center [948, 556] width 20 height 27
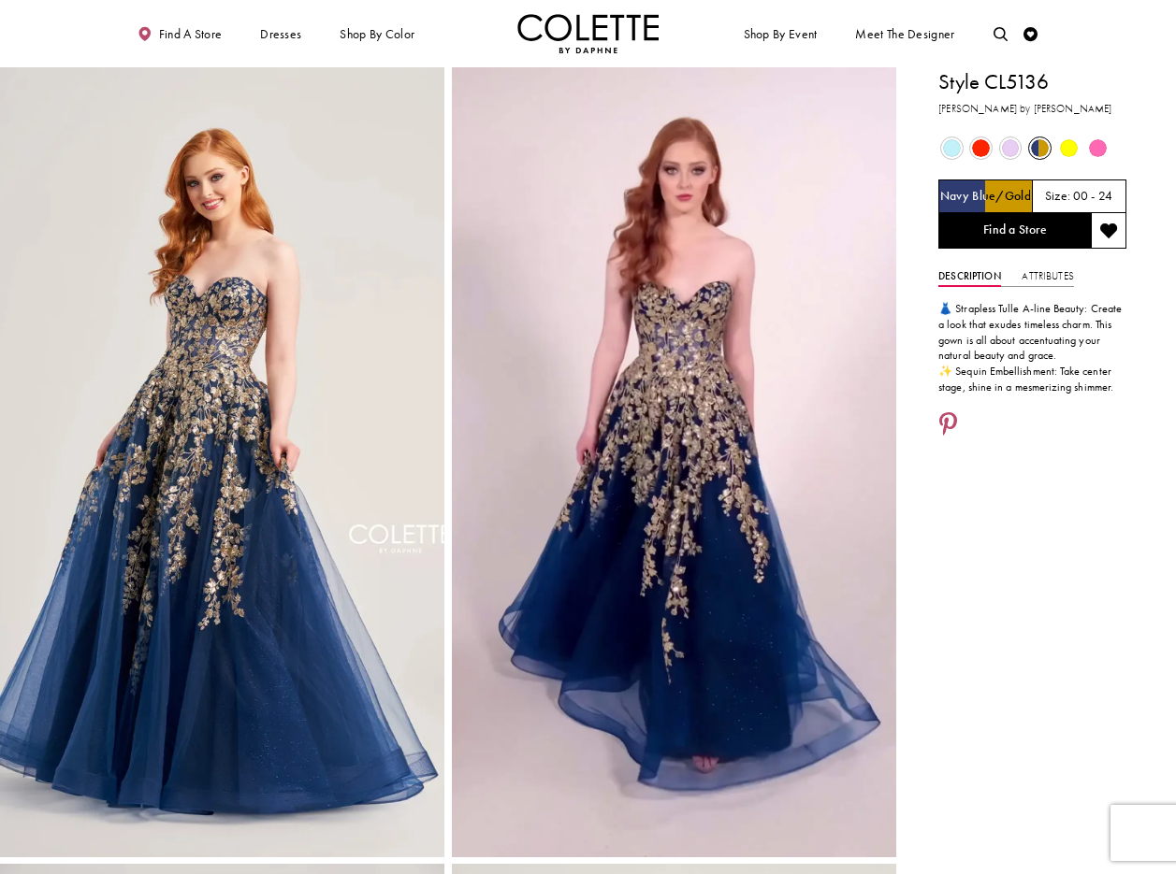
click at [959, 419] on li at bounding box center [948, 426] width 30 height 36
click at [942, 417] on icon "Share using Pinterest - Opens in new tab" at bounding box center [948, 425] width 18 height 25
click at [946, 420] on icon "Share using Pinterest - Opens in new tab" at bounding box center [948, 425] width 18 height 25
click at [946, 421] on icon "Share using Pinterest - Opens in new tab" at bounding box center [948, 425] width 18 height 25
click at [948, 421] on icon "Share using Pinterest - Opens in new tab" at bounding box center [948, 425] width 18 height 25
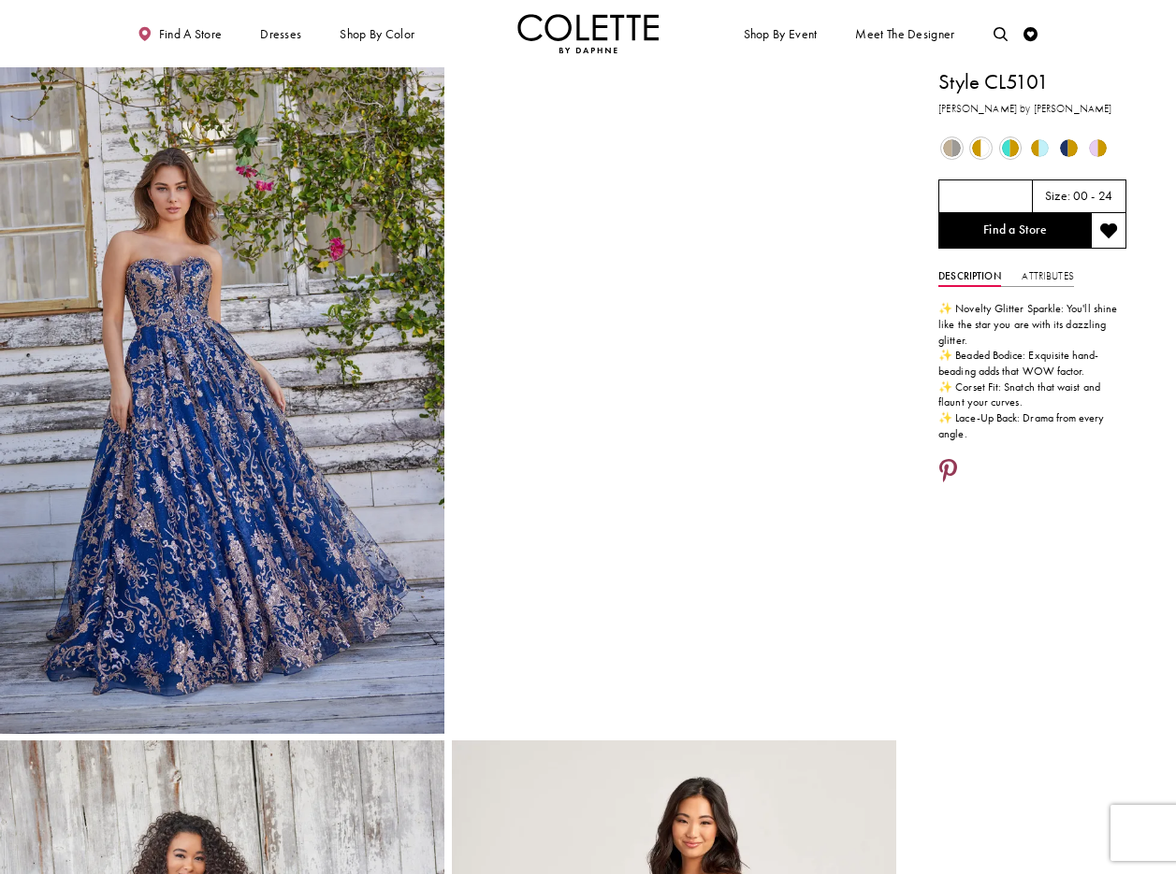
click at [946, 463] on icon "Share using Pinterest - Opens in new tab" at bounding box center [948, 472] width 18 height 25
click at [945, 466] on icon "Share using Pinterest - Opens in new tab" at bounding box center [948, 472] width 18 height 25
click at [1048, 274] on link "Attributes" at bounding box center [1046, 277] width 51 height 21
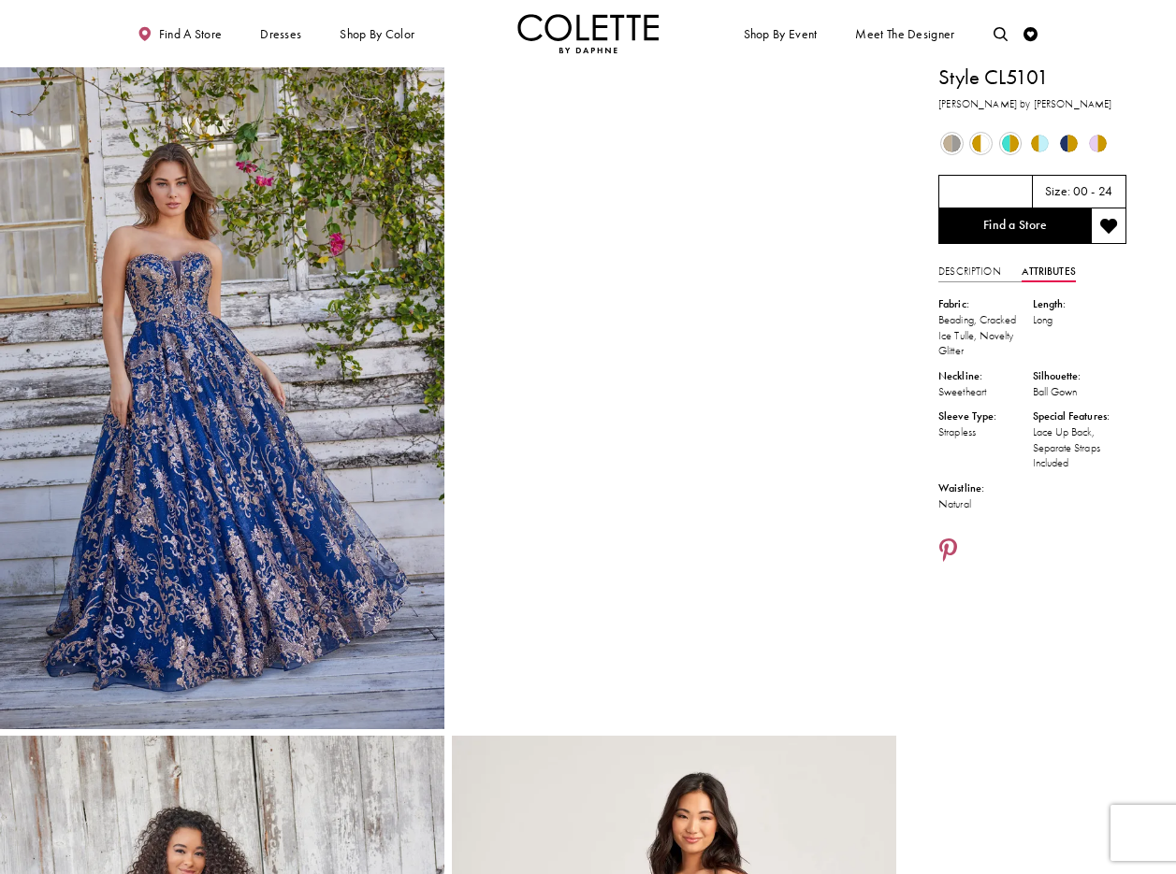
scroll to position [7, 0]
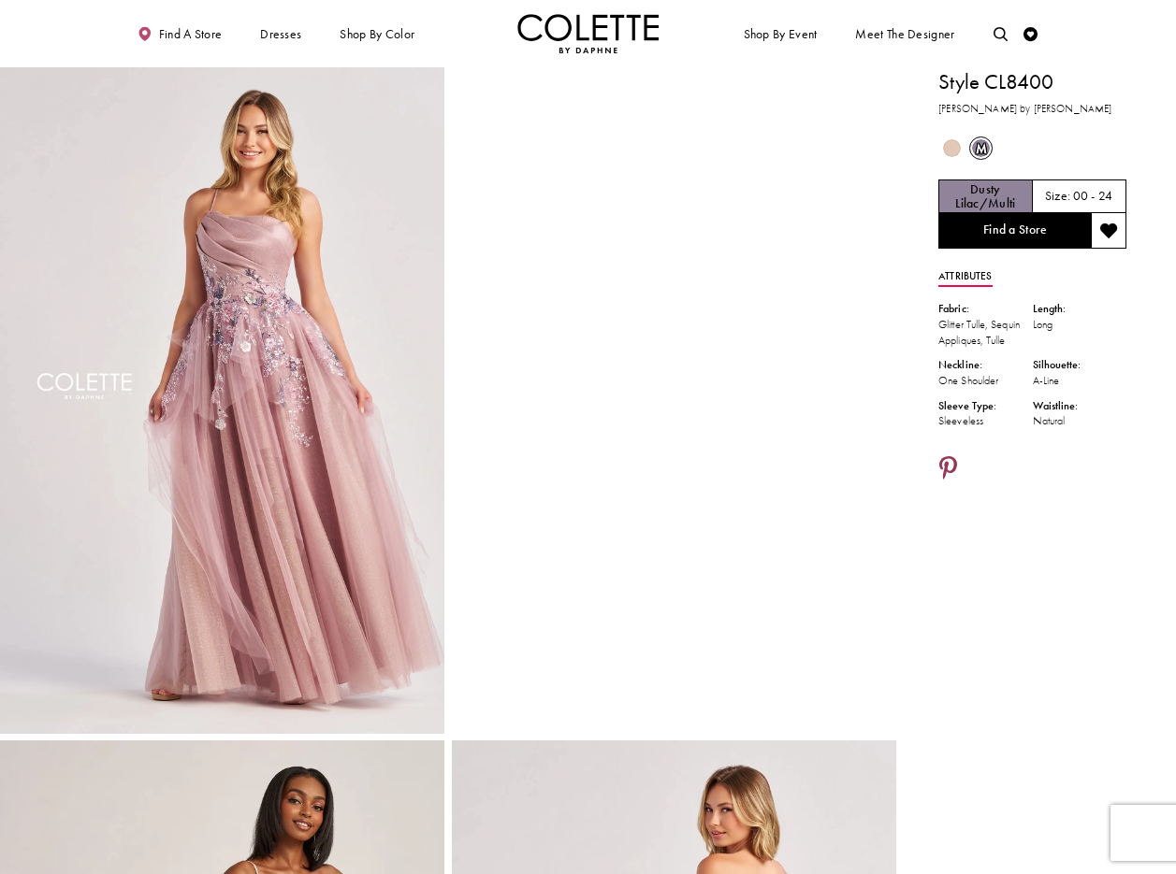
click at [950, 466] on icon "Share using Pinterest - Opens in new tab" at bounding box center [948, 469] width 18 height 25
click at [950, 464] on icon "Share using Pinterest - Opens in new tab" at bounding box center [948, 469] width 18 height 25
click at [946, 464] on icon "Share using Pinterest - Opens in new tab" at bounding box center [948, 469] width 18 height 25
